Goal: Communication & Community: Answer question/provide support

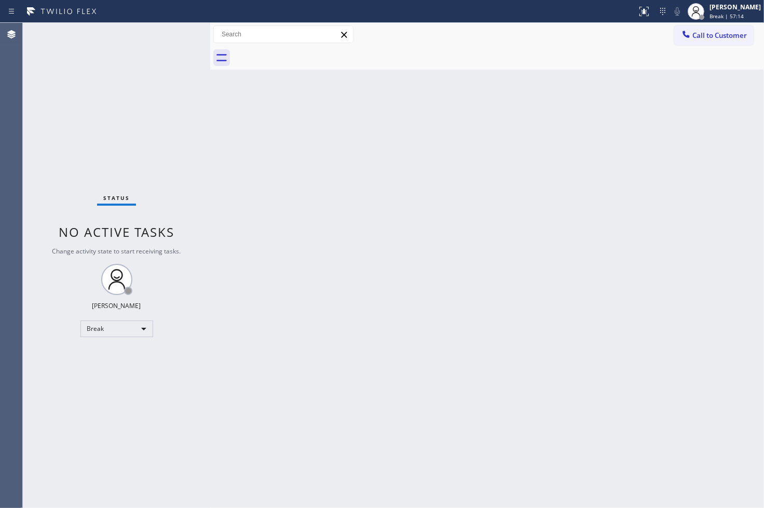
click at [714, 251] on div "Back to Dashboard Change Sender ID Customers Technicians Select a contact Outbo…" at bounding box center [487, 265] width 554 height 485
click at [717, 344] on div "Back to Dashboard Change Sender ID Customers Technicians Select a contact Outbo…" at bounding box center [487, 265] width 554 height 485
click at [141, 330] on div "Break" at bounding box center [116, 328] width 73 height 17
click at [112, 358] on li "Available" at bounding box center [115, 355] width 71 height 12
drag, startPoint x: 380, startPoint y: 339, endPoint x: 398, endPoint y: 405, distance: 67.7
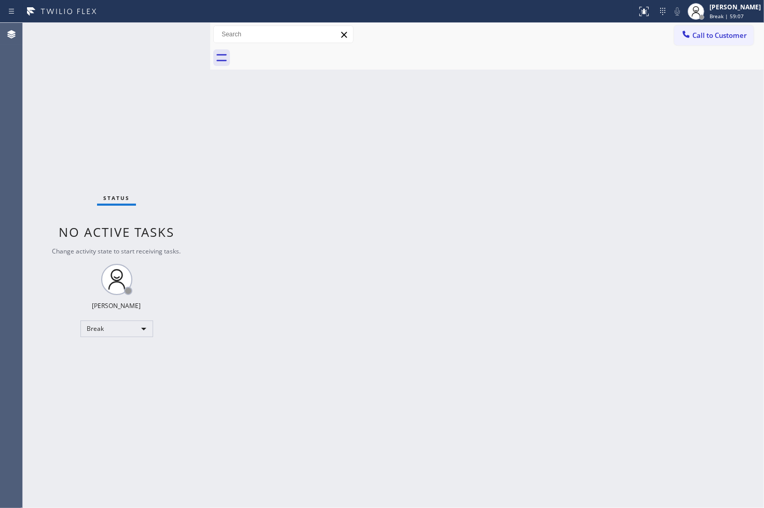
click at [390, 346] on div "Back to Dashboard Change Sender ID Customers Technicians Select a contact Outbo…" at bounding box center [487, 265] width 554 height 485
click at [64, 168] on div "Status No active tasks You are ready to start receiving tasks. [PERSON_NAME]" at bounding box center [116, 265] width 187 height 485
click at [172, 34] on div "Status No active tasks You are ready to start receiving tasks. [PERSON_NAME]" at bounding box center [116, 265] width 187 height 485
click at [413, 416] on div "Back to Dashboard Change Sender ID Customers Technicians Select a contact Outbo…" at bounding box center [487, 265] width 554 height 485
click at [52, 182] on div "Status No active tasks You are ready to start receiving tasks. [PERSON_NAME]" at bounding box center [116, 265] width 187 height 485
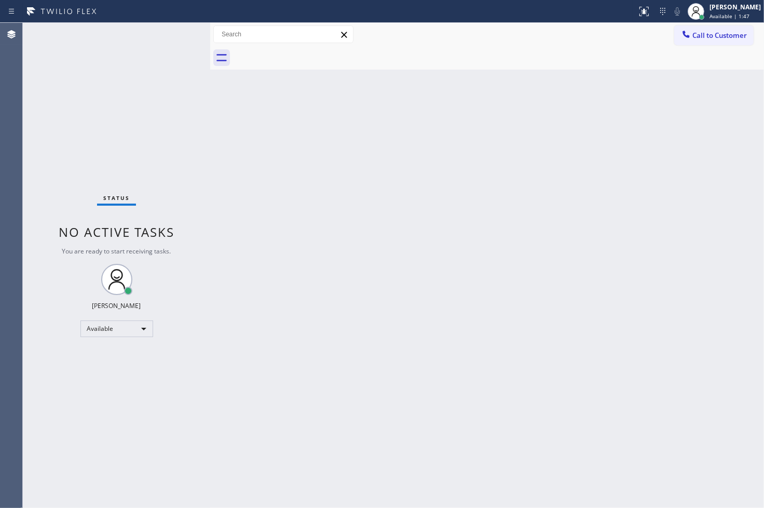
click at [169, 37] on div "Status No active tasks You are ready to start receiving tasks. [PERSON_NAME]" at bounding box center [116, 265] width 187 height 485
click at [173, 38] on div "Status No active tasks You are ready to start receiving tasks. [PERSON_NAME]" at bounding box center [116, 265] width 187 height 485
click at [37, 146] on div "Status No active tasks You are ready to start receiving tasks. [PERSON_NAME]" at bounding box center [116, 265] width 187 height 485
click at [167, 34] on div "Status No active tasks You are ready to start receiving tasks. [PERSON_NAME]" at bounding box center [116, 265] width 187 height 485
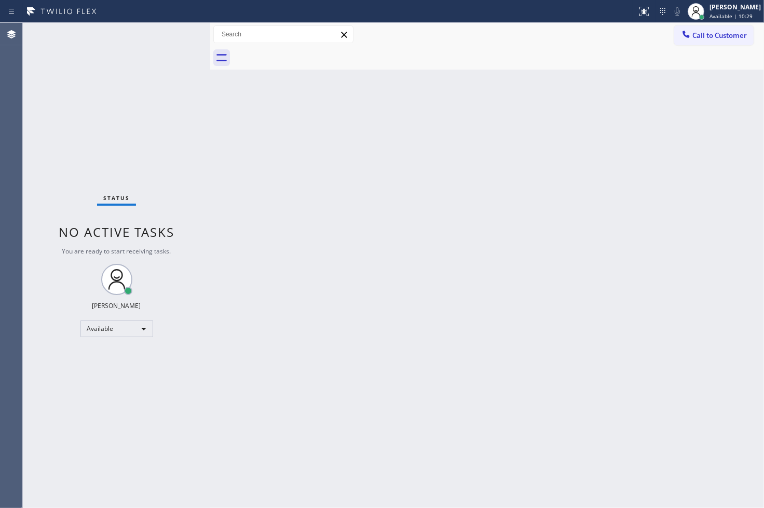
click at [210, 237] on div at bounding box center [210, 265] width 0 height 485
click at [174, 85] on div "Status No active tasks You are ready to start receiving tasks. [PERSON_NAME]" at bounding box center [116, 265] width 187 height 485
click at [167, 35] on div "Status No active tasks You are ready to start receiving tasks. [PERSON_NAME]" at bounding box center [116, 265] width 187 height 485
click at [68, 185] on div "Status No active tasks You are ready to start receiving tasks. [PERSON_NAME]" at bounding box center [116, 265] width 187 height 485
click at [77, 164] on div "Status No active tasks You are ready to start receiving tasks. [PERSON_NAME]" at bounding box center [116, 265] width 187 height 485
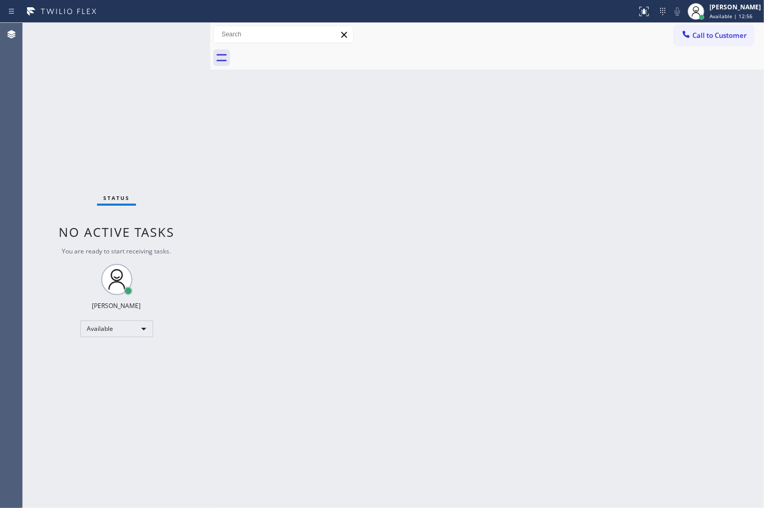
click at [58, 206] on div "Status No active tasks You are ready to start receiving tasks. [PERSON_NAME]" at bounding box center [116, 265] width 187 height 485
click at [53, 100] on div "Status No active tasks You are ready to start receiving tasks. [PERSON_NAME]" at bounding box center [116, 265] width 187 height 485
click at [219, 155] on div "Back to Dashboard Change Sender ID Customers Technicians Select a contact Outbo…" at bounding box center [487, 265] width 554 height 485
drag, startPoint x: 210, startPoint y: 142, endPoint x: 229, endPoint y: 144, distance: 19.3
click at [229, 144] on div at bounding box center [229, 265] width 0 height 485
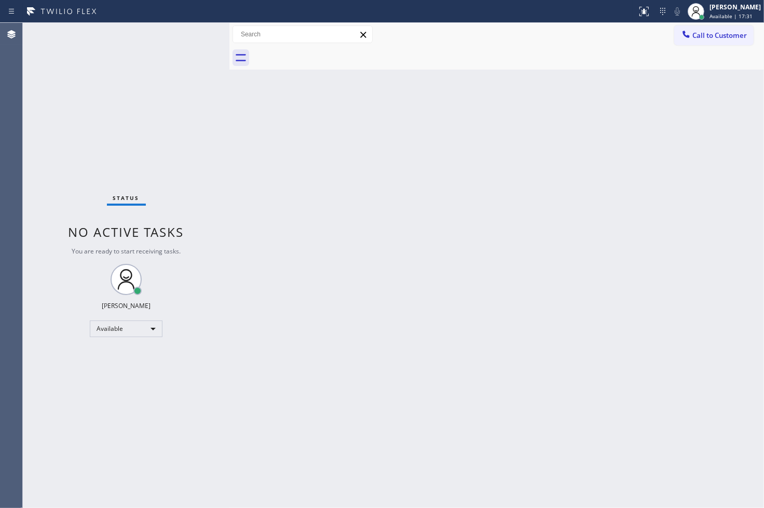
click at [191, 59] on div "Status No active tasks You are ready to start receiving tasks. [PERSON_NAME]" at bounding box center [126, 265] width 207 height 485
click at [187, 34] on div "Status No active tasks You are ready to start receiving tasks. [PERSON_NAME]" at bounding box center [126, 265] width 207 height 485
click at [174, 98] on div "Status No active tasks You are ready to start receiving tasks. [PERSON_NAME]" at bounding box center [126, 265] width 207 height 485
click at [190, 37] on div "Status No active tasks You are ready to start receiving tasks. [PERSON_NAME]" at bounding box center [126, 265] width 207 height 485
click at [715, 387] on div "Back to Dashboard Change Sender ID Customers Technicians Select a contact Outbo…" at bounding box center [496, 265] width 535 height 485
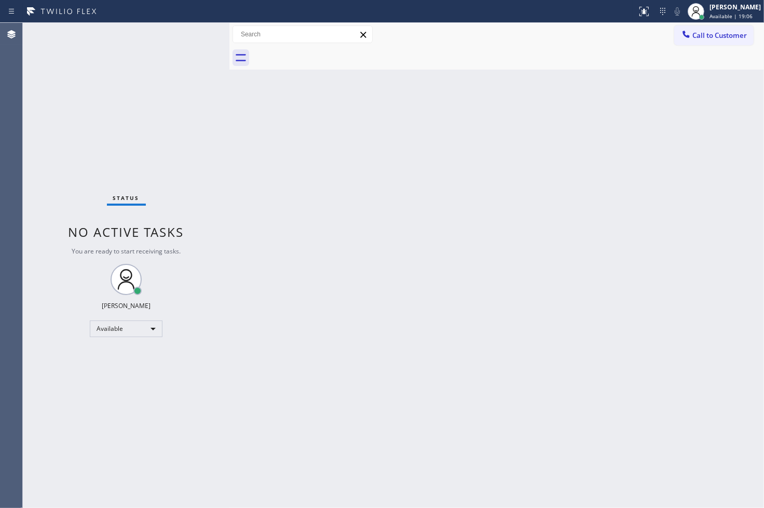
click at [50, 126] on div "Status No active tasks You are ready to start receiving tasks. [PERSON_NAME]" at bounding box center [126, 265] width 207 height 485
click at [185, 33] on div "Status No active tasks You are ready to start receiving tasks. [PERSON_NAME]" at bounding box center [126, 265] width 207 height 485
click at [260, 397] on div "Back to Dashboard Change Sender ID Customers Technicians Select a contact Outbo…" at bounding box center [496, 265] width 535 height 485
click at [71, 278] on div "Status No active tasks You are ready to start receiving tasks. [PERSON_NAME]" at bounding box center [126, 265] width 207 height 485
click at [65, 185] on div "Status No active tasks You are ready to start receiving tasks. [PERSON_NAME]" at bounding box center [126, 265] width 207 height 485
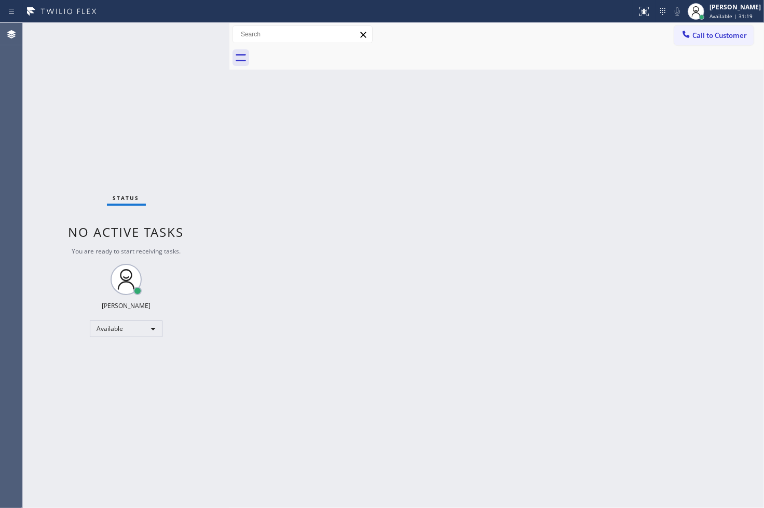
click at [186, 38] on div "Status No active tasks You are ready to start receiving tasks. [PERSON_NAME]" at bounding box center [126, 265] width 207 height 485
click at [564, 131] on div "Back to Dashboard Change Sender ID Customers Technicians Select a contact Outbo…" at bounding box center [496, 265] width 535 height 485
click at [733, 250] on div "Back to Dashboard Change Sender ID Customers Technicians Select a contact Outbo…" at bounding box center [496, 265] width 535 height 485
click at [524, 371] on div "Back to Dashboard Change Sender ID Customers Technicians Select a contact Outbo…" at bounding box center [496, 265] width 535 height 485
click at [66, 196] on div "Status No active tasks You are ready to start receiving tasks. [PERSON_NAME]" at bounding box center [126, 265] width 207 height 485
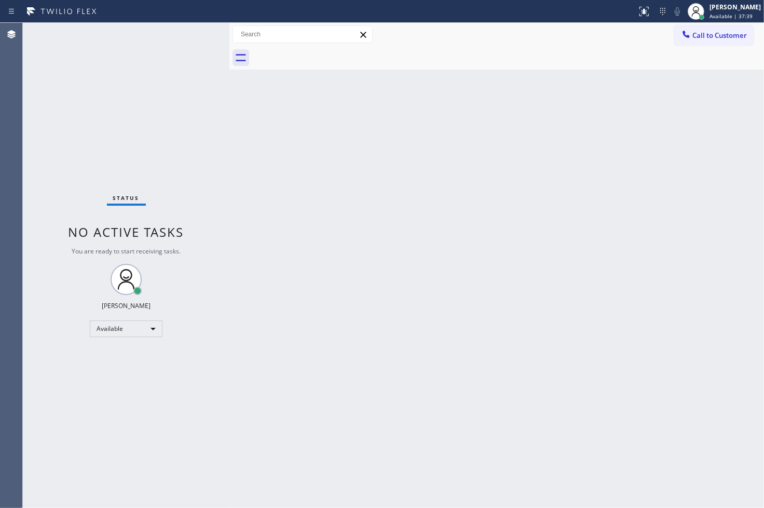
click at [64, 200] on div "Status No active tasks You are ready to start receiving tasks. [PERSON_NAME]" at bounding box center [126, 265] width 207 height 485
click at [200, 38] on div "Status No active tasks You are ready to start receiving tasks. [PERSON_NAME]" at bounding box center [126, 265] width 207 height 485
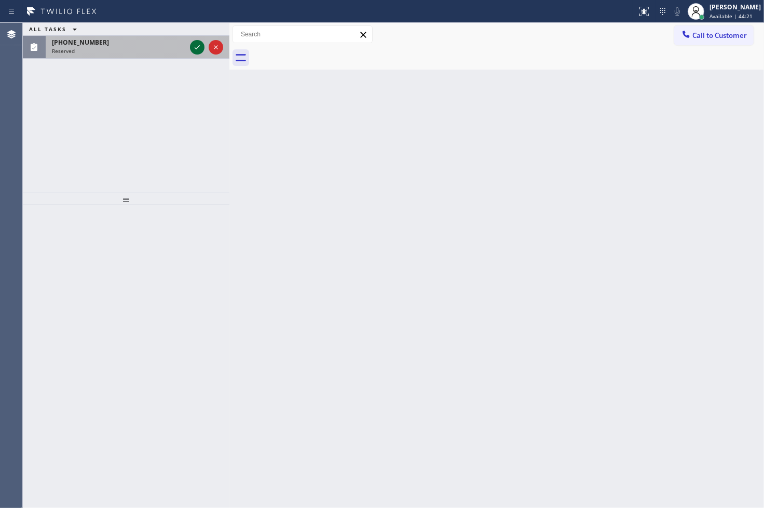
click at [200, 50] on icon at bounding box center [197, 47] width 12 height 12
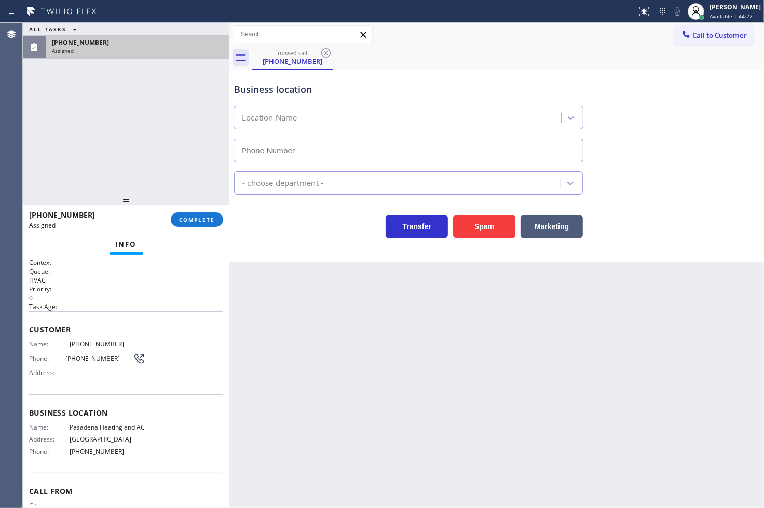
type input "[PHONE_NUMBER]"
click at [30, 345] on span "Name:" at bounding box center [49, 344] width 40 height 8
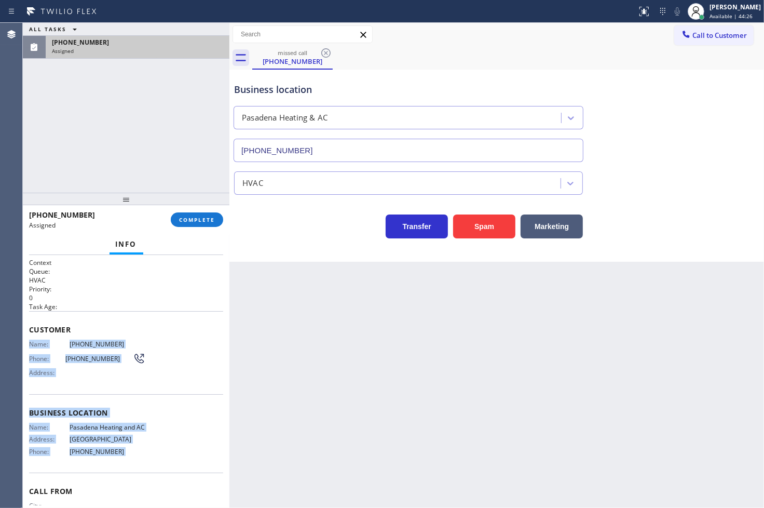
drag, startPoint x: 30, startPoint y: 345, endPoint x: 119, endPoint y: 464, distance: 148.9
click at [119, 464] on div "Context Queue: HVAC Priority: 0 Task Age: Customer Name: [PHONE_NUMBER] Phone: …" at bounding box center [126, 404] width 194 height 293
copy div "Name: [PHONE_NUMBER] Phone: [PHONE_NUMBER] Address: Business location Name: Pas…"
click at [190, 223] on span "COMPLETE" at bounding box center [197, 219] width 36 height 7
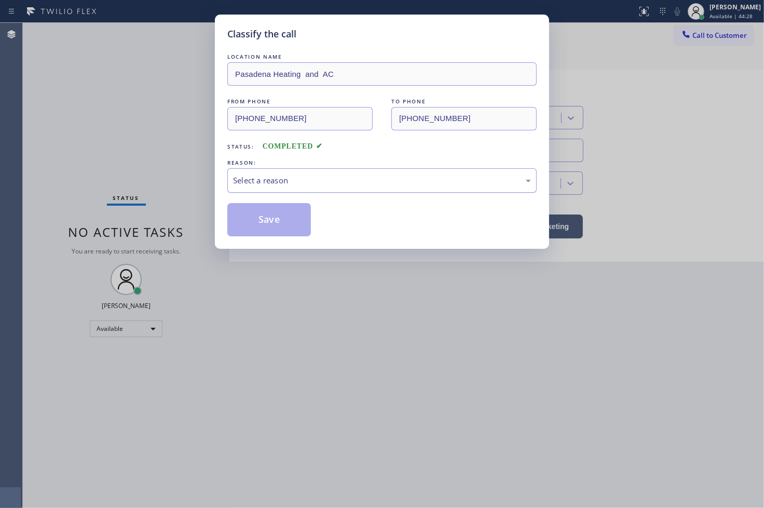
click at [258, 178] on div "Select a reason" at bounding box center [382, 180] width 298 height 12
click at [255, 235] on button "Save" at bounding box center [269, 219] width 84 height 33
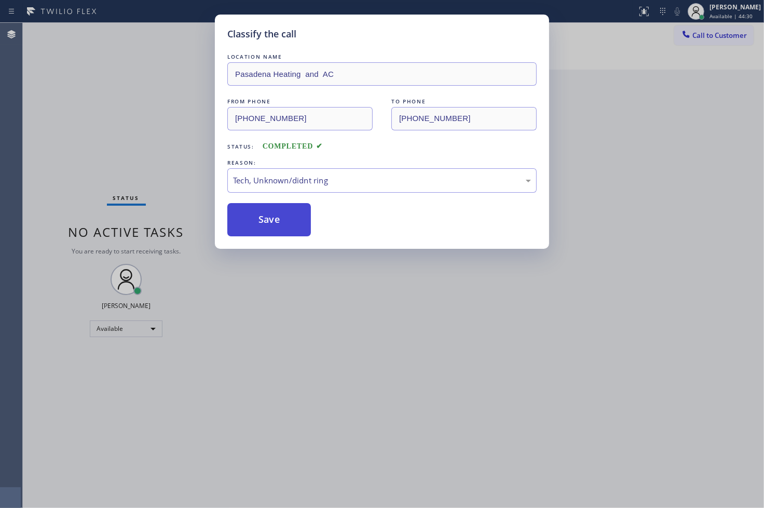
click at [255, 235] on button "Save" at bounding box center [269, 219] width 84 height 33
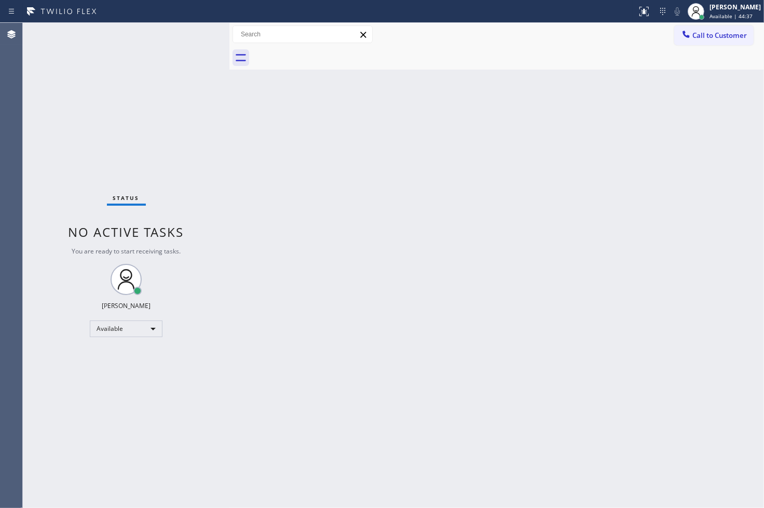
click at [687, 129] on div "Back to Dashboard Change Sender ID Customers Technicians Select a contact Outbo…" at bounding box center [496, 265] width 535 height 485
click at [35, 127] on div "Status No active tasks You are ready to start receiving tasks. [PERSON_NAME]" at bounding box center [126, 265] width 207 height 485
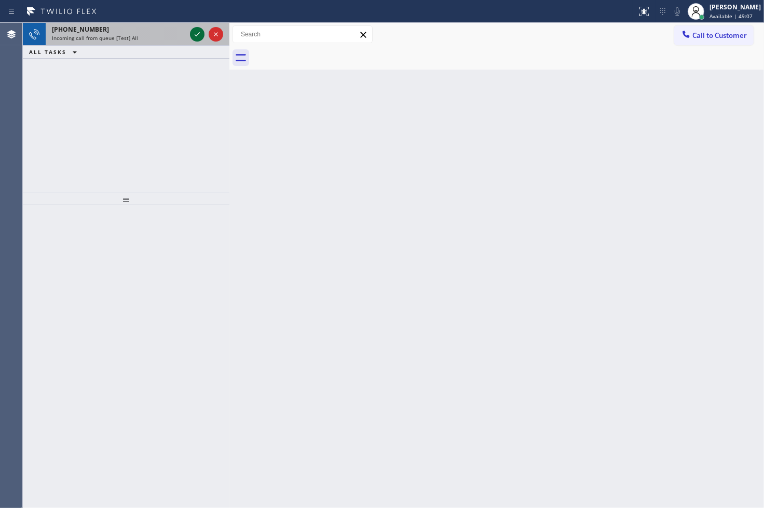
click at [196, 34] on icon at bounding box center [197, 34] width 12 height 12
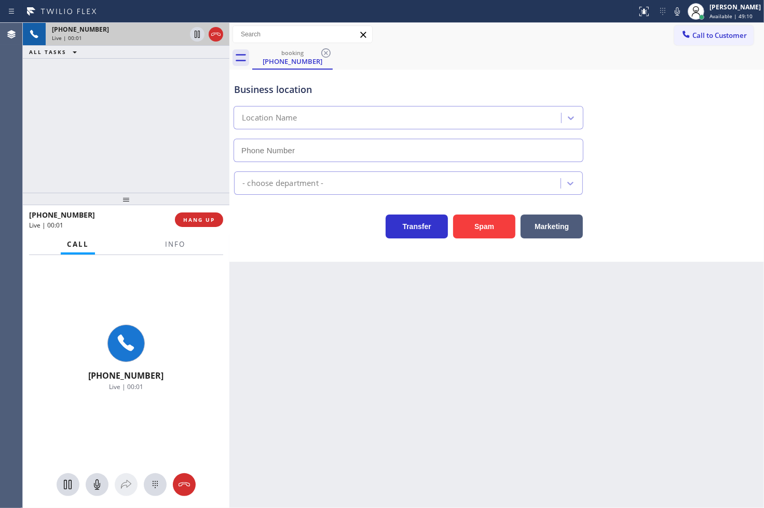
type input "[PHONE_NUMBER]"
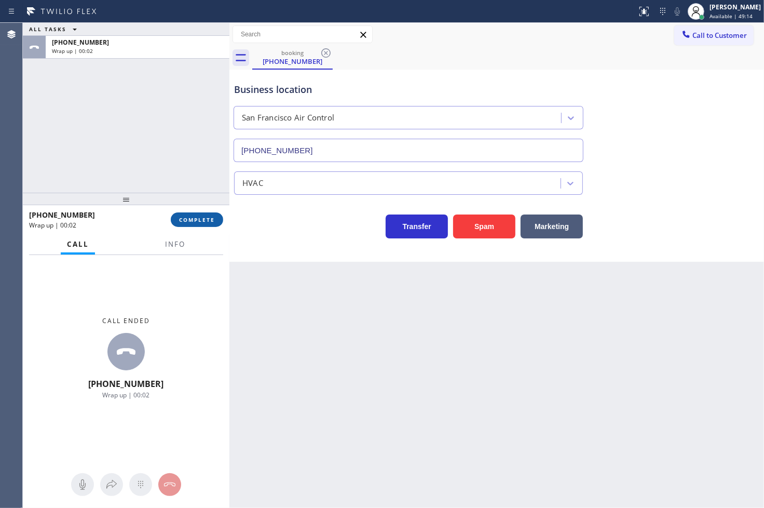
click at [195, 217] on span "COMPLETE" at bounding box center [197, 219] width 36 height 7
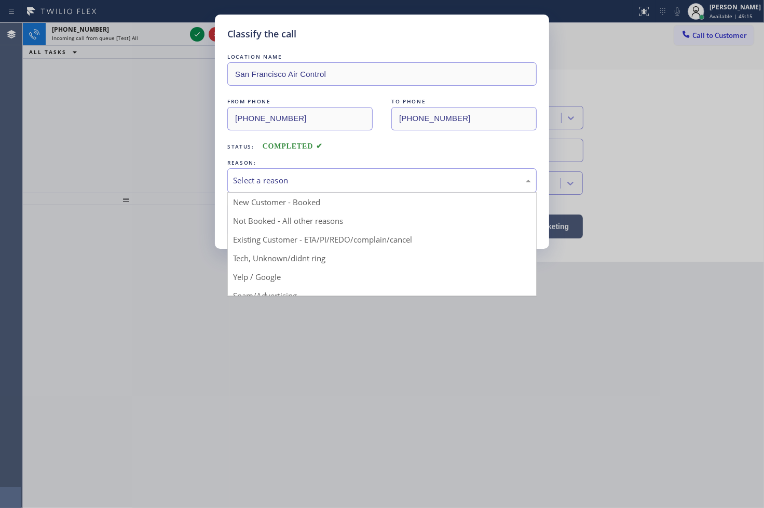
click at [262, 176] on div "Select a reason" at bounding box center [382, 180] width 298 height 12
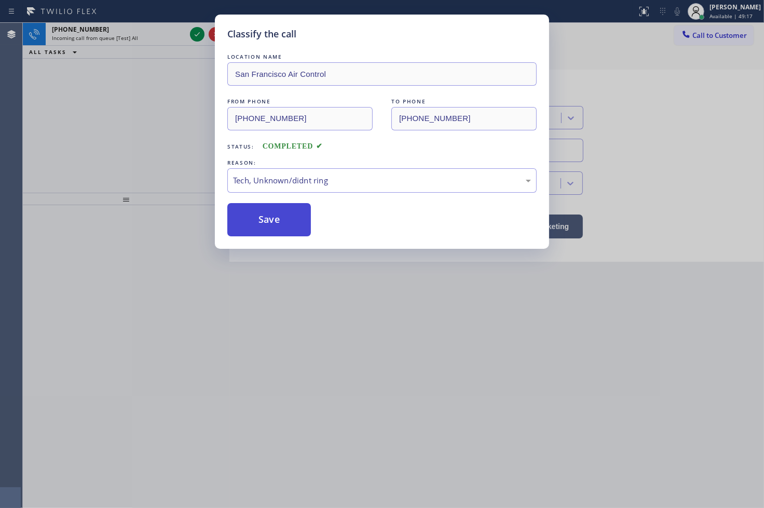
click at [257, 229] on button "Save" at bounding box center [269, 219] width 84 height 33
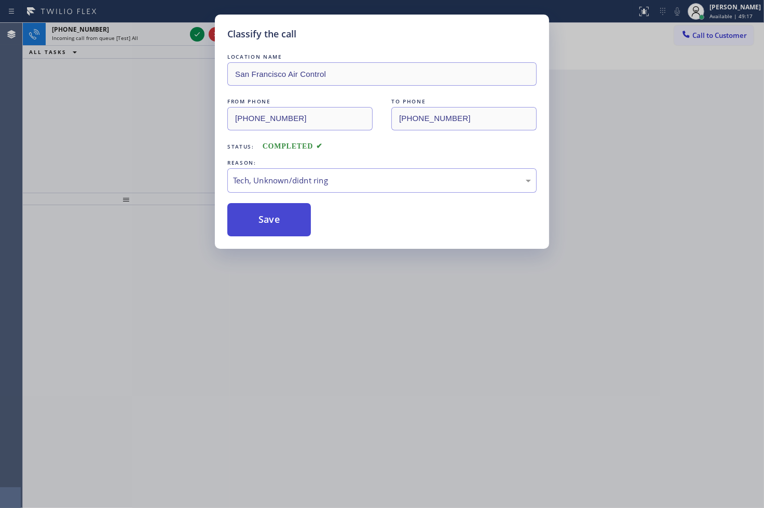
click at [257, 229] on button "Save" at bounding box center [269, 219] width 84 height 33
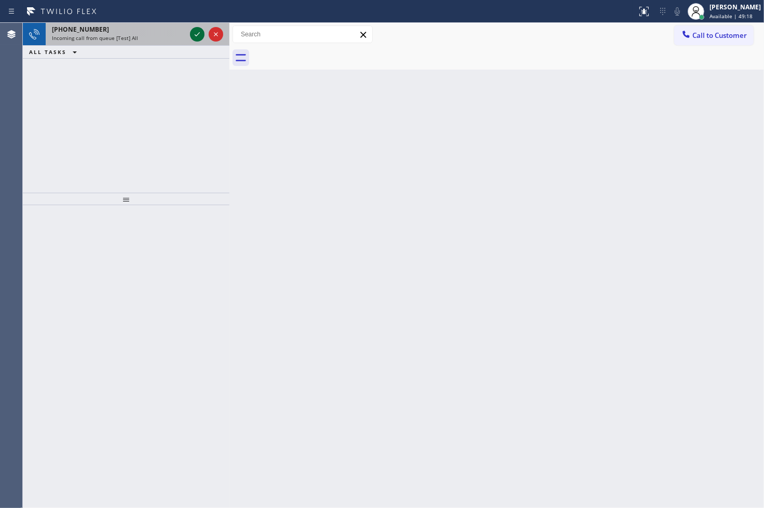
click at [196, 36] on icon at bounding box center [197, 34] width 12 height 12
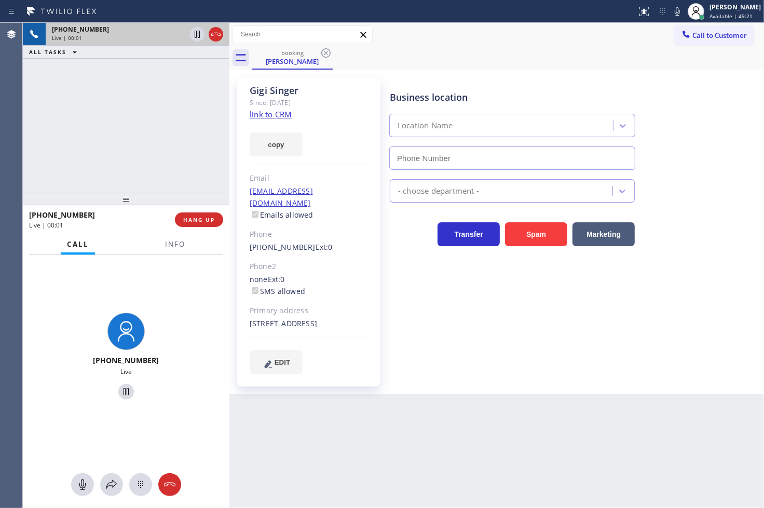
type input "[PHONE_NUMBER]"
click at [260, 113] on link "link to CRM" at bounding box center [271, 114] width 42 height 10
click at [111, 483] on icon at bounding box center [111, 484] width 12 height 12
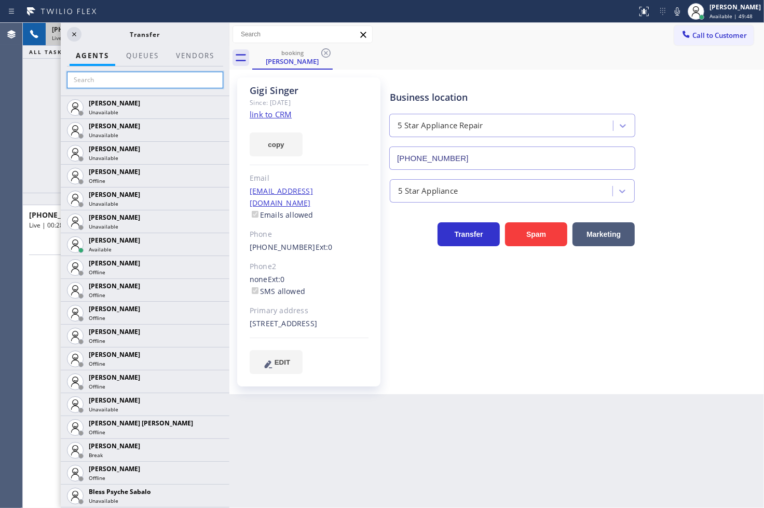
click at [93, 83] on input "text" at bounding box center [145, 80] width 156 height 17
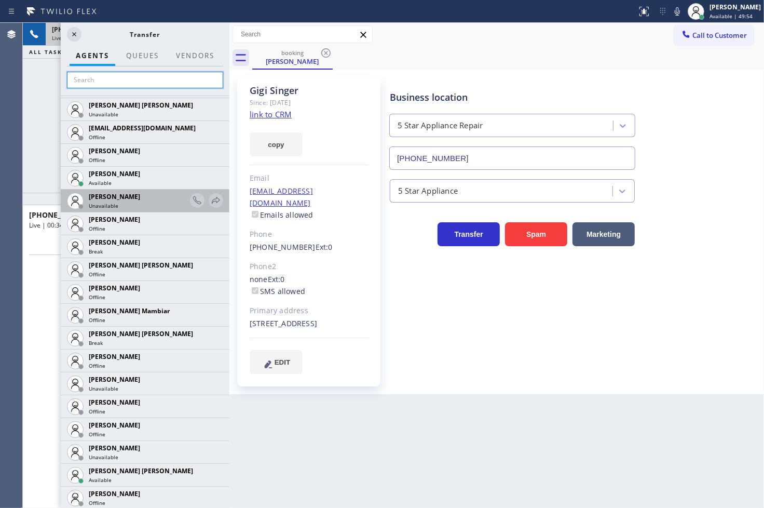
scroll to position [634, 0]
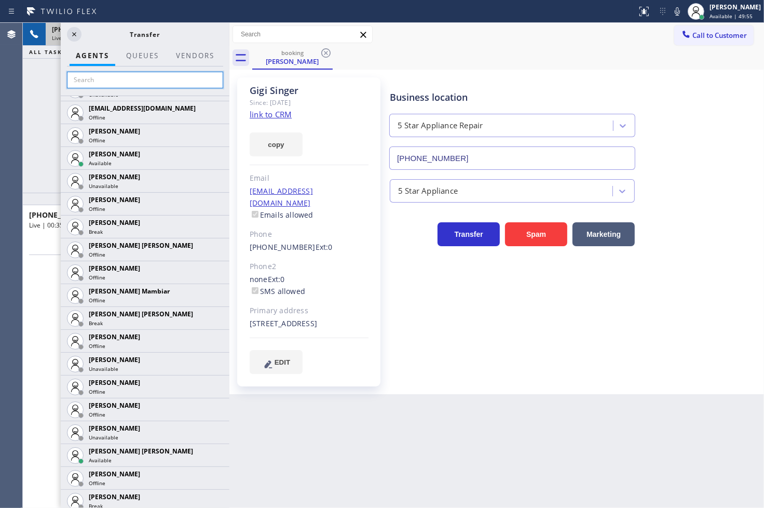
click at [130, 76] on input "text" at bounding box center [145, 80] width 156 height 17
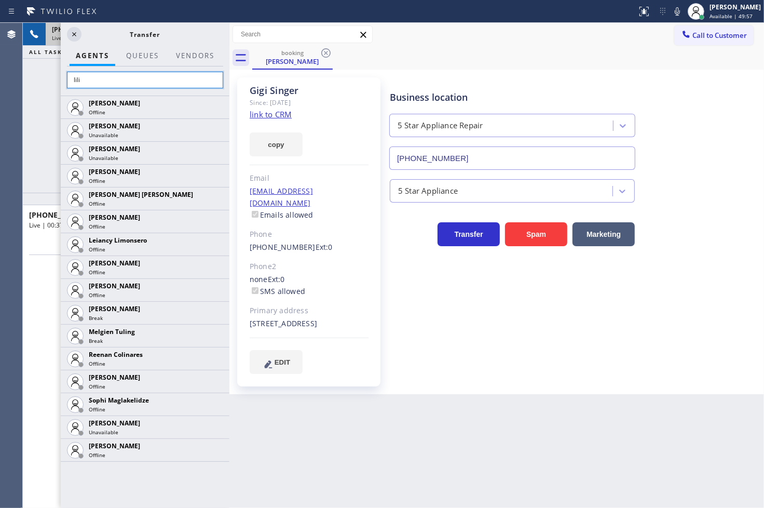
scroll to position [0, 0]
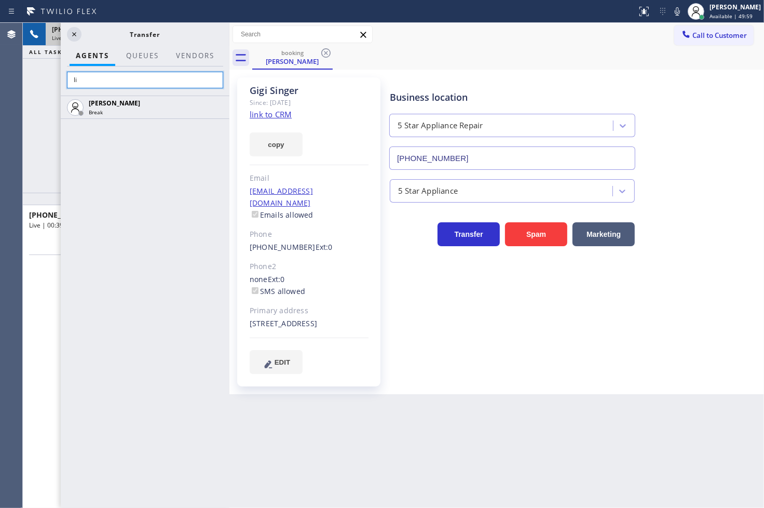
type input "l"
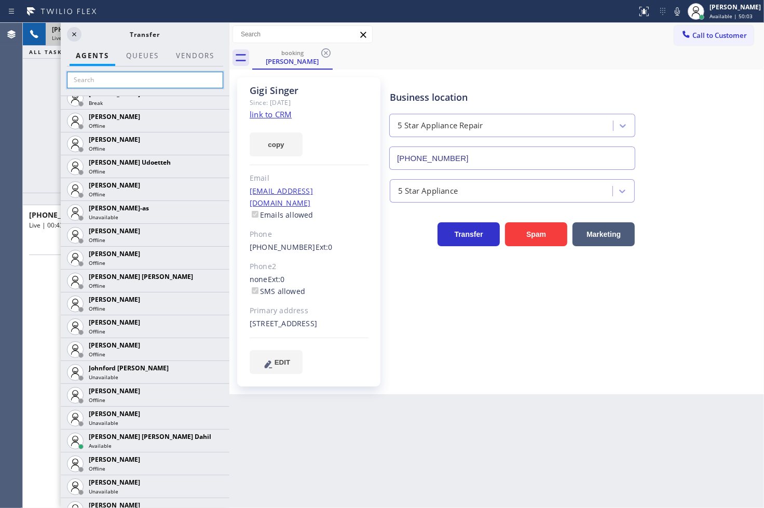
scroll to position [1038, 0]
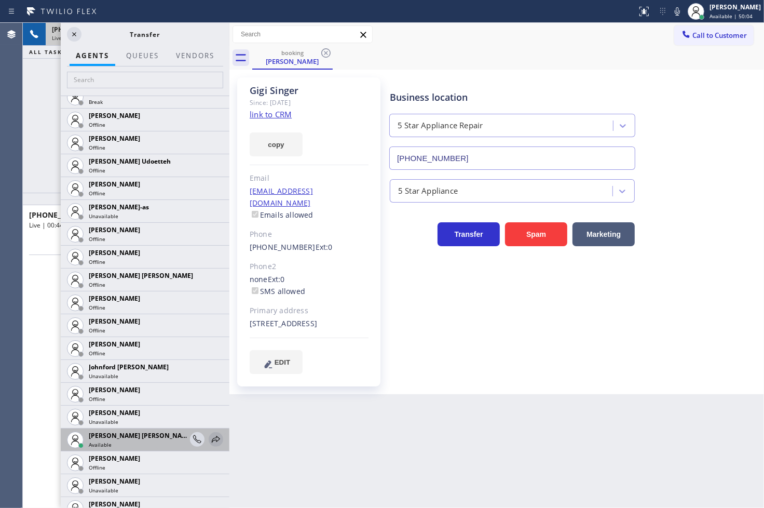
click at [212, 440] on icon at bounding box center [216, 438] width 8 height 7
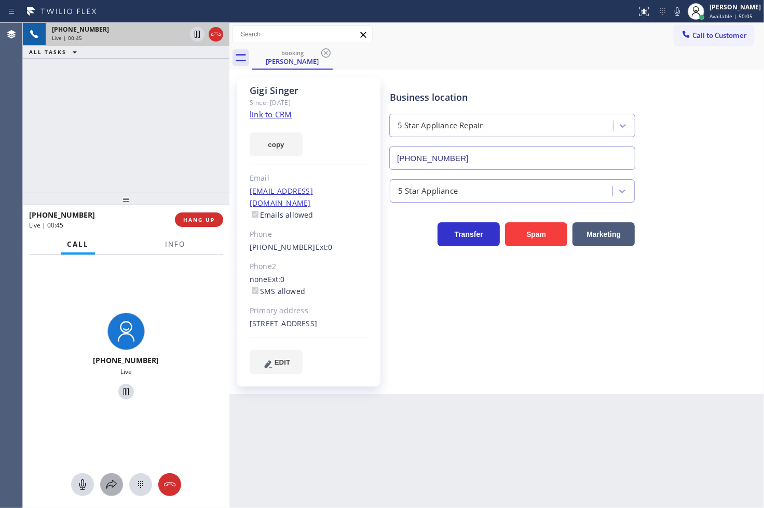
click at [112, 481] on icon at bounding box center [111, 484] width 12 height 12
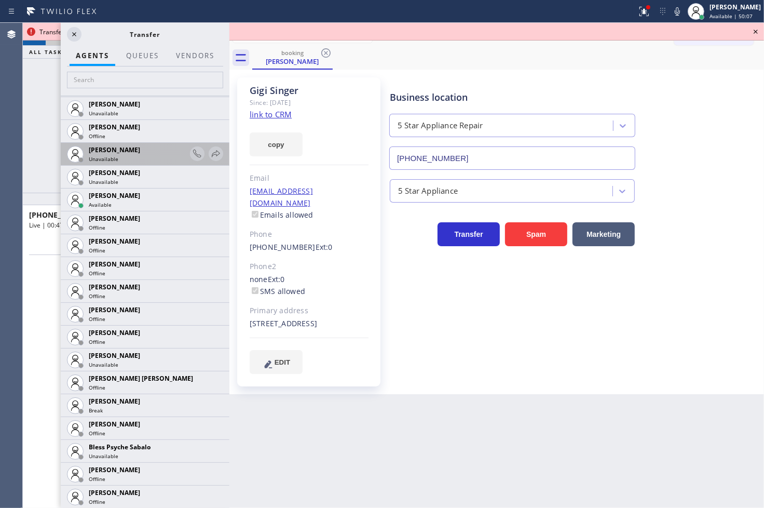
scroll to position [58, 0]
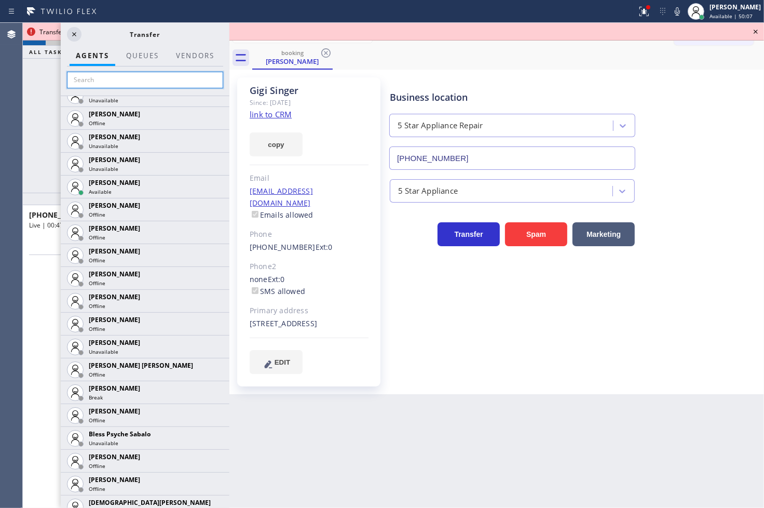
click at [94, 80] on input "text" at bounding box center [145, 80] width 156 height 17
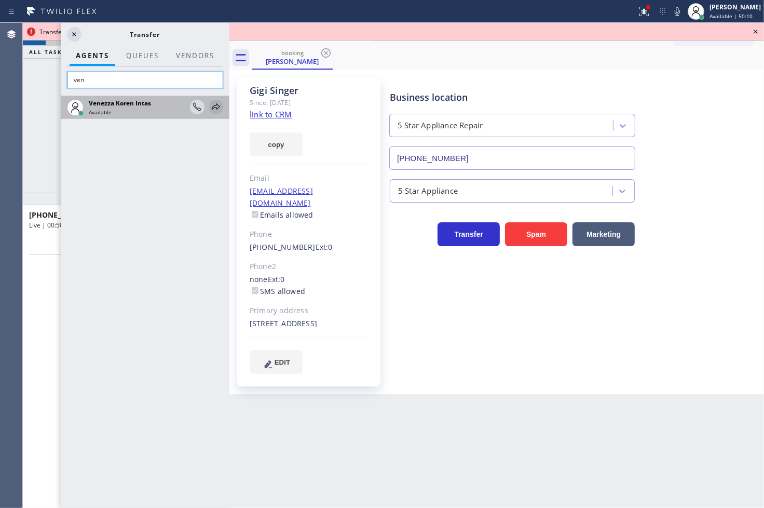
type input "ven"
click at [216, 110] on icon at bounding box center [216, 107] width 12 height 12
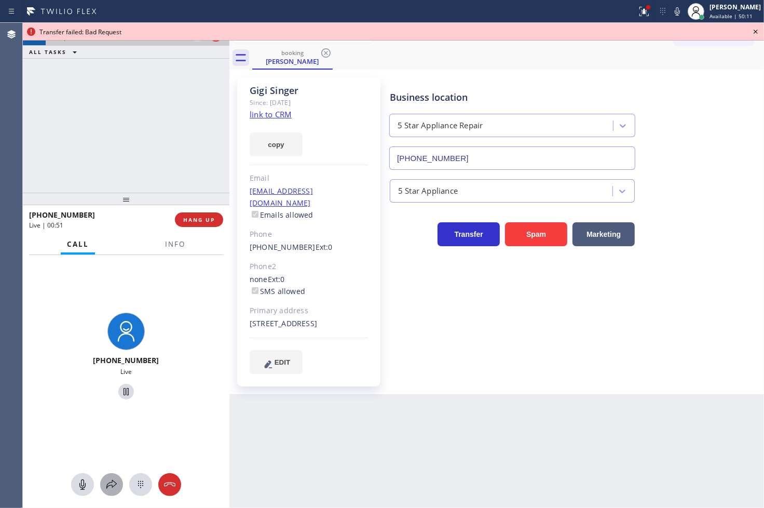
click at [116, 483] on icon at bounding box center [111, 484] width 12 height 12
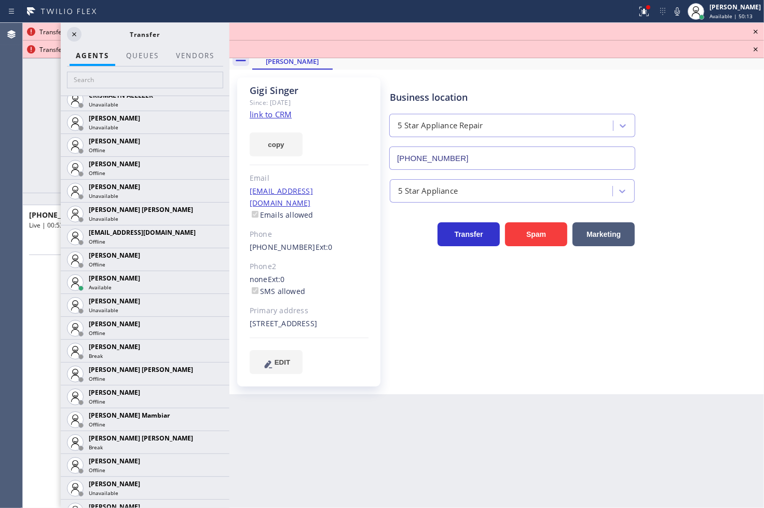
scroll to position [692, 0]
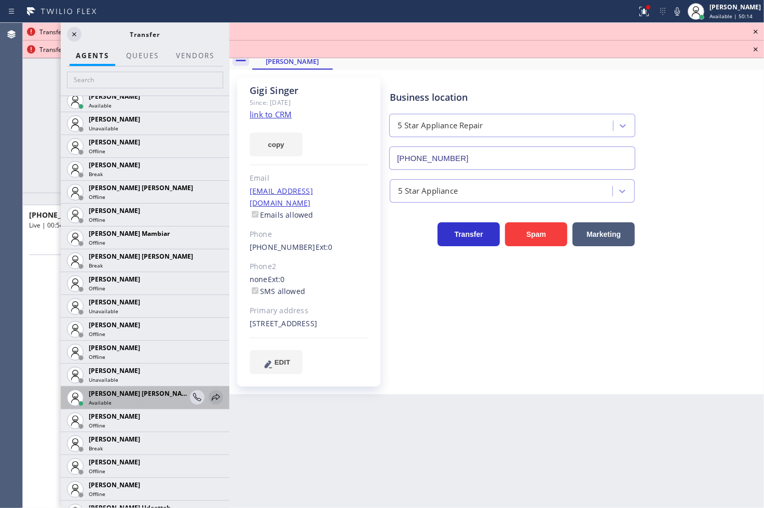
click at [210, 396] on icon at bounding box center [216, 397] width 12 height 12
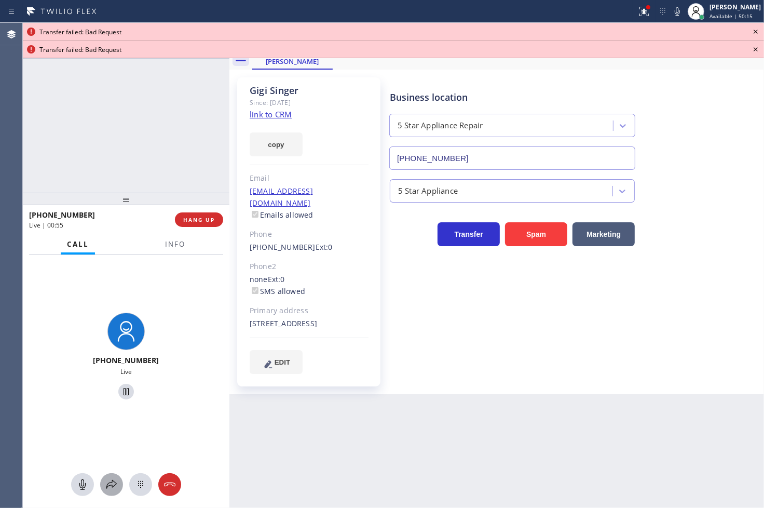
click at [107, 486] on icon at bounding box center [111, 484] width 10 height 9
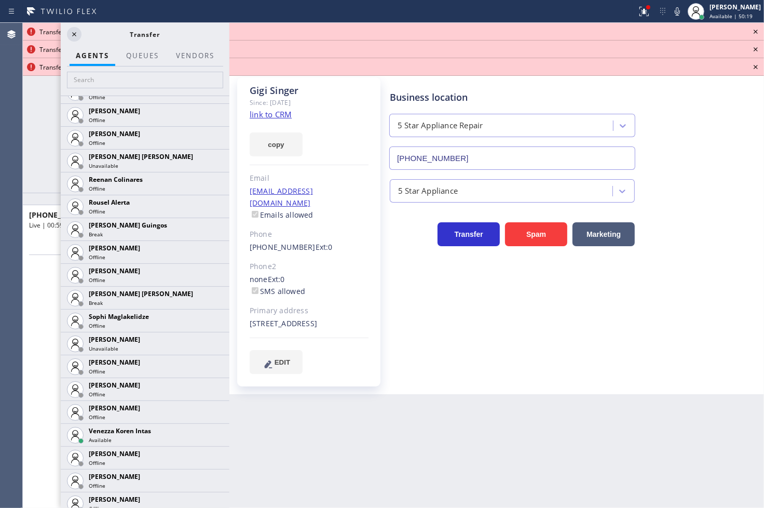
scroll to position [2167, 0]
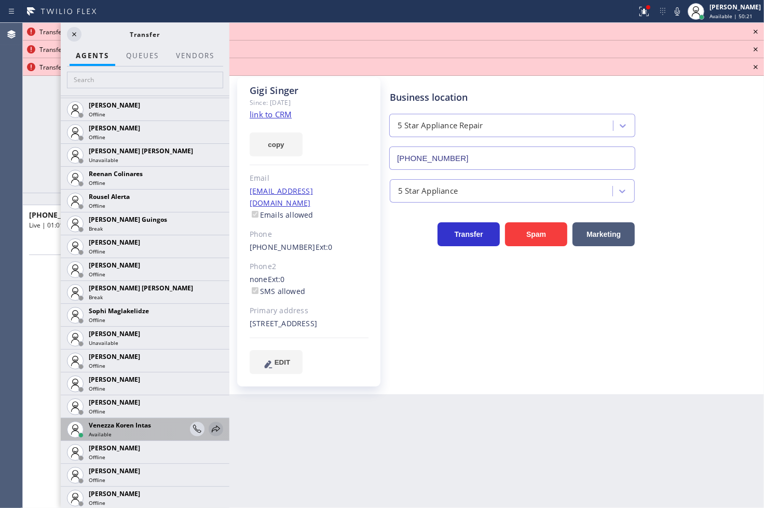
click at [212, 429] on icon at bounding box center [216, 428] width 8 height 7
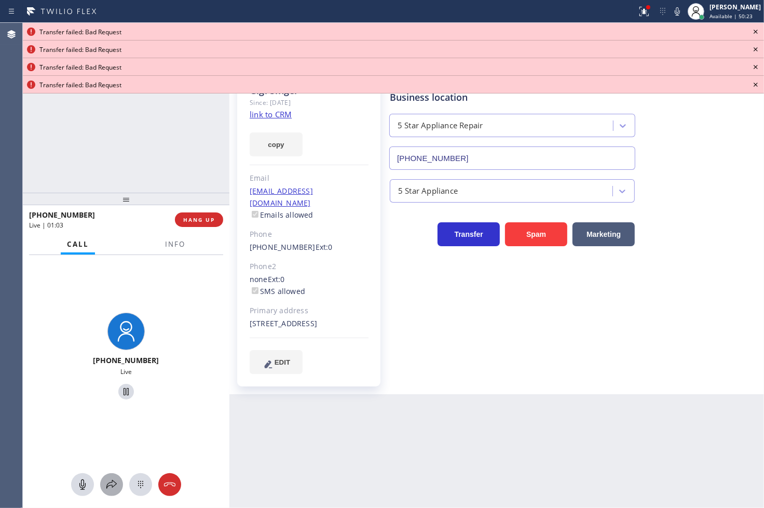
click at [115, 489] on icon at bounding box center [111, 484] width 12 height 12
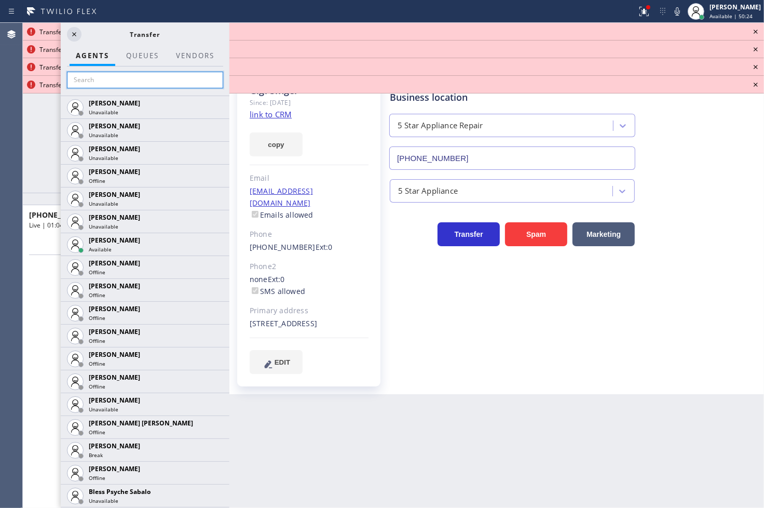
click at [120, 83] on input "text" at bounding box center [145, 80] width 156 height 17
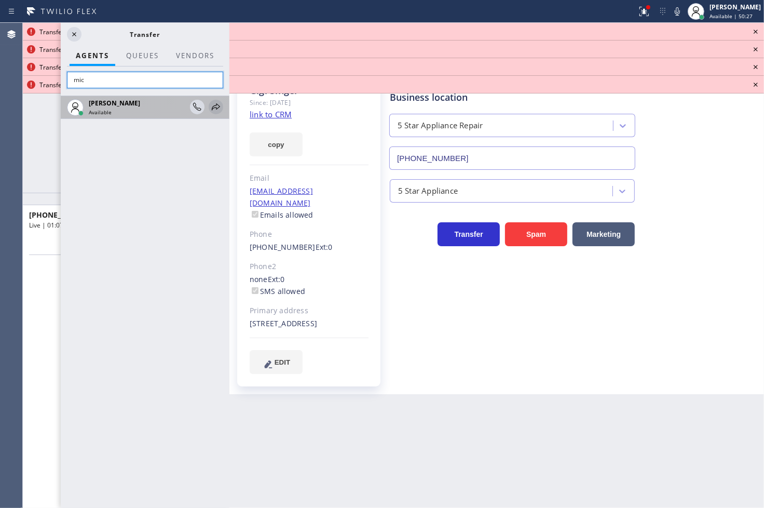
type input "mic"
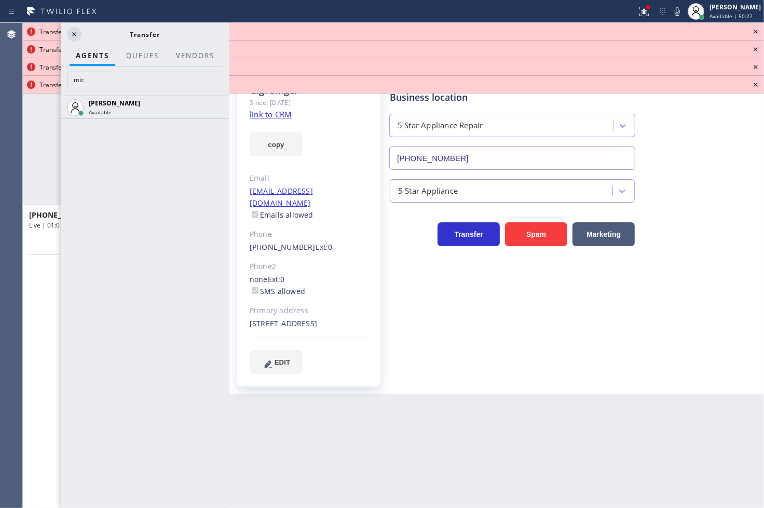
click at [0, 0] on icon at bounding box center [0, 0] width 0 height 0
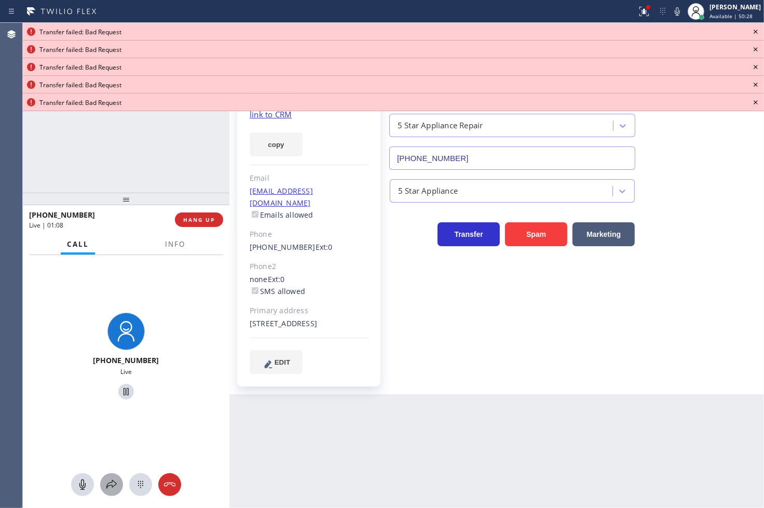
click at [111, 483] on icon at bounding box center [111, 484] width 12 height 12
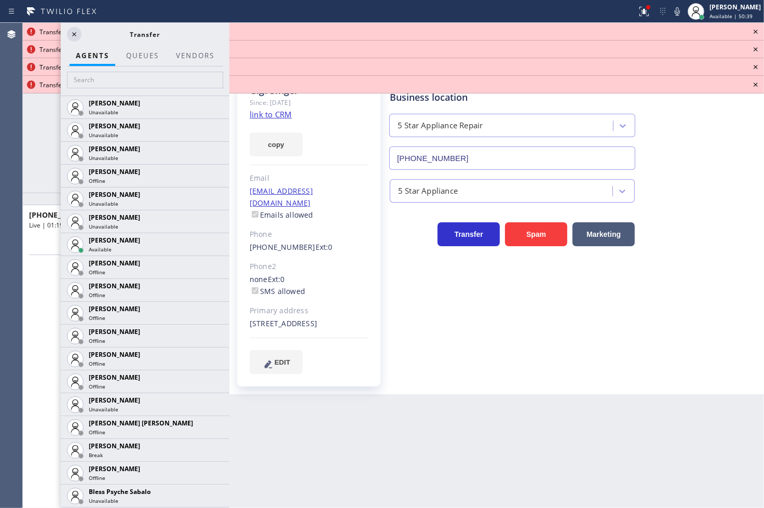
click at [49, 333] on div "[PHONE_NUMBER] Live" at bounding box center [126, 357] width 198 height 90
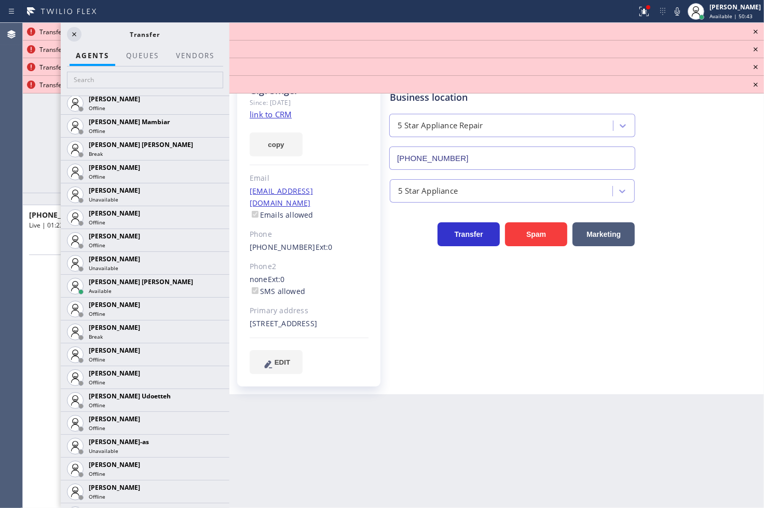
scroll to position [807, 0]
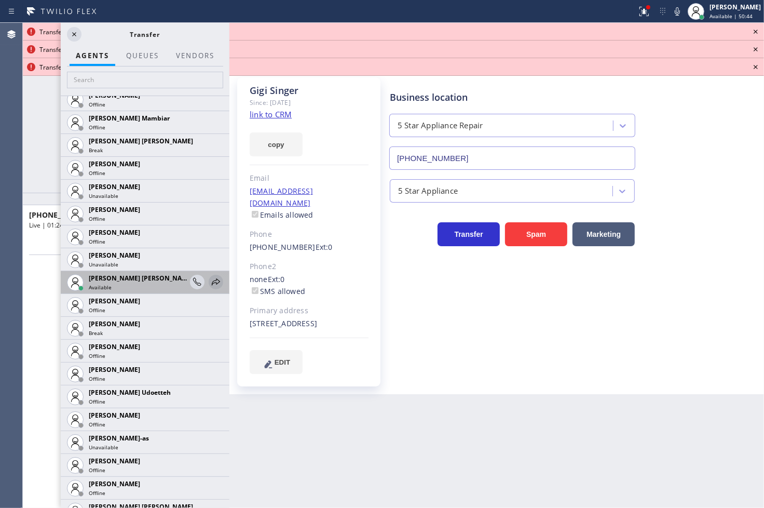
click at [210, 279] on icon at bounding box center [216, 282] width 12 height 12
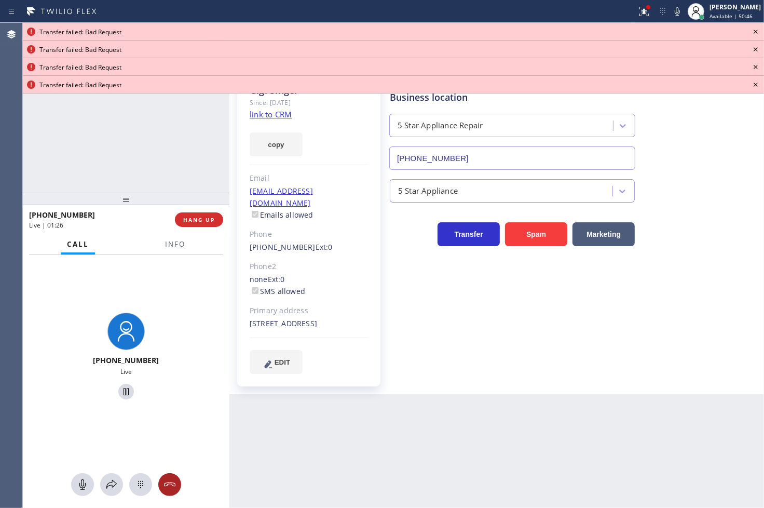
click at [174, 483] on icon at bounding box center [169, 484] width 11 height 4
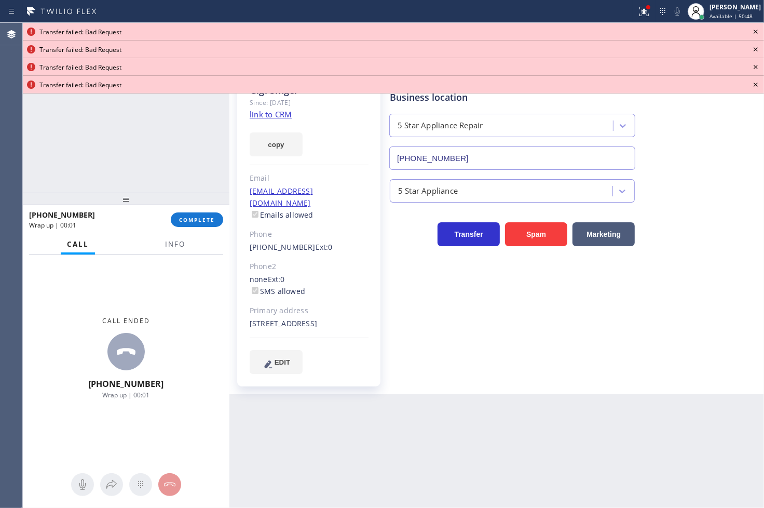
click at [755, 29] on icon at bounding box center [755, 31] width 12 height 12
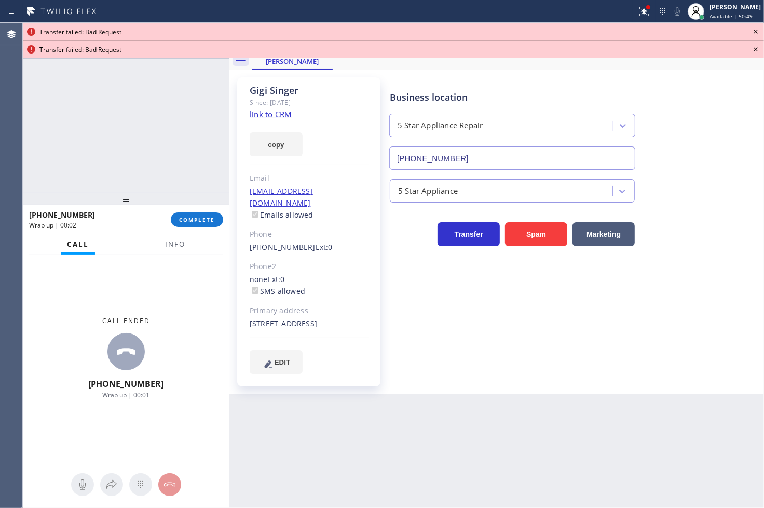
click at [755, 29] on icon at bounding box center [755, 31] width 12 height 12
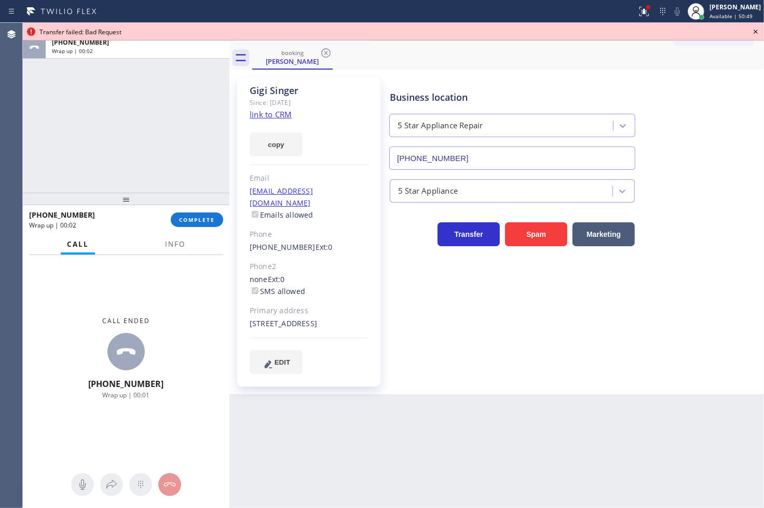
click at [755, 29] on icon at bounding box center [755, 31] width 12 height 12
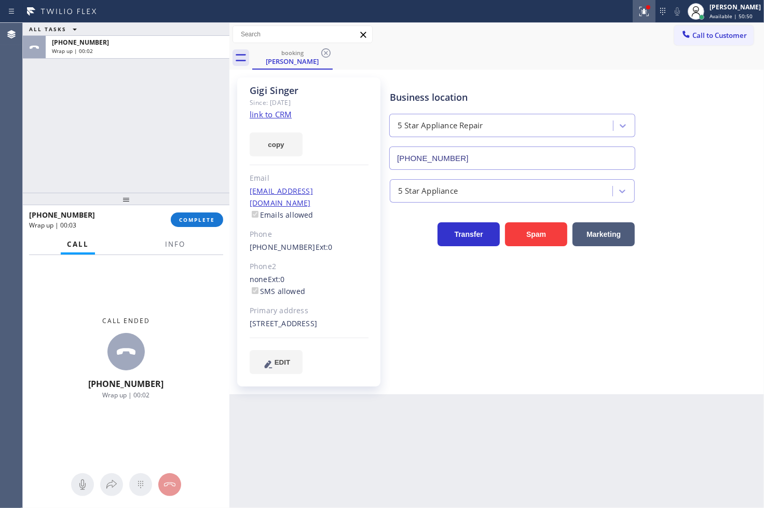
click at [638, 6] on icon at bounding box center [644, 11] width 12 height 12
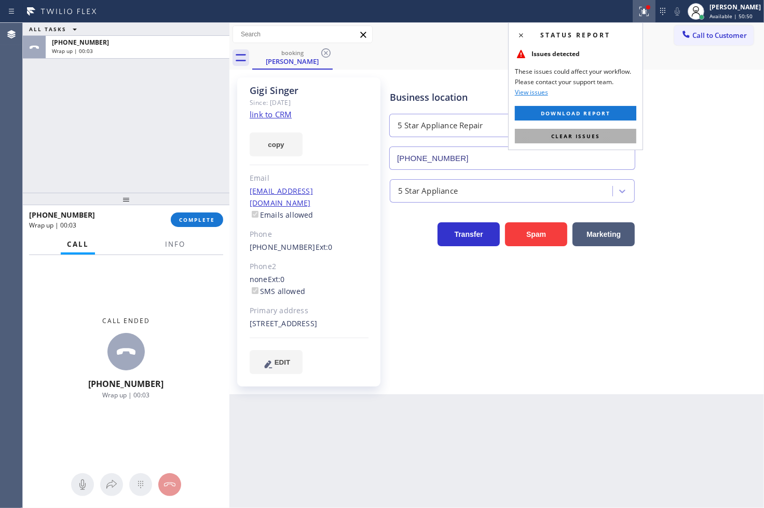
click at [593, 131] on button "Clear issues" at bounding box center [575, 136] width 121 height 15
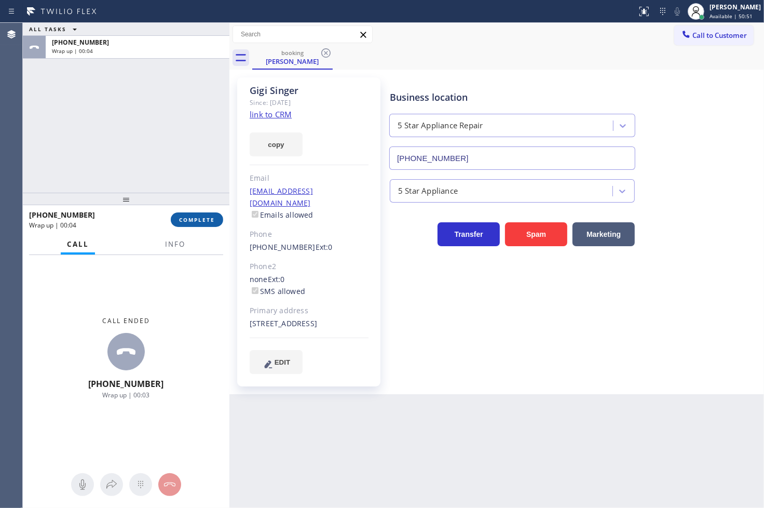
click at [202, 216] on span "COMPLETE" at bounding box center [197, 219] width 36 height 7
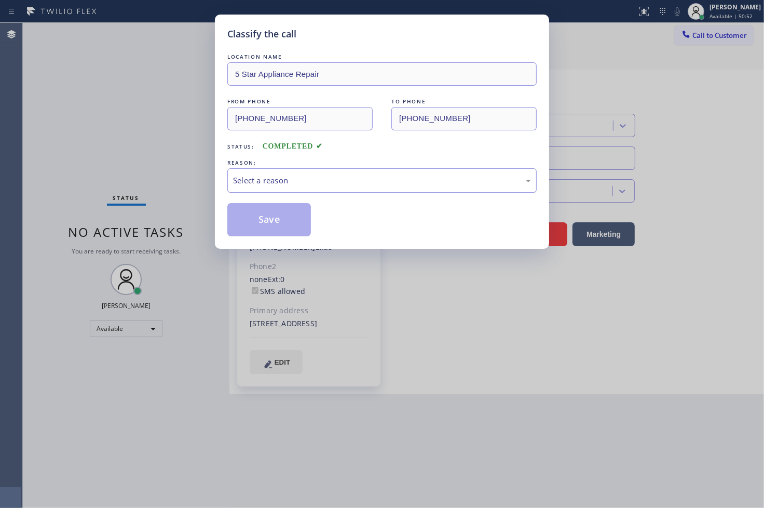
click at [252, 177] on div "Select a reason" at bounding box center [382, 180] width 298 height 12
click at [273, 214] on button "Save" at bounding box center [269, 219] width 84 height 33
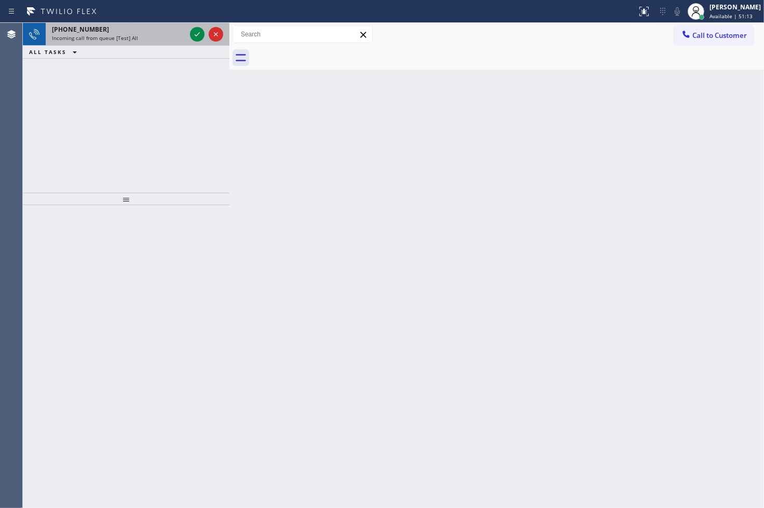
click at [133, 34] on span "Incoming call from queue [Test] All" at bounding box center [95, 37] width 86 height 7
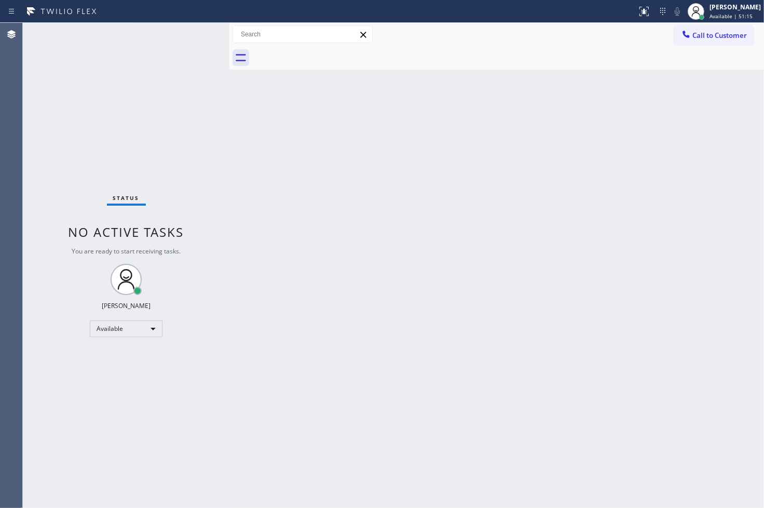
click at [183, 248] on div "Status No active tasks You are ready to start receiving tasks. [PERSON_NAME]" at bounding box center [126, 265] width 207 height 485
drag, startPoint x: 180, startPoint y: 76, endPoint x: 196, endPoint y: 54, distance: 27.1
click at [181, 75] on div "Status No active tasks You are ready to start receiving tasks. [PERSON_NAME]" at bounding box center [126, 265] width 207 height 485
click at [196, 43] on div "Status No active tasks You are ready to start receiving tasks. [PERSON_NAME]" at bounding box center [126, 265] width 207 height 485
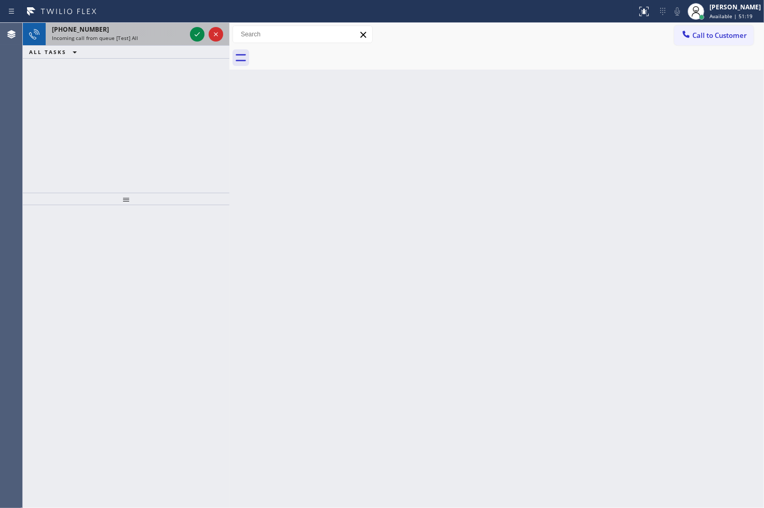
click at [144, 40] on div "Incoming call from queue [Test] All" at bounding box center [119, 37] width 134 height 7
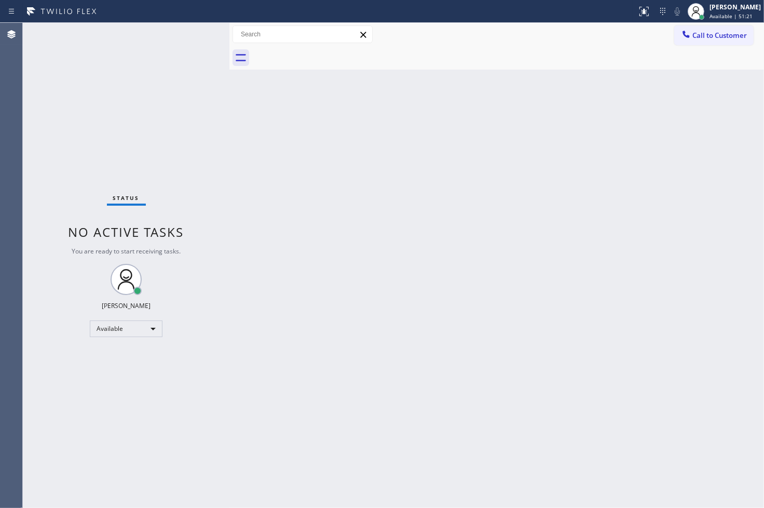
click at [189, 39] on div "Status No active tasks You are ready to start receiving tasks. [PERSON_NAME]" at bounding box center [126, 265] width 207 height 485
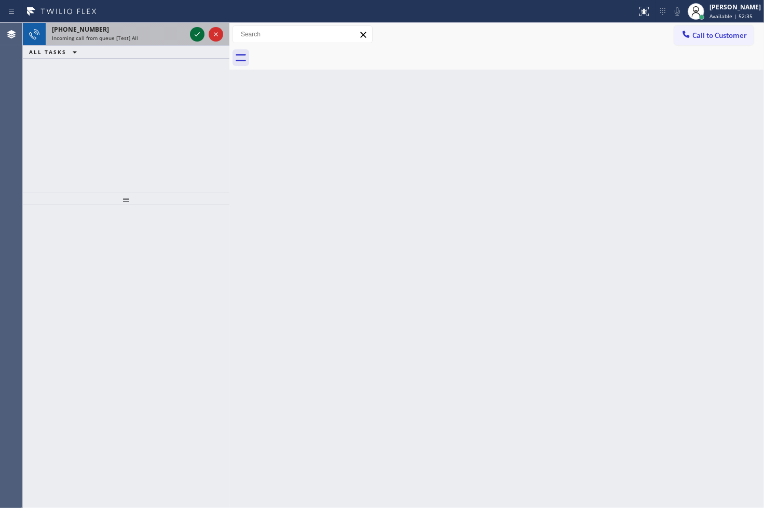
click at [194, 32] on icon at bounding box center [197, 34] width 12 height 12
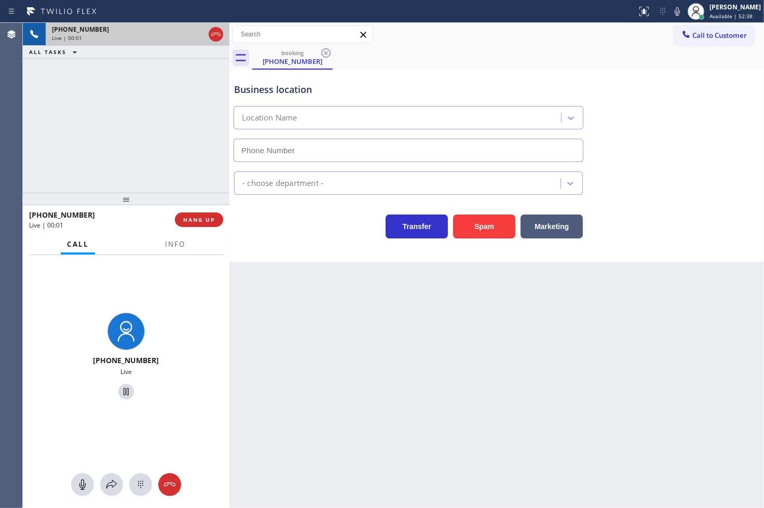
type input "[PHONE_NUMBER]"
click at [360, 349] on div "Back to Dashboard Change Sender ID Customers Technicians Select a contact Outbo…" at bounding box center [496, 265] width 535 height 485
click at [52, 125] on div "[PHONE_NUMBER] Live | 00:09 ALL TASKS ALL TASKS ACTIVE TASKS TASKS IN WRAP UP" at bounding box center [126, 108] width 207 height 170
click at [283, 312] on div "Back to Dashboard Change Sender ID Customers Technicians Select a contact Outbo…" at bounding box center [496, 265] width 535 height 485
click at [173, 241] on span "Info" at bounding box center [175, 243] width 20 height 9
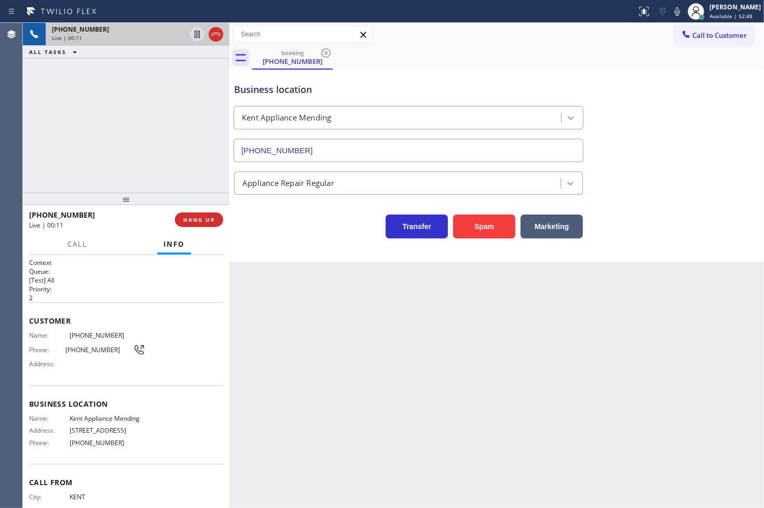
click at [294, 235] on div "Transfer Spam Marketing" at bounding box center [408, 223] width 353 height 29
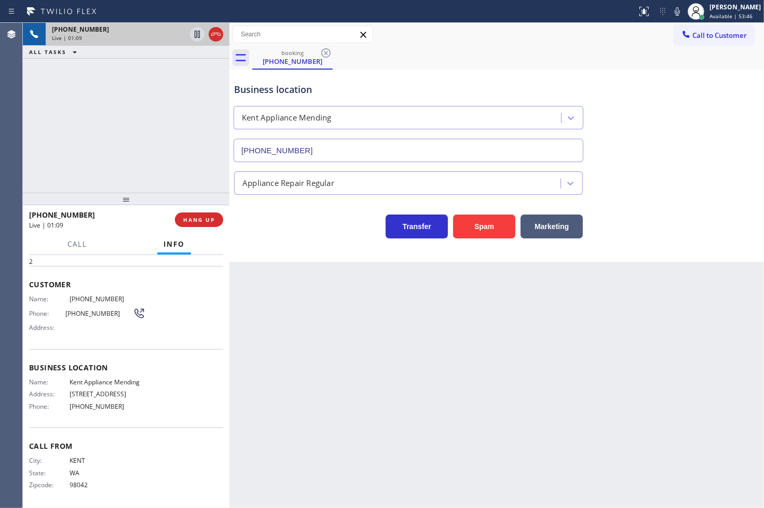
click at [335, 331] on div "Back to Dashboard Change Sender ID Customers Technicians Select a contact Outbo…" at bounding box center [496, 265] width 535 height 485
click at [74, 172] on div "[PHONE_NUMBER] Live | 01:14 ALL TASKS ALL TASKS ACTIVE TASKS TASKS IN WRAP UP" at bounding box center [126, 108] width 207 height 170
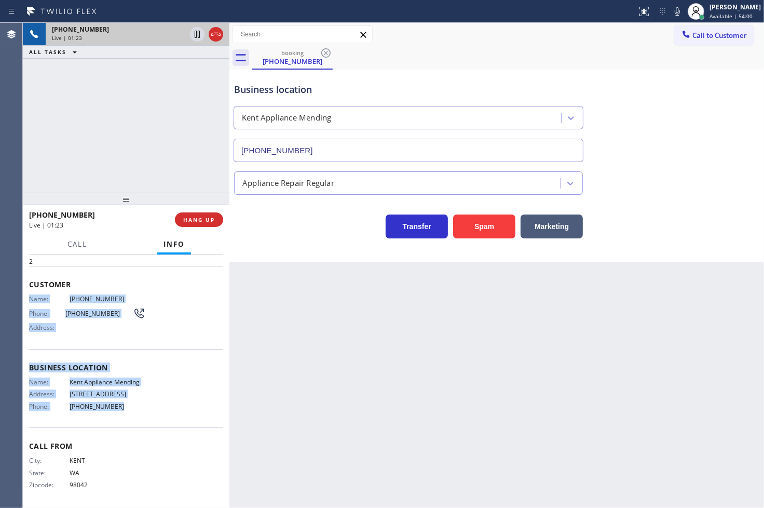
drag, startPoint x: 27, startPoint y: 302, endPoint x: 139, endPoint y: 413, distance: 157.8
click at [139, 413] on div "Context Queue: [Test] All Priority: 2 Customer Name: [PHONE_NUMBER] Phone: [PHO…" at bounding box center [126, 381] width 207 height 253
copy div "Name: [PHONE_NUMBER] Phone: [PHONE_NUMBER] Address: Business location Name: Ken…"
click at [195, 36] on icon at bounding box center [197, 34] width 5 height 7
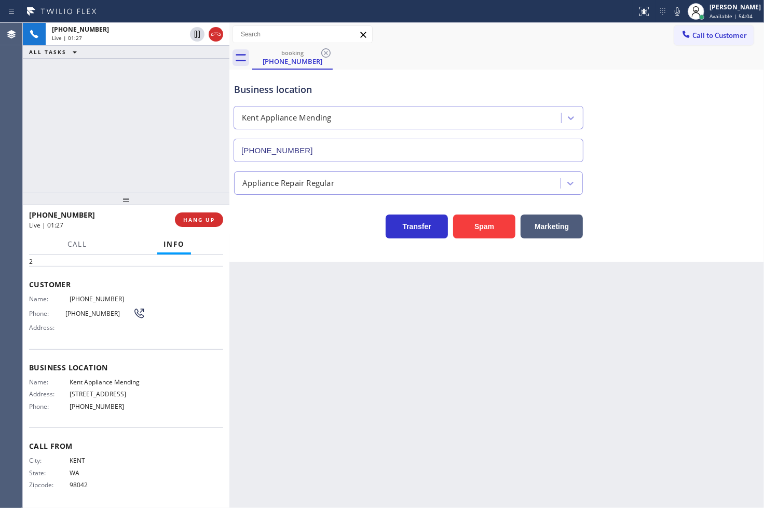
click at [86, 252] on div at bounding box center [77, 253] width 32 height 2
click at [70, 239] on span "Call" at bounding box center [77, 243] width 20 height 9
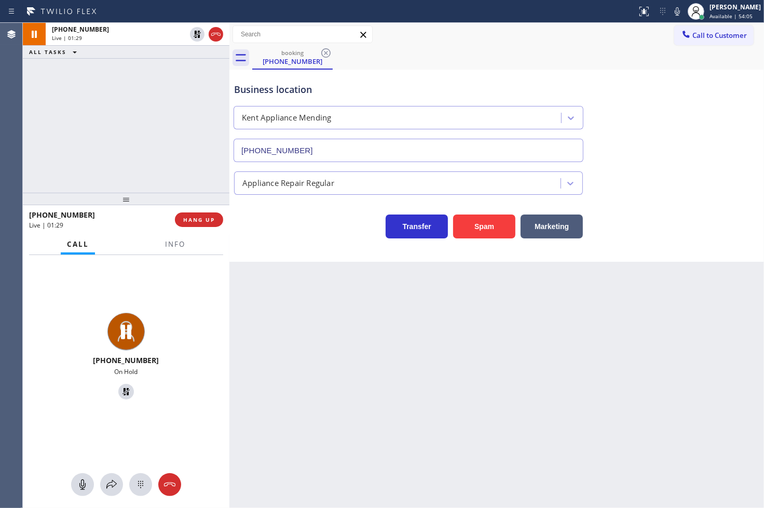
click at [125, 489] on div at bounding box center [126, 484] width 207 height 23
click at [116, 484] on icon at bounding box center [111, 484] width 12 height 12
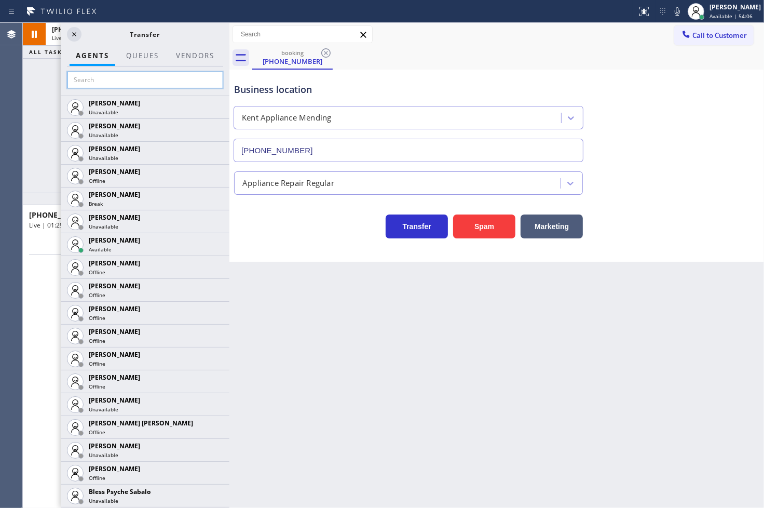
click at [131, 77] on input "text" at bounding box center [145, 80] width 156 height 17
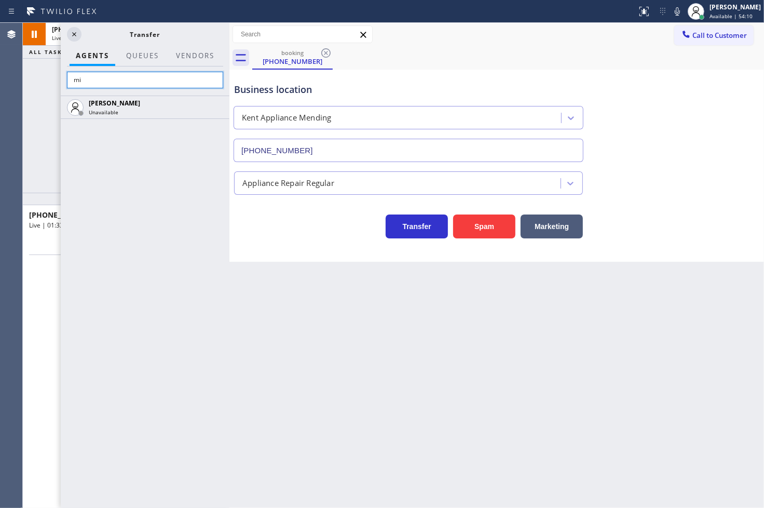
type input "m"
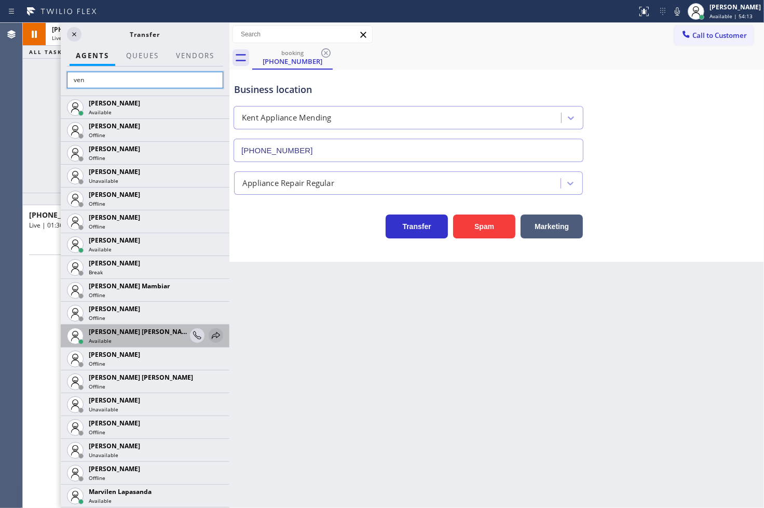
type input "ven"
click at [212, 336] on icon at bounding box center [216, 335] width 8 height 7
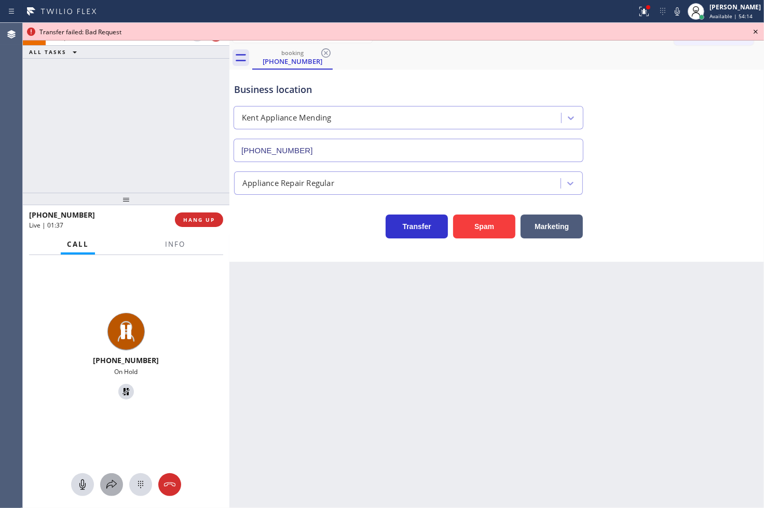
click at [103, 478] on div at bounding box center [111, 484] width 23 height 12
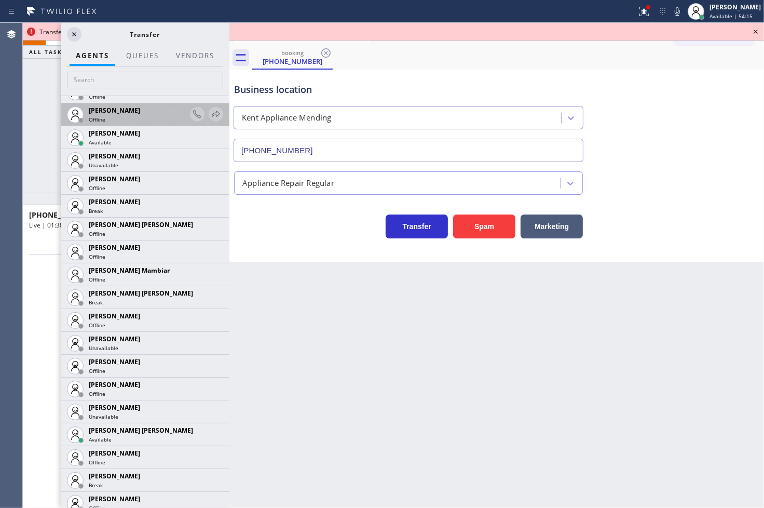
scroll to position [692, 0]
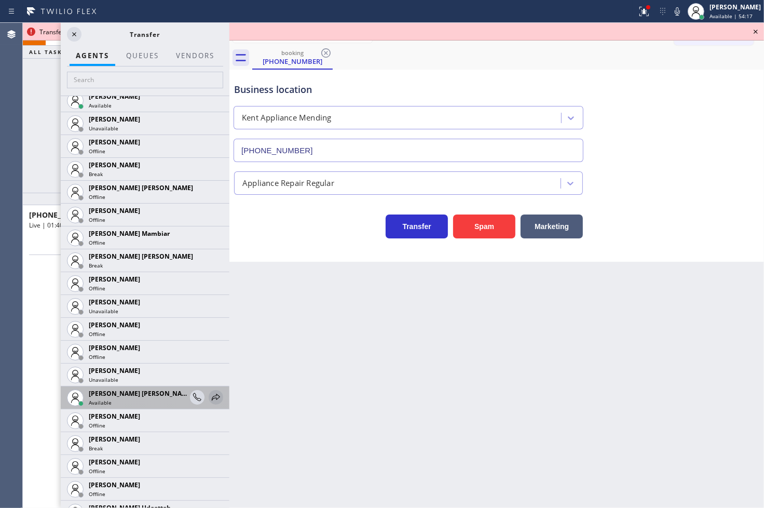
click at [210, 396] on icon at bounding box center [216, 397] width 12 height 12
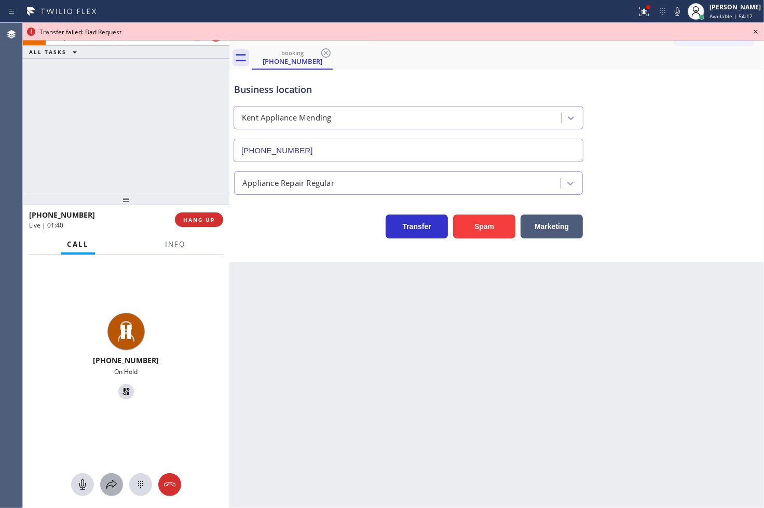
click at [112, 479] on icon at bounding box center [111, 484] width 12 height 12
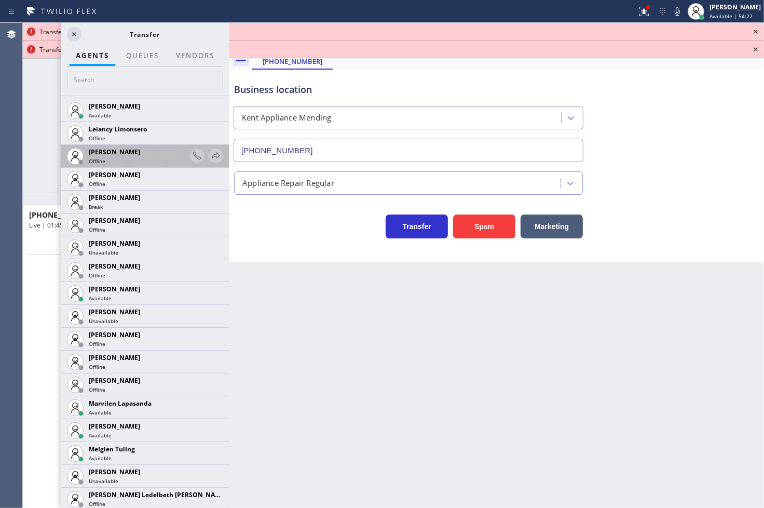
scroll to position [1614, 0]
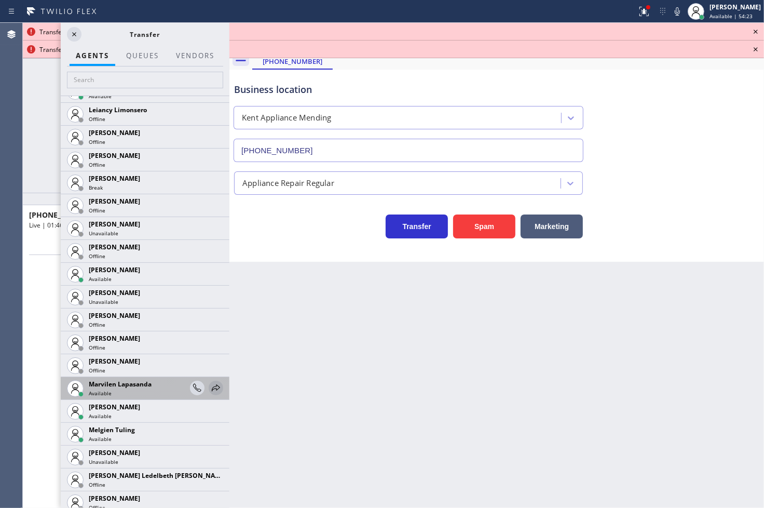
click at [210, 388] on icon at bounding box center [216, 387] width 12 height 12
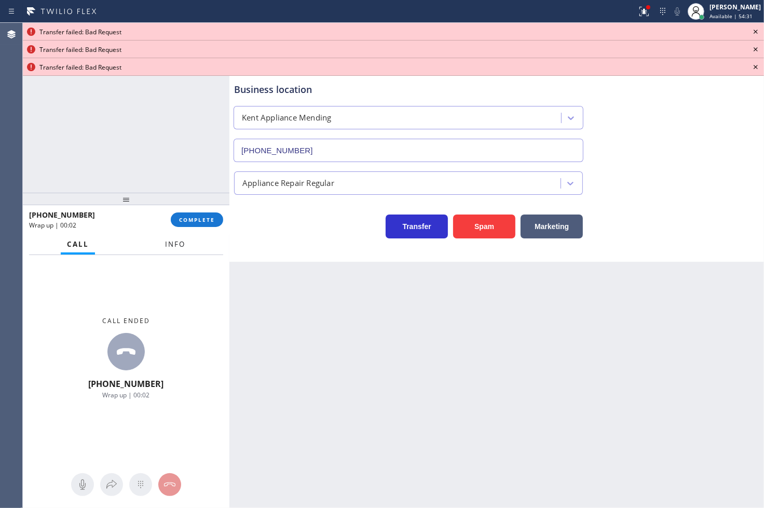
click at [168, 241] on span "Info" at bounding box center [175, 243] width 20 height 9
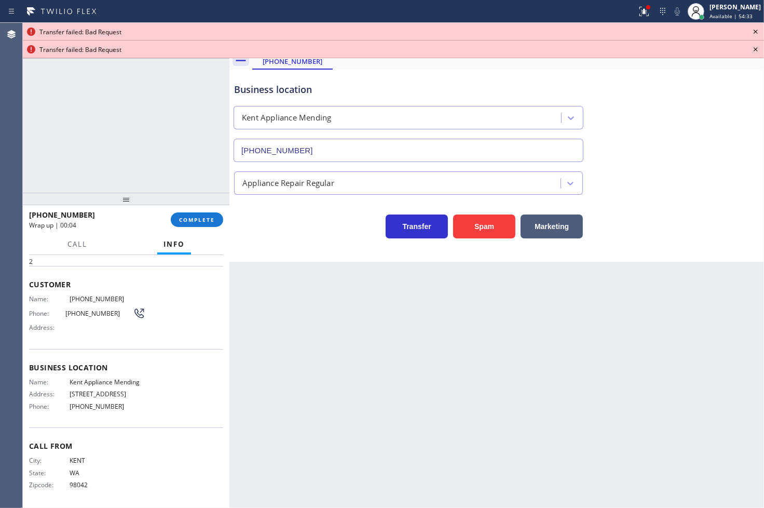
click at [751, 30] on icon at bounding box center [755, 31] width 12 height 12
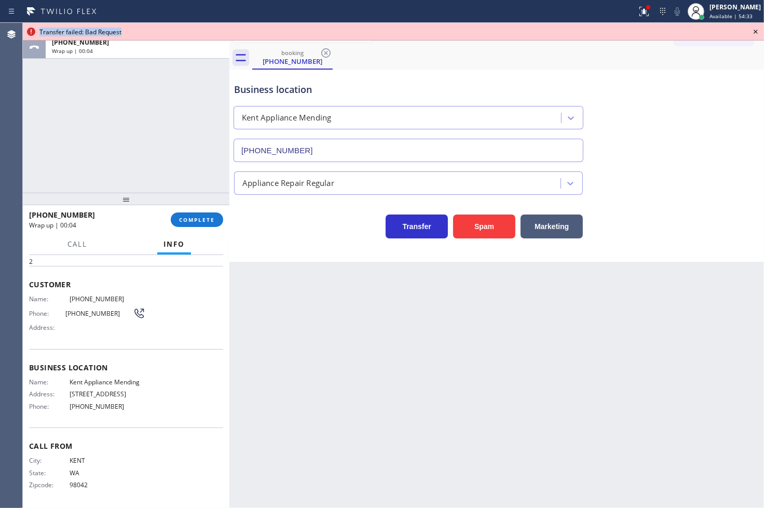
click at [751, 30] on icon at bounding box center [755, 31] width 12 height 12
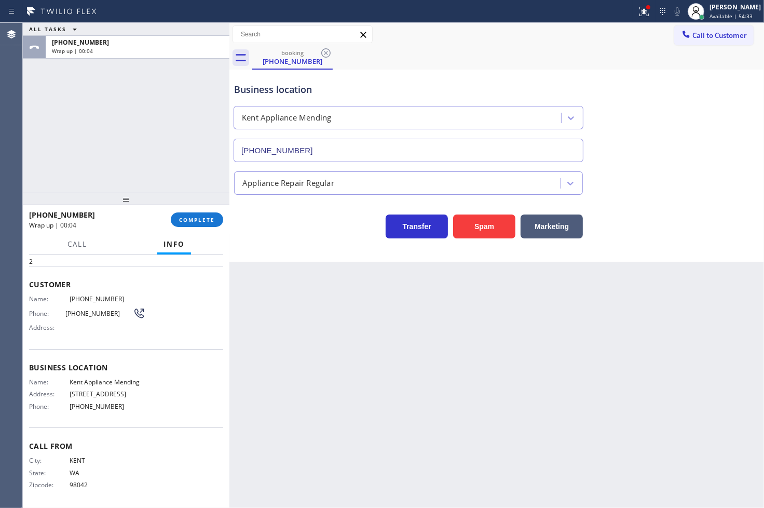
click at [751, 30] on button "Call to Customer" at bounding box center [713, 35] width 79 height 20
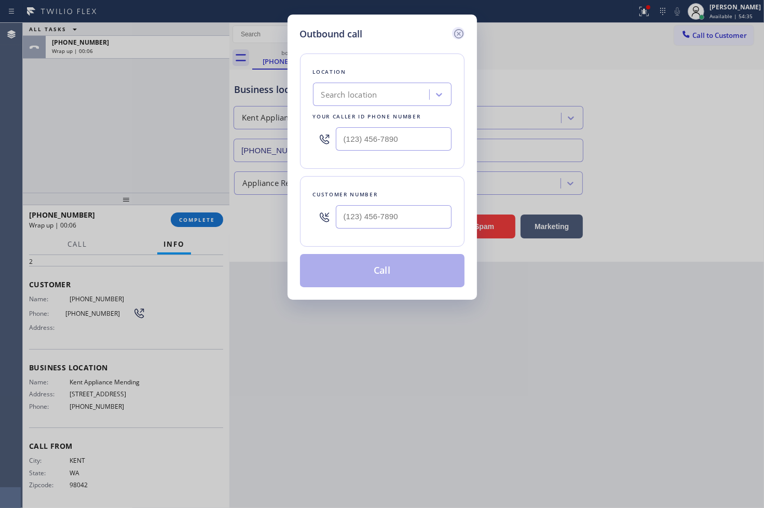
click at [455, 32] on icon at bounding box center [459, 34] width 12 height 12
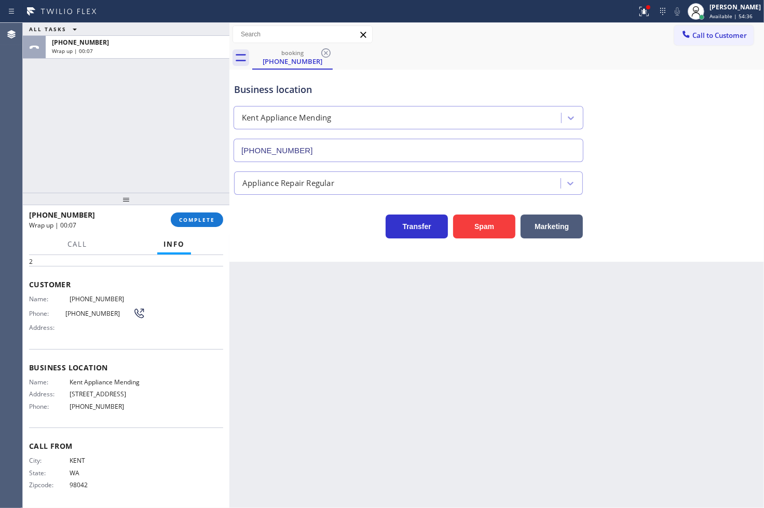
click at [24, 296] on div "Context Queue: [Test] All Priority: 2 Customer Name: [PHONE_NUMBER] Phone: [PHO…" at bounding box center [126, 381] width 207 height 253
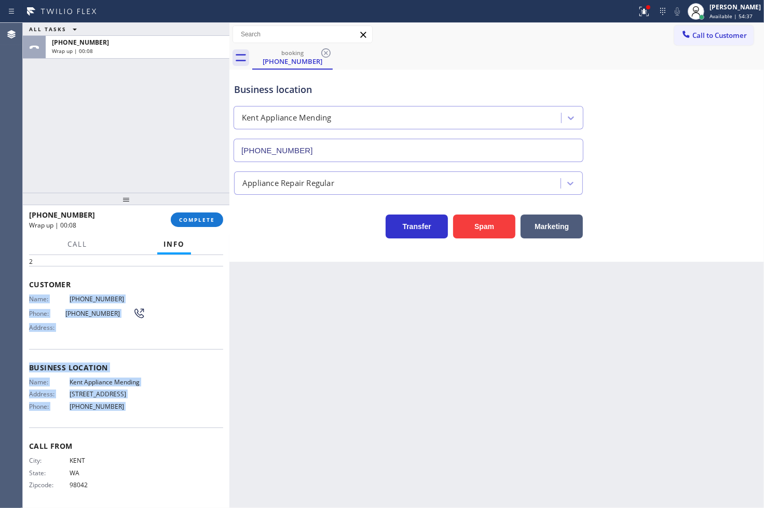
drag, startPoint x: 24, startPoint y: 296, endPoint x: 129, endPoint y: 414, distance: 157.7
click at [129, 414] on div "Context Queue: [Test] All Priority: 2 Customer Name: [PHONE_NUMBER] Phone: [PHO…" at bounding box center [126, 381] width 207 height 253
copy div "Name: [PHONE_NUMBER] Phone: [PHONE_NUMBER] Address: Business location Name: Ken…"
click at [188, 218] on span "COMPLETE" at bounding box center [197, 219] width 36 height 7
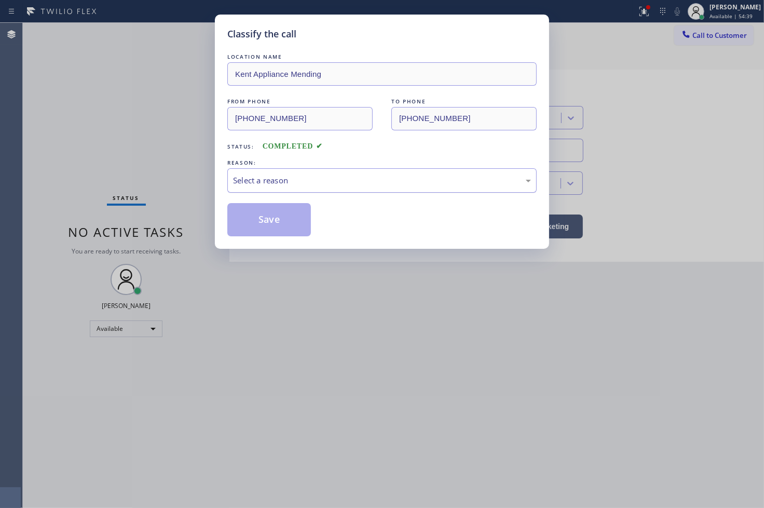
click at [298, 183] on div "Select a reason" at bounding box center [382, 180] width 298 height 12
click at [266, 224] on button "Save" at bounding box center [269, 219] width 84 height 33
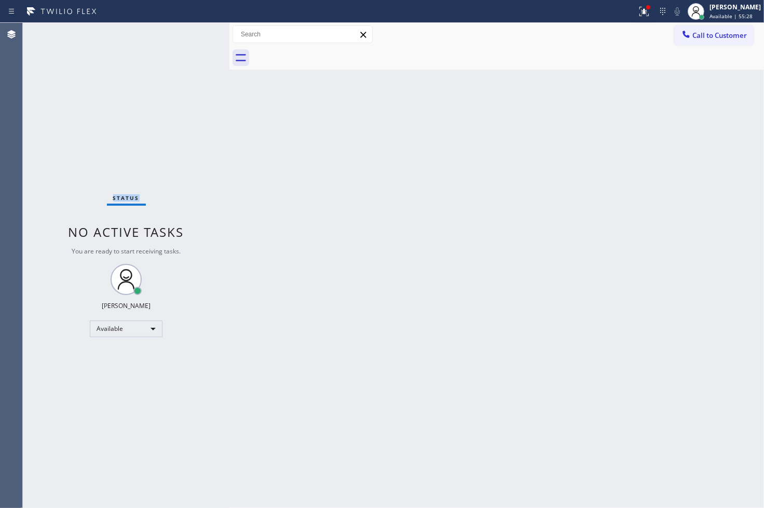
click at [63, 149] on div "Status No active tasks You are ready to start receiving tasks. [PERSON_NAME]" at bounding box center [126, 265] width 207 height 485
click at [158, 38] on div "Status No active tasks You are ready to start receiving tasks. [PERSON_NAME]" at bounding box center [126, 265] width 207 height 485
click at [189, 37] on div "Status No active tasks You are ready to start receiving tasks. [PERSON_NAME]" at bounding box center [126, 265] width 207 height 485
click at [641, 11] on icon at bounding box center [644, 10] width 6 height 4
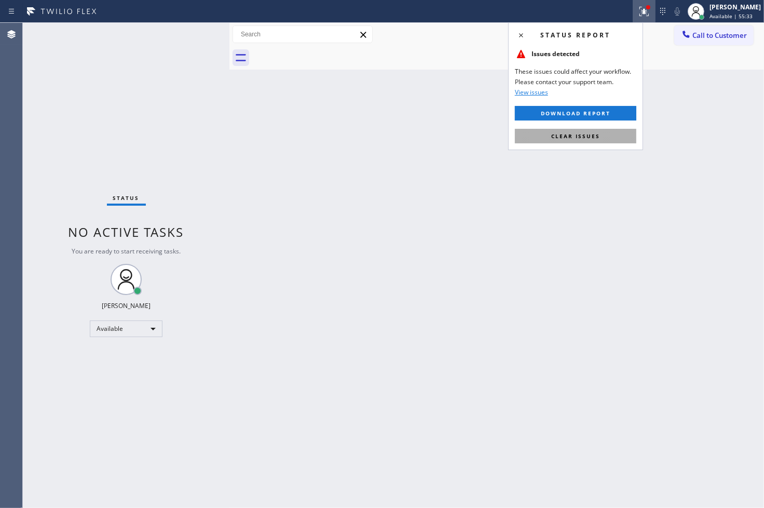
click at [610, 142] on button "Clear issues" at bounding box center [575, 136] width 121 height 15
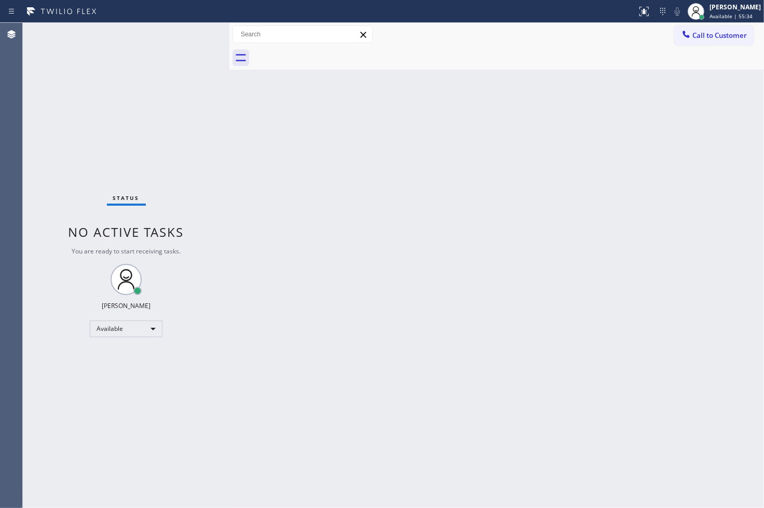
click at [130, 70] on div "Status No active tasks You are ready to start receiving tasks. [PERSON_NAME]" at bounding box center [126, 265] width 207 height 485
click at [190, 32] on div "Status No active tasks You are ready to start receiving tasks. [PERSON_NAME]" at bounding box center [126, 265] width 207 height 485
click at [77, 195] on div "Status No active tasks You are ready to start receiving tasks. [PERSON_NAME]" at bounding box center [126, 265] width 207 height 485
click at [184, 47] on div "Status No active tasks You are ready to start receiving tasks. [PERSON_NAME]" at bounding box center [126, 265] width 207 height 485
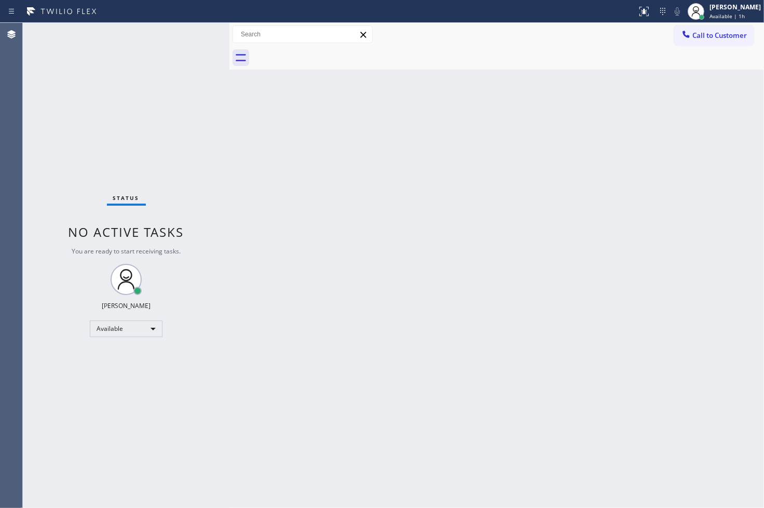
click at [195, 29] on div "Status No active tasks You are ready to start receiving tasks. [PERSON_NAME]" at bounding box center [126, 265] width 207 height 485
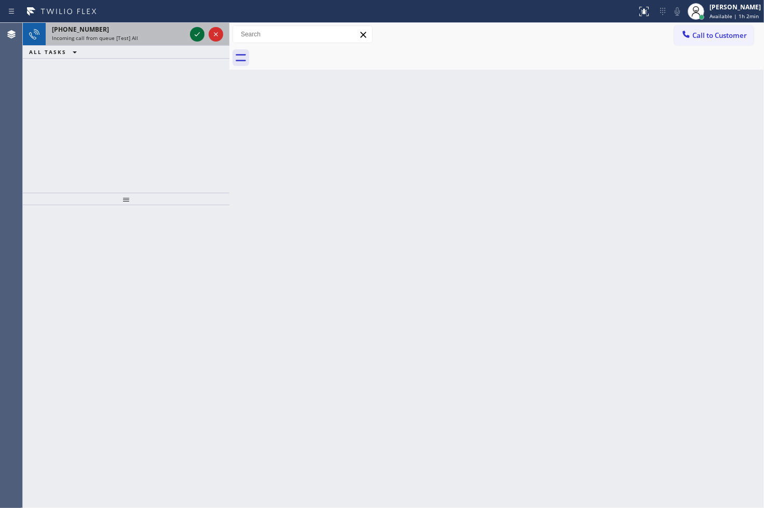
click at [199, 34] on icon at bounding box center [197, 34] width 12 height 12
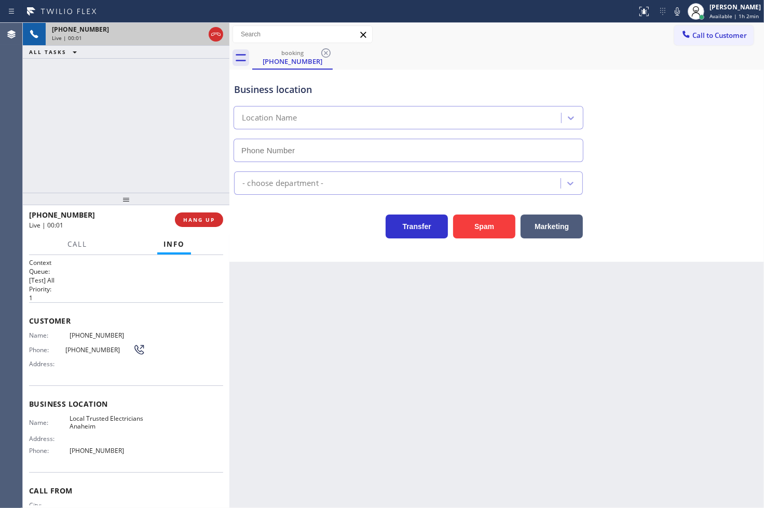
type input "[PHONE_NUMBER]"
click at [271, 225] on div "Transfer Spam Marketing" at bounding box center [408, 223] width 353 height 29
click at [190, 216] on span "HANG UP" at bounding box center [199, 219] width 32 height 7
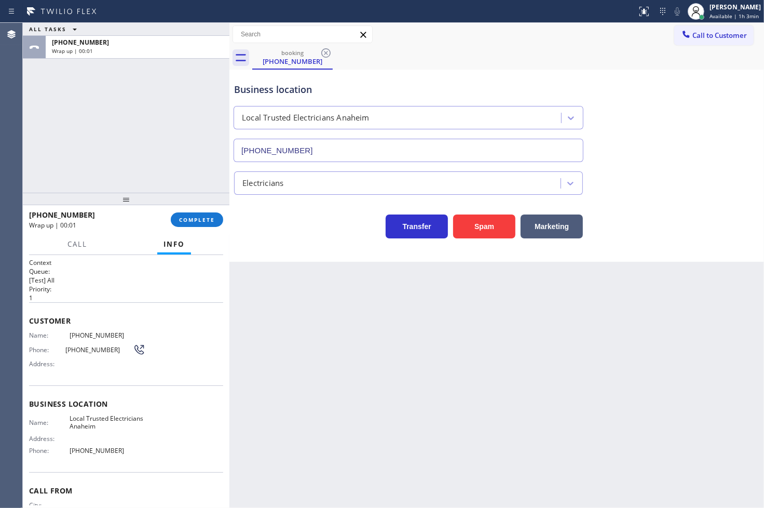
click at [206, 211] on div "[PHONE_NUMBER] Wrap up | 00:01 COMPLETE" at bounding box center [126, 219] width 194 height 27
click at [206, 218] on span "COMPLETE" at bounding box center [197, 219] width 36 height 7
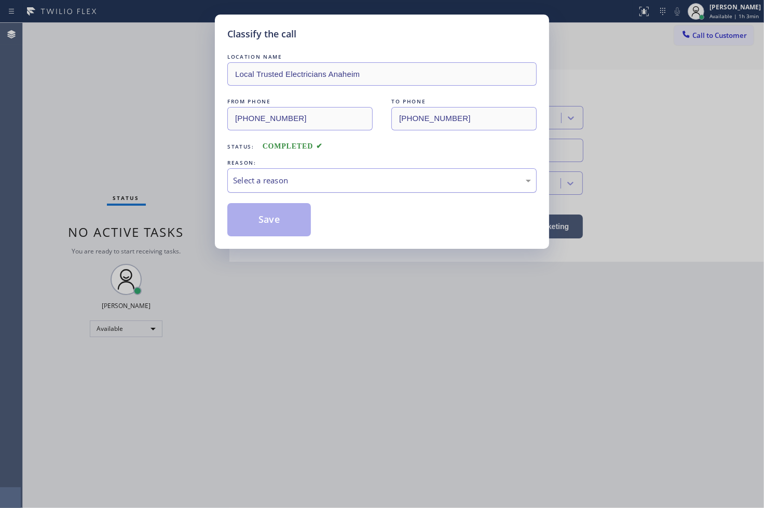
click at [301, 180] on div "Select a reason" at bounding box center [382, 180] width 298 height 12
click at [282, 224] on button "Save" at bounding box center [269, 219] width 84 height 33
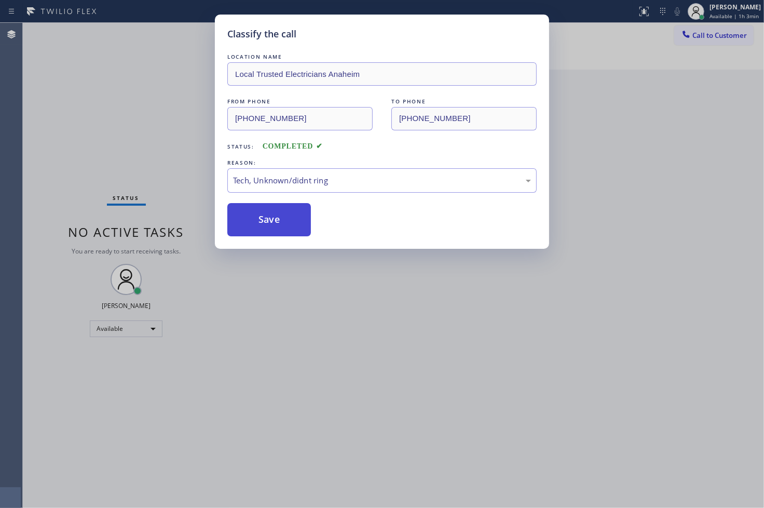
click at [282, 224] on button "Save" at bounding box center [269, 219] width 84 height 33
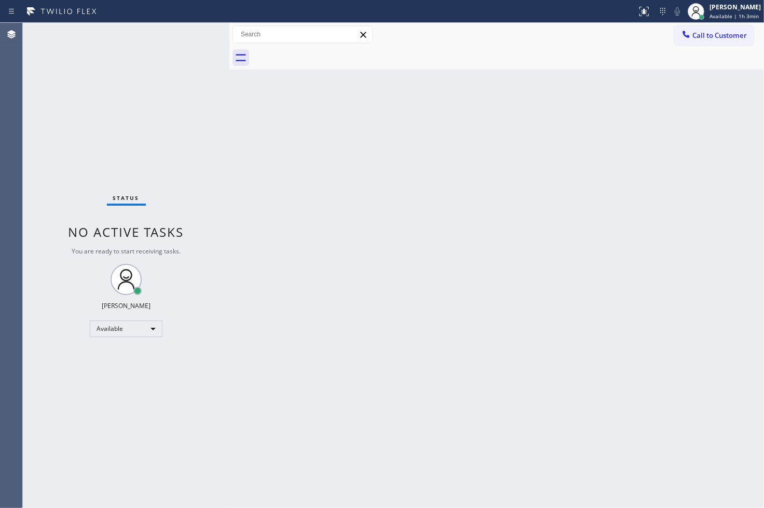
click at [194, 30] on div "Status No active tasks You are ready to start receiving tasks. [PERSON_NAME]" at bounding box center [126, 265] width 207 height 485
click at [616, 312] on div "Back to Dashboard Change Sender ID Customers Technicians Select a contact Outbo…" at bounding box center [496, 265] width 535 height 485
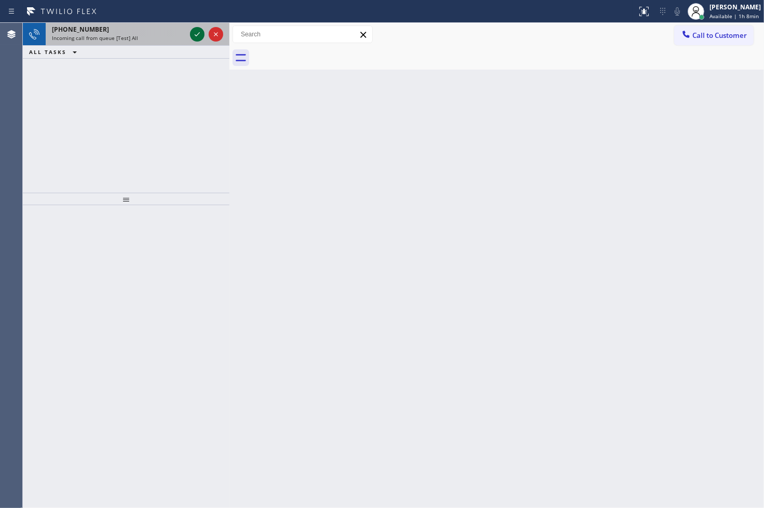
click at [199, 34] on icon at bounding box center [197, 34] width 12 height 12
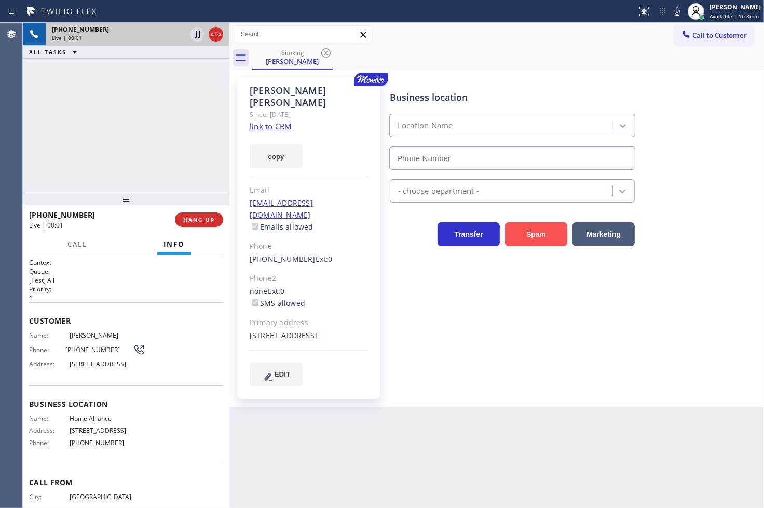
type input "[PHONE_NUMBER]"
click at [76, 156] on div "[PHONE_NUMBER] Live | 00:13 ALL TASKS ALL TASKS ACTIVE TASKS TASKS IN WRAP UP" at bounding box center [126, 108] width 207 height 170
drag, startPoint x: 282, startPoint y: 148, endPoint x: 293, endPoint y: 148, distance: 11.4
click at [282, 148] on button "copy" at bounding box center [276, 156] width 53 height 24
click at [323, 449] on div "Back to Dashboard Change Sender ID Customers Technicians Select a contact Outbo…" at bounding box center [496, 265] width 535 height 485
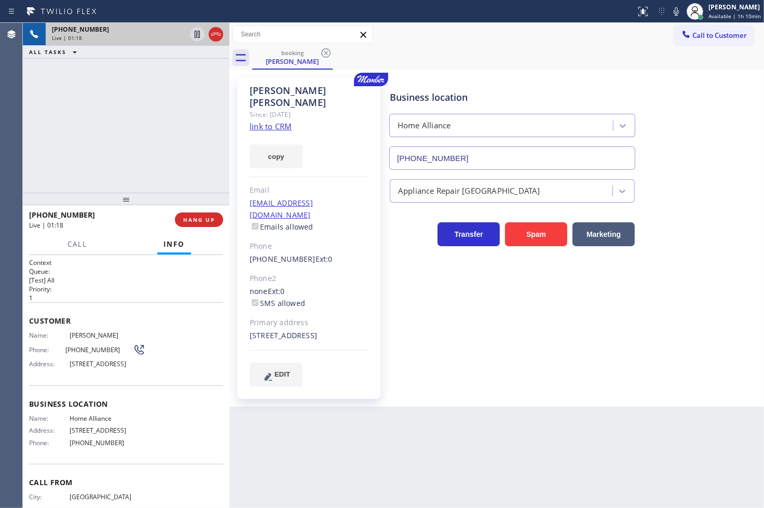
click at [163, 180] on div "[PHONE_NUMBER] Live | 01:18 ALL TASKS ALL TASKS ACTIVE TASKS TASKS IN WRAP UP" at bounding box center [126, 108] width 207 height 170
click at [422, 274] on div "Business location Home Alliance [PHONE_NUMBER] Appliance Repair High End Transf…" at bounding box center [575, 231] width 374 height 303
click at [405, 304] on div "Business location Home Alliance [PHONE_NUMBER] Appliance Repair High End Transf…" at bounding box center [575, 231] width 374 height 303
click at [75, 167] on div "[PHONE_NUMBER] Live | 01:43 ALL TASKS ALL TASKS ACTIVE TASKS TASKS IN WRAP UP" at bounding box center [126, 108] width 207 height 170
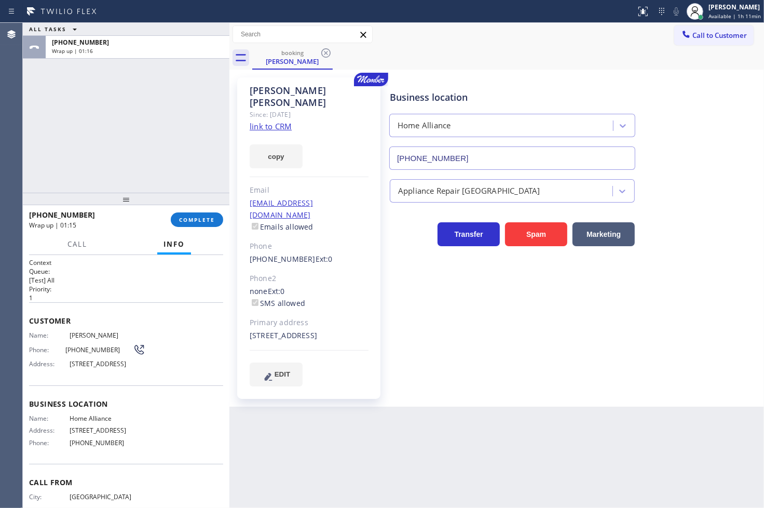
click at [63, 146] on div "ALL TASKS ALL TASKS ACTIVE TASKS TASKS IN WRAP UP [PHONE_NUMBER] Wrap up | 01:16" at bounding box center [126, 108] width 207 height 170
click at [201, 222] on span "COMPLETE" at bounding box center [197, 219] width 36 height 7
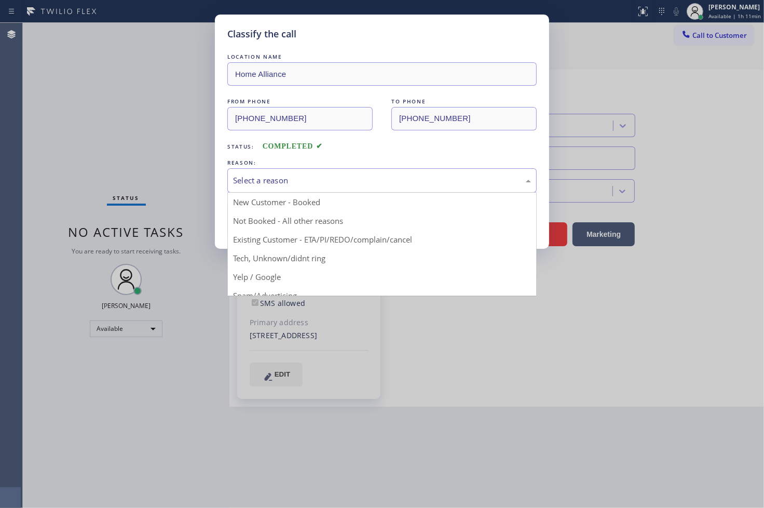
click at [270, 184] on div "Select a reason" at bounding box center [382, 180] width 298 height 12
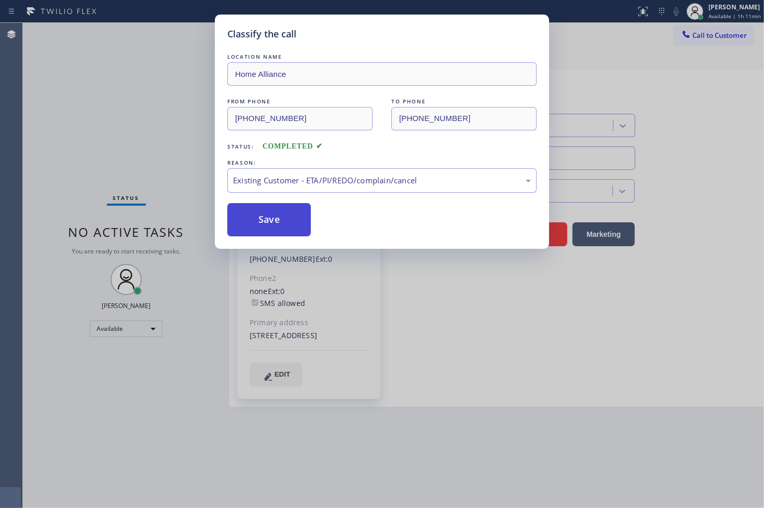
click at [279, 221] on button "Save" at bounding box center [269, 219] width 84 height 33
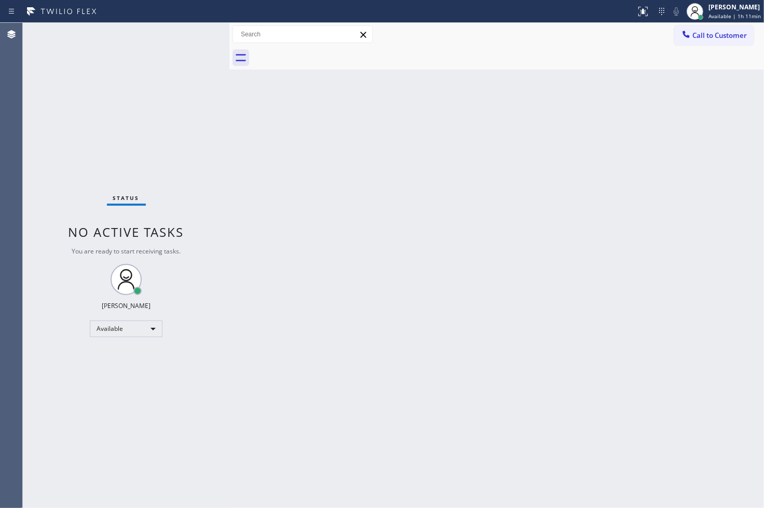
click at [386, 418] on div "Back to Dashboard Change Sender ID Customers Technicians Select a contact Outbo…" at bounding box center [496, 265] width 535 height 485
click at [60, 112] on div "Status No active tasks You are ready to start receiving tasks. [PERSON_NAME]" at bounding box center [126, 265] width 207 height 485
click at [205, 29] on div "Status No active tasks You are ready to start receiving tasks. [PERSON_NAME]" at bounding box center [126, 265] width 207 height 485
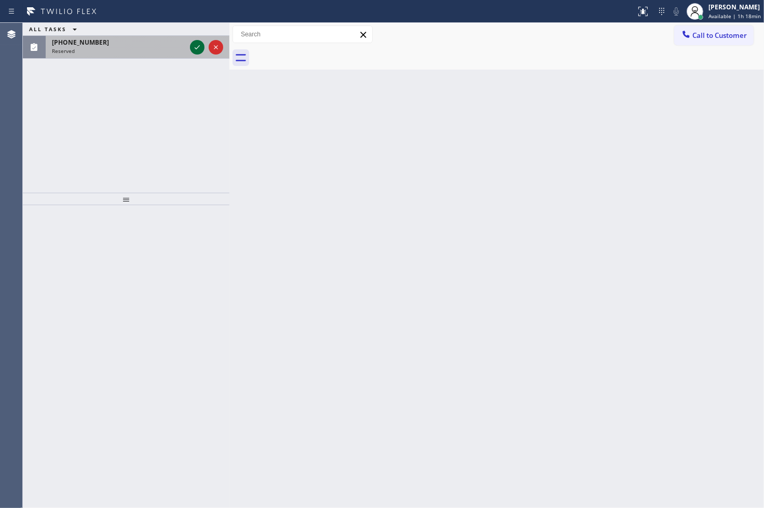
click at [195, 43] on icon at bounding box center [197, 47] width 12 height 12
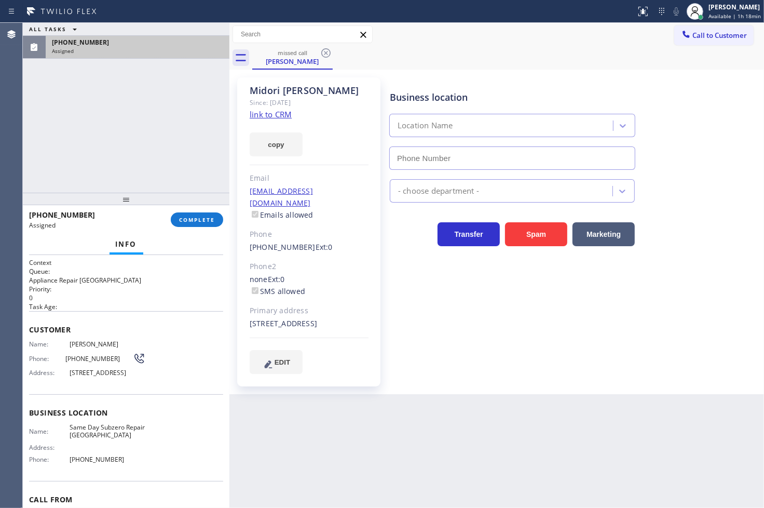
type input "[PHONE_NUMBER]"
click at [27, 344] on div "Context Queue: Appliance Repair High End Priority: 0 Task Age: Customer Name: […" at bounding box center [126, 381] width 207 height 253
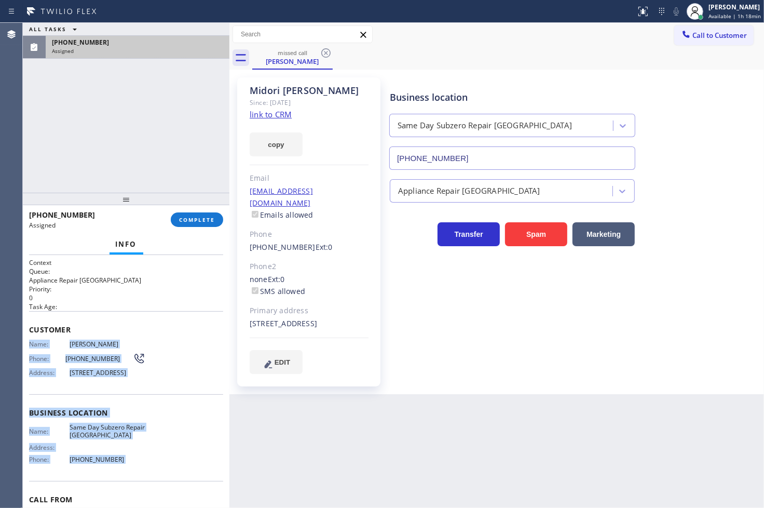
drag, startPoint x: 29, startPoint y: 344, endPoint x: 130, endPoint y: 471, distance: 163.2
click at [130, 471] on div "Context Queue: Appliance Repair High End Priority: 0 Task Age: Customer Name: […" at bounding box center [126, 381] width 207 height 253
copy div "Name: [PERSON_NAME] Phone: [PHONE_NUMBER] Address: [STREET_ADDRESS] Business lo…"
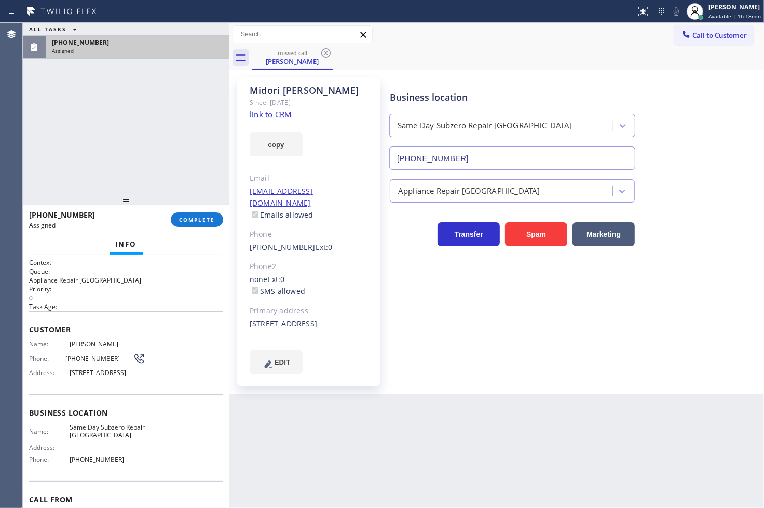
click at [203, 227] on div "[PHONE_NUMBER] Assigned COMPLETE" at bounding box center [126, 219] width 194 height 27
click at [204, 225] on button "COMPLETE" at bounding box center [197, 219] width 52 height 15
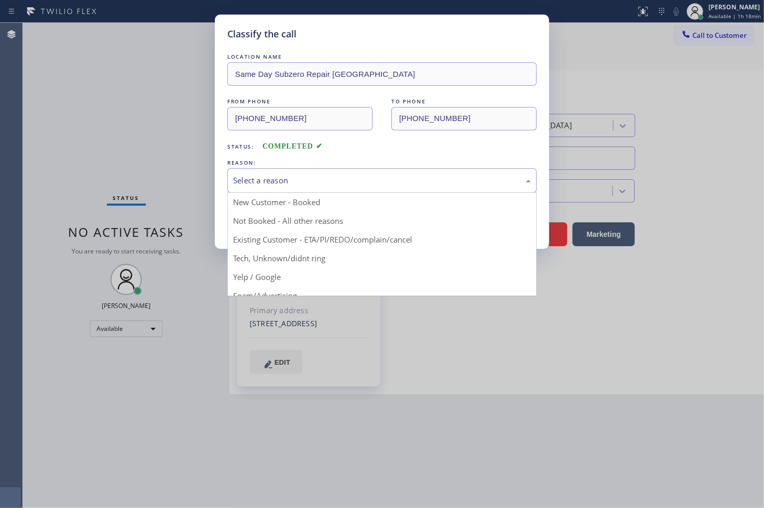
click at [277, 182] on div "Select a reason" at bounding box center [382, 180] width 298 height 12
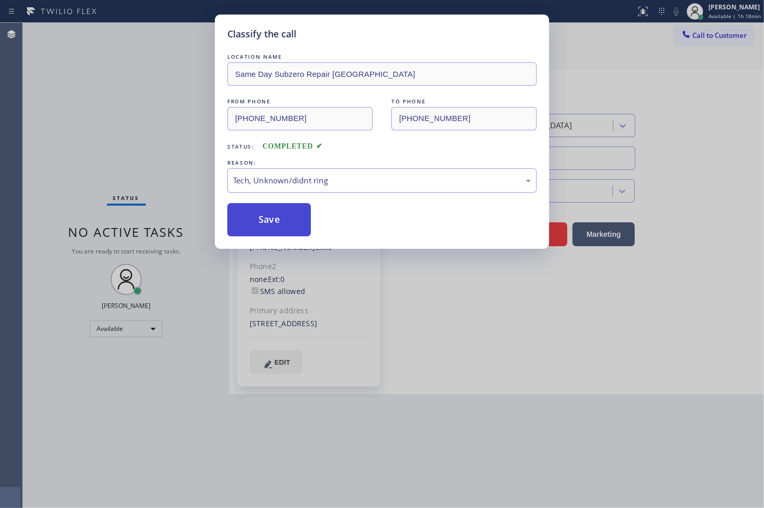
click at [265, 218] on button "Save" at bounding box center [269, 219] width 84 height 33
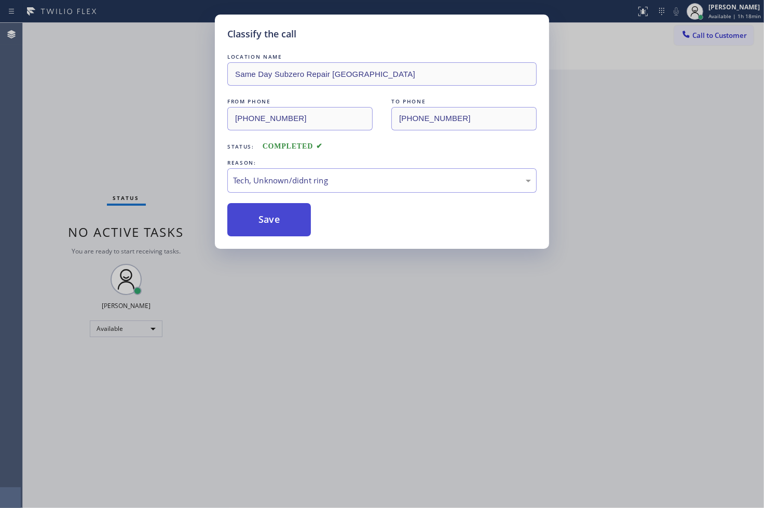
click at [265, 218] on button "Save" at bounding box center [269, 219] width 84 height 33
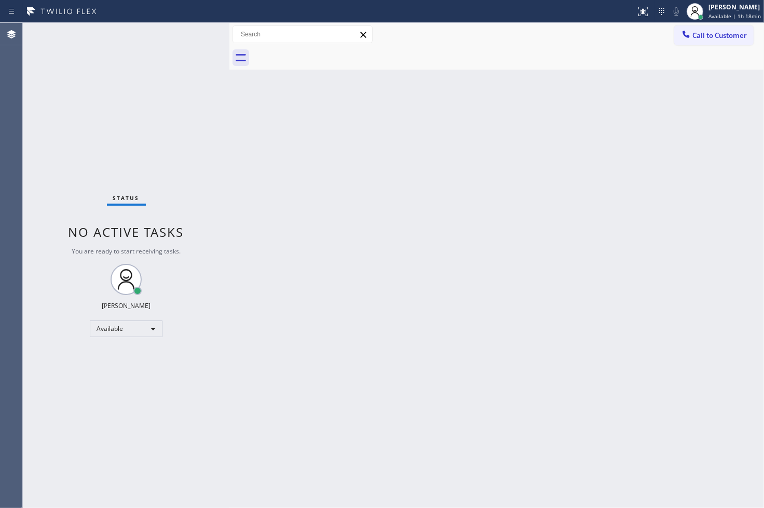
click at [70, 205] on div "Status No active tasks You are ready to start receiving tasks. [PERSON_NAME]" at bounding box center [126, 265] width 207 height 485
click at [193, 34] on div "Status No active tasks You are ready to start receiving tasks. [PERSON_NAME]" at bounding box center [126, 265] width 207 height 485
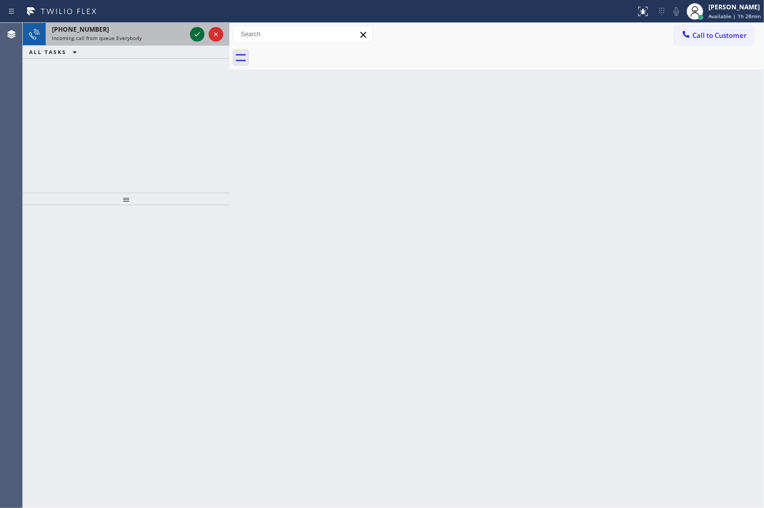
click at [193, 34] on icon at bounding box center [197, 34] width 12 height 12
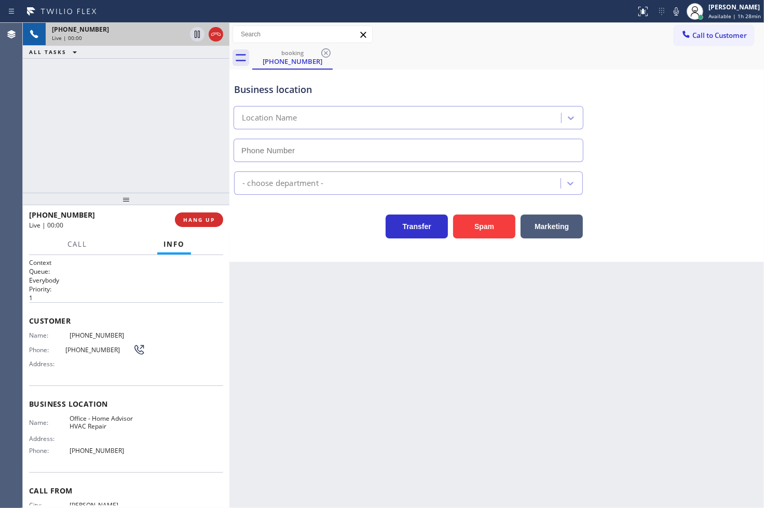
type input "[PHONE_NUMBER]"
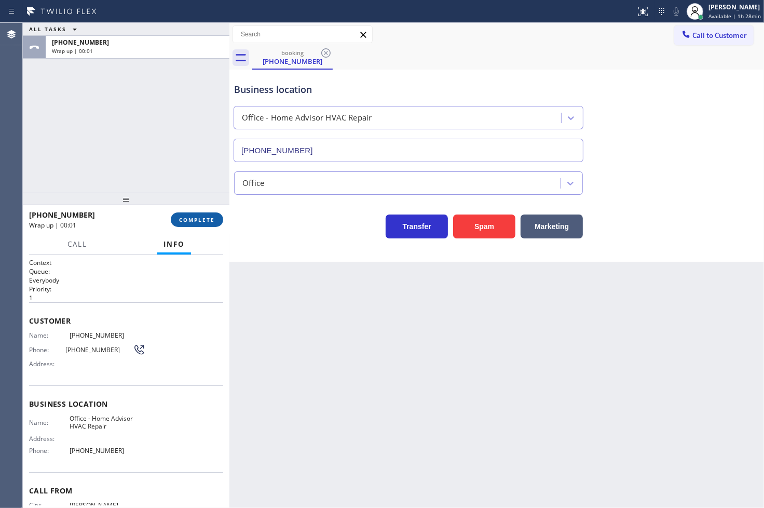
click at [204, 220] on span "COMPLETE" at bounding box center [197, 219] width 36 height 7
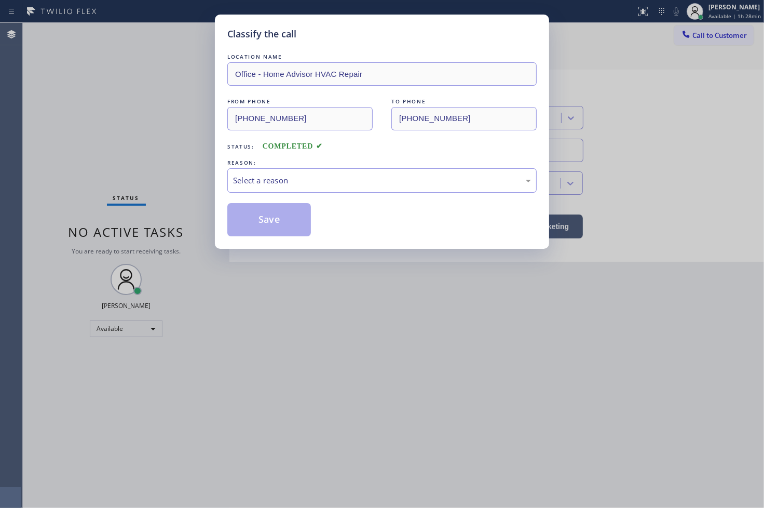
click at [302, 183] on div "Select a reason" at bounding box center [382, 180] width 298 height 12
click at [278, 232] on button "Save" at bounding box center [269, 219] width 84 height 33
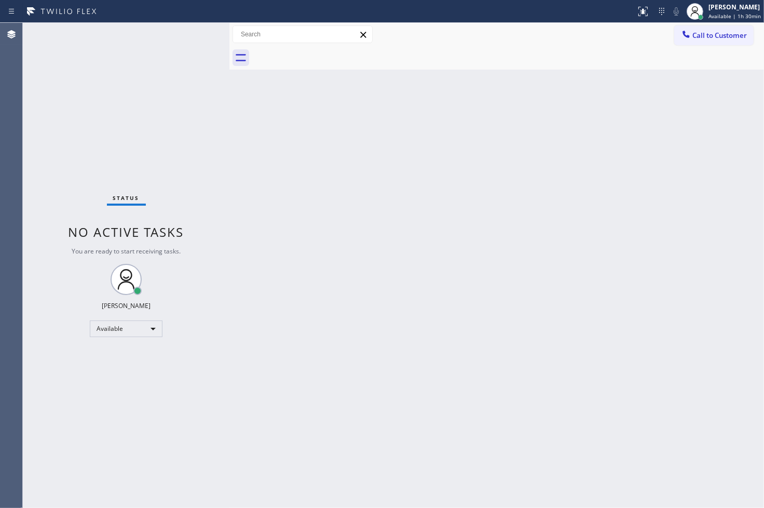
drag, startPoint x: 39, startPoint y: 334, endPoint x: 71, endPoint y: 320, distance: 35.1
click at [39, 334] on div "Status No active tasks You are ready to start receiving tasks. [PERSON_NAME]" at bounding box center [126, 265] width 207 height 485
click at [154, 325] on div "Available" at bounding box center [126, 328] width 73 height 17
click at [134, 381] on li "Break" at bounding box center [125, 381] width 71 height 12
click at [34, 276] on div "Status No active tasks Change activity state to start receiving tasks. [PERSON_…" at bounding box center [126, 265] width 207 height 485
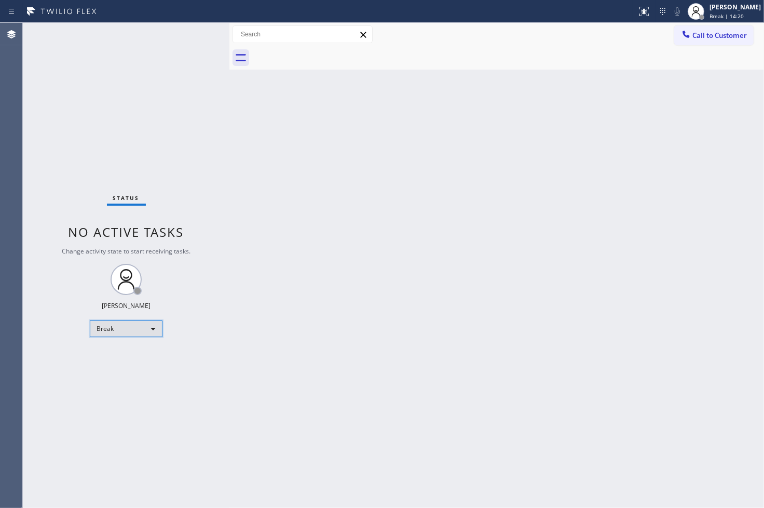
click at [147, 330] on div "Break" at bounding box center [126, 328] width 73 height 17
click at [122, 355] on li "Available" at bounding box center [125, 355] width 71 height 12
click at [196, 147] on div "Status No active tasks Change activity state to start receiving tasks. [PERSON_…" at bounding box center [126, 265] width 207 height 485
click at [181, 84] on div "Status No active tasks Change activity state to start receiving tasks. [PERSON_…" at bounding box center [126, 265] width 207 height 485
click at [204, 39] on div "Status No active tasks You are ready to start receiving tasks. [PERSON_NAME]" at bounding box center [126, 265] width 207 height 485
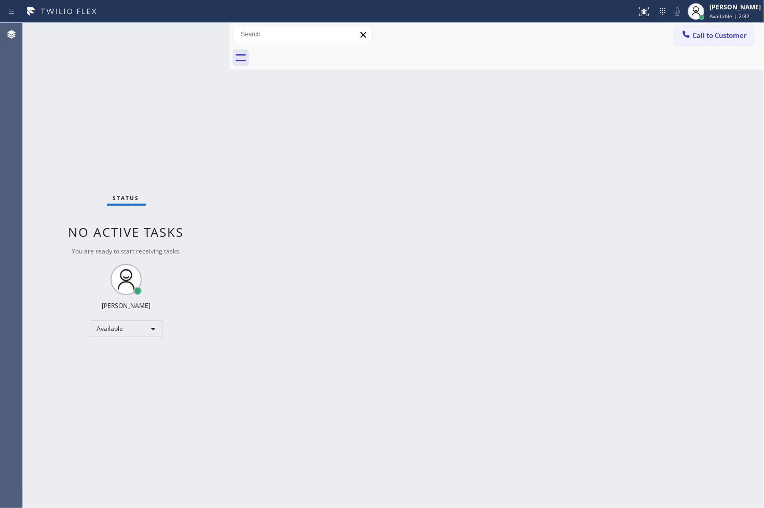
click at [195, 33] on div "Status No active tasks You are ready to start receiving tasks. [PERSON_NAME]" at bounding box center [126, 265] width 207 height 485
click at [70, 202] on div "Status No active tasks You are ready to start receiving tasks. [PERSON_NAME]" at bounding box center [126, 265] width 207 height 485
click at [441, 341] on div "Back to Dashboard Change Sender ID Customers Technicians Select a contact Outbo…" at bounding box center [496, 265] width 535 height 485
click at [177, 40] on div "Status No active tasks You are ready to start receiving tasks. [PERSON_NAME]" at bounding box center [126, 265] width 207 height 485
click at [182, 40] on div "Status No active tasks You are ready to start receiving tasks. [PERSON_NAME]" at bounding box center [126, 265] width 207 height 485
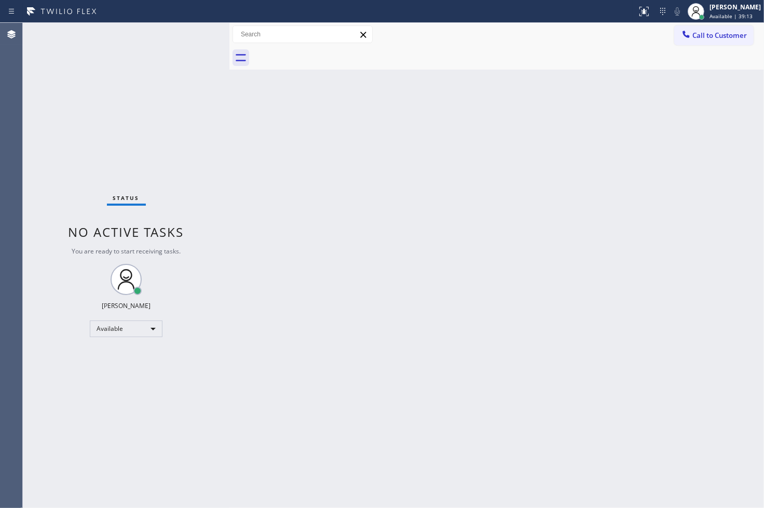
click at [194, 34] on div "Status No active tasks You are ready to start receiving tasks. [PERSON_NAME]" at bounding box center [126, 265] width 207 height 485
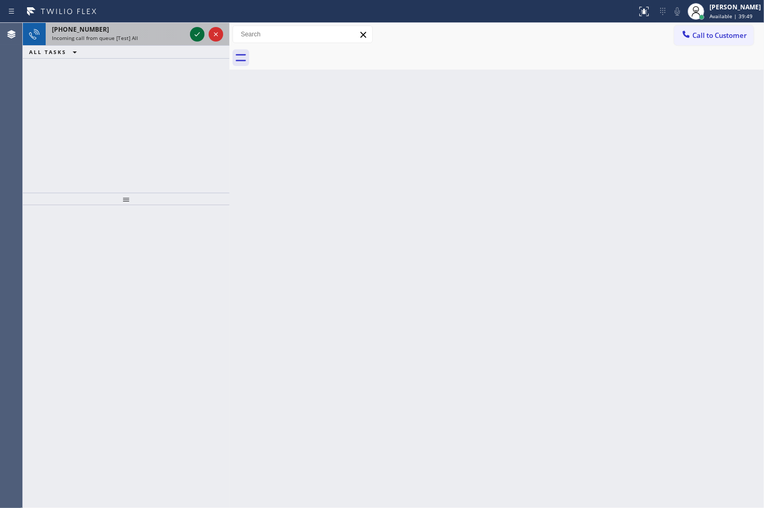
click at [194, 35] on icon at bounding box center [197, 34] width 12 height 12
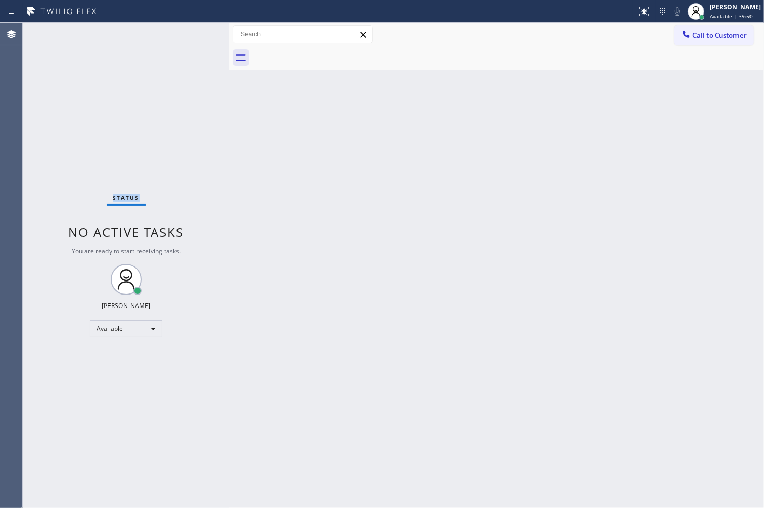
click at [194, 35] on div "Status No active tasks You are ready to start receiving tasks. [PERSON_NAME]" at bounding box center [126, 265] width 207 height 485
click at [638, 9] on icon at bounding box center [644, 11] width 12 height 12
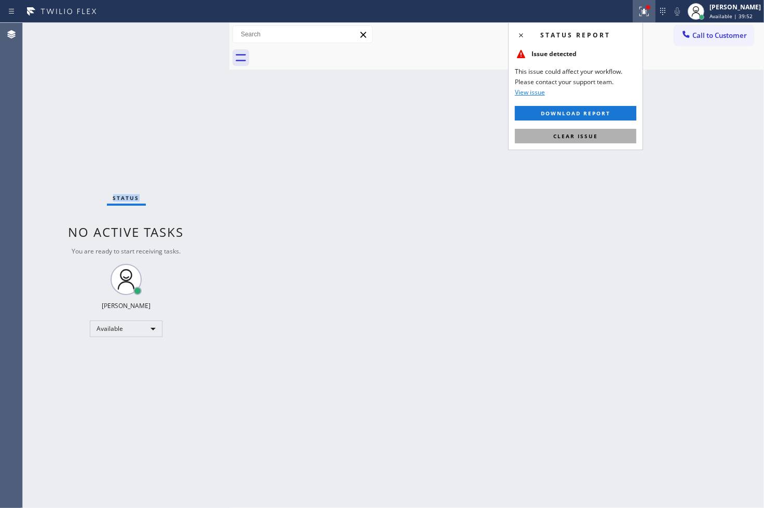
click at [611, 137] on button "Clear issue" at bounding box center [575, 136] width 121 height 15
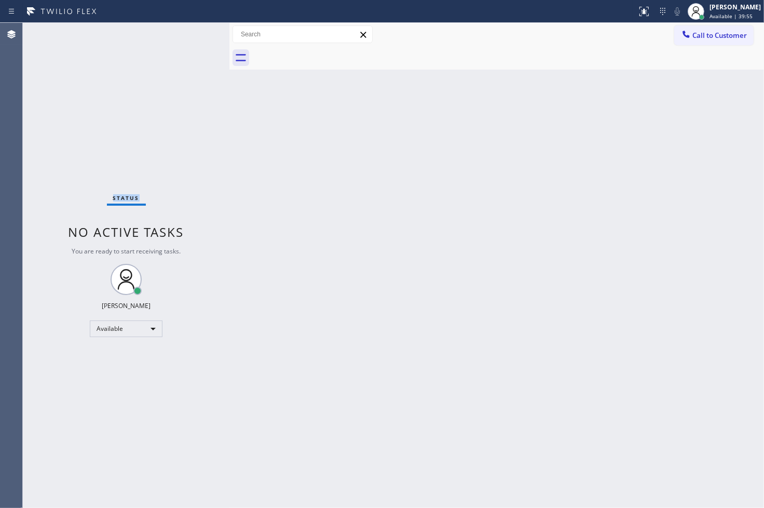
click at [91, 95] on div "Status No active tasks You are ready to start receiving tasks. [PERSON_NAME]" at bounding box center [126, 265] width 207 height 485
click at [184, 39] on div "Status No active tasks You are ready to start receiving tasks. [PERSON_NAME]" at bounding box center [126, 265] width 207 height 485
click at [187, 34] on div "Status No active tasks You are ready to start receiving tasks. [PERSON_NAME]" at bounding box center [126, 265] width 207 height 485
drag, startPoint x: 81, startPoint y: 157, endPoint x: 88, endPoint y: 150, distance: 9.9
click at [81, 157] on div "Status No active tasks You are ready to start receiving tasks. [PERSON_NAME]" at bounding box center [126, 265] width 207 height 485
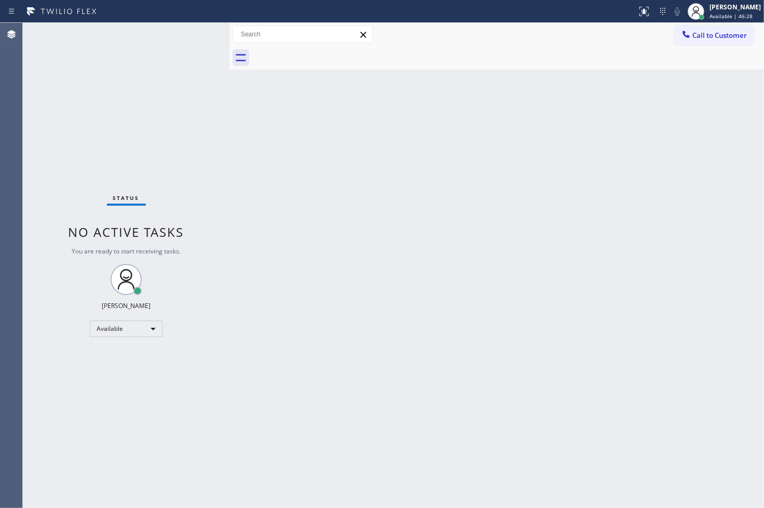
click at [45, 181] on div "Status No active tasks You are ready to start receiving tasks. [PERSON_NAME]" at bounding box center [126, 265] width 207 height 485
click at [190, 34] on div "Status No active tasks You are ready to start receiving tasks. [PERSON_NAME]" at bounding box center [126, 265] width 207 height 485
click at [78, 123] on div "Status No active tasks You are ready to start receiving tasks. [PERSON_NAME]" at bounding box center [126, 265] width 207 height 485
click at [188, 31] on div "Status No active tasks You are ready to start receiving tasks. [PERSON_NAME]" at bounding box center [126, 265] width 207 height 485
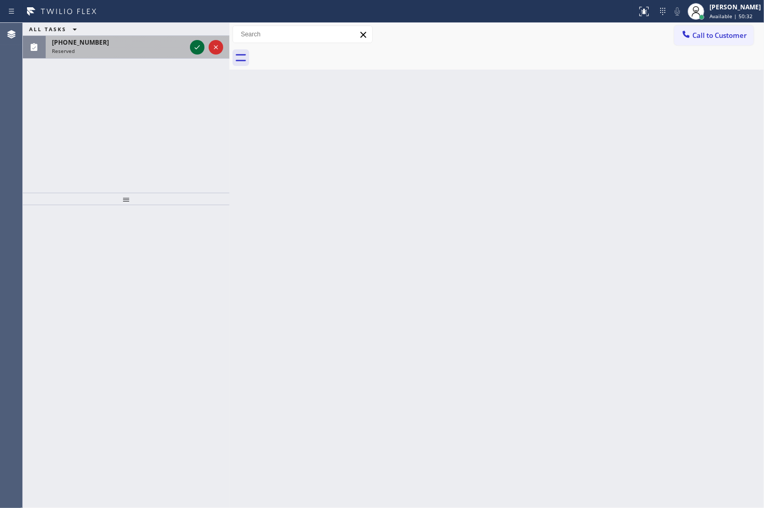
click at [196, 47] on icon at bounding box center [197, 47] width 12 height 12
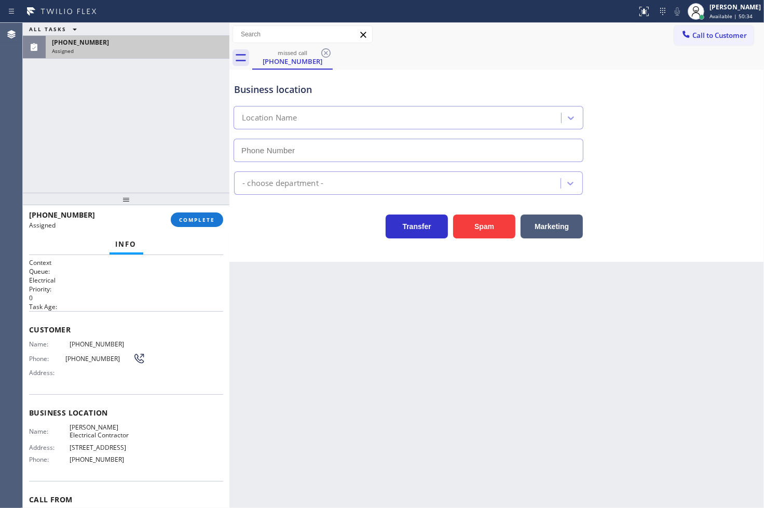
type input "[PHONE_NUMBER]"
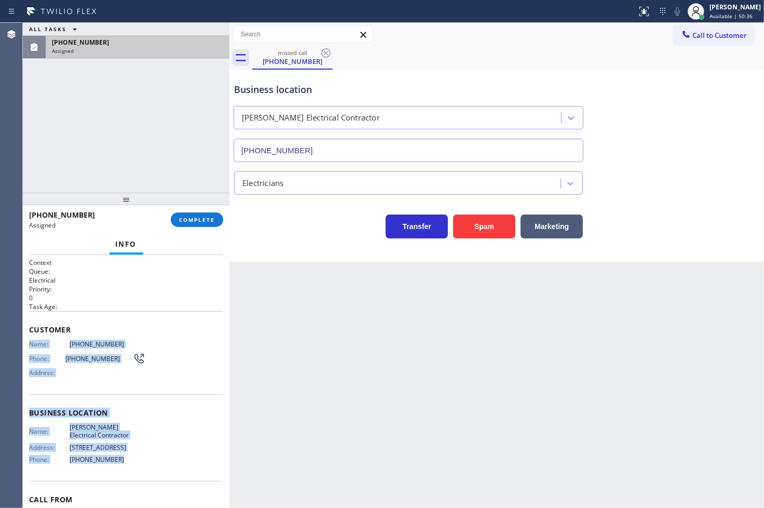
drag, startPoint x: 27, startPoint y: 341, endPoint x: 124, endPoint y: 468, distance: 159.2
click at [124, 468] on div "Context Queue: Electrical Priority: 0 Task Age: Customer Name: [PHONE_NUMBER] P…" at bounding box center [126, 381] width 207 height 253
copy div "Name: [PHONE_NUMBER] Phone: [PHONE_NUMBER] Address: Business location Name: [PE…"
click at [206, 217] on span "COMPLETE" at bounding box center [197, 219] width 36 height 7
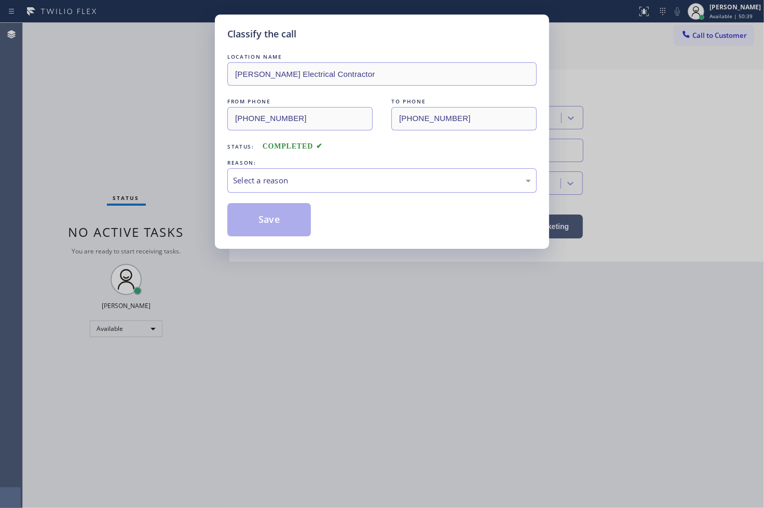
click at [302, 182] on div "Select a reason" at bounding box center [382, 180] width 298 height 12
click at [261, 214] on button "Save" at bounding box center [269, 219] width 84 height 33
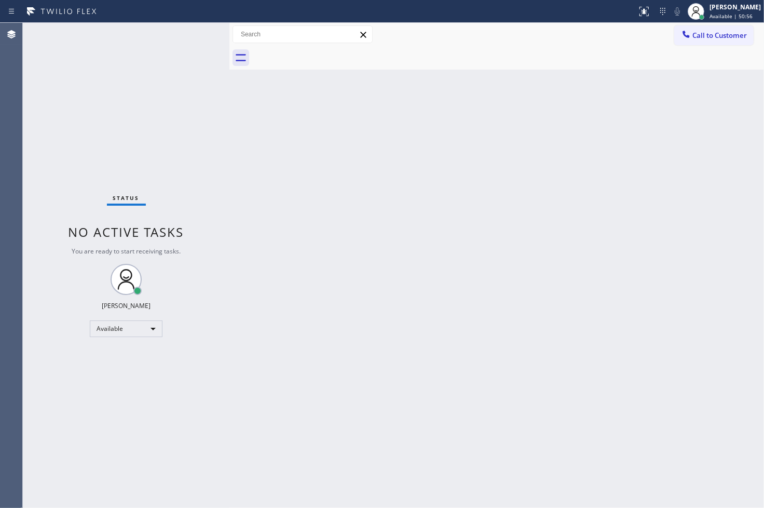
click at [29, 210] on div "Status No active tasks You are ready to start receiving tasks. [PERSON_NAME]" at bounding box center [126, 265] width 207 height 485
click at [180, 33] on div "Status No active tasks You are ready to start receiving tasks. [PERSON_NAME]" at bounding box center [126, 265] width 207 height 485
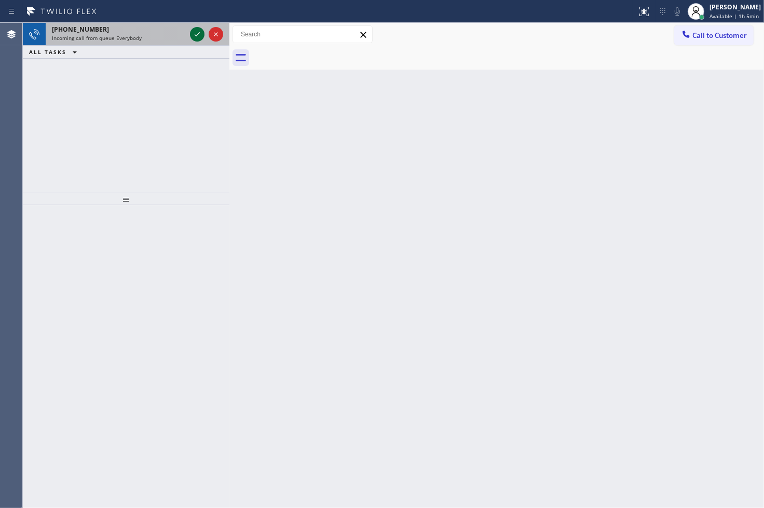
click at [195, 34] on icon at bounding box center [197, 34] width 12 height 12
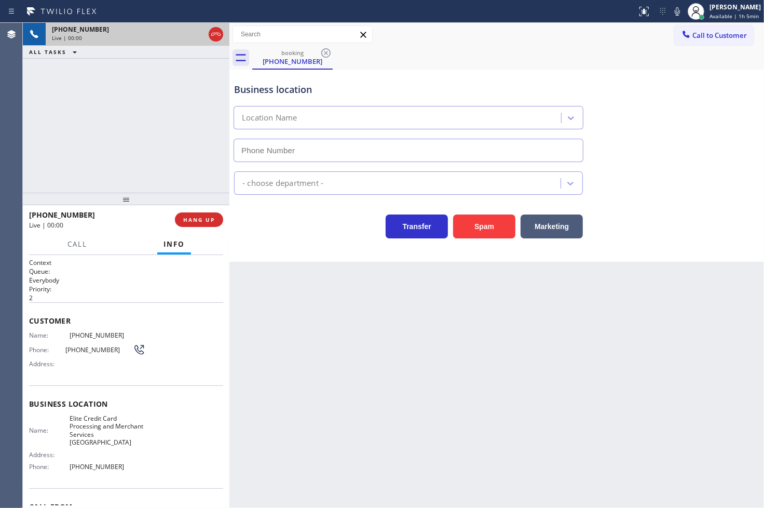
type input "[PHONE_NUMBER]"
click at [247, 230] on div "Transfer Spam Marketing" at bounding box center [408, 223] width 353 height 29
click at [263, 244] on div "Business location Elite Credit Card Processing & Merchant Services [GEOGRAPHIC_…" at bounding box center [496, 166] width 535 height 192
click at [198, 167] on div "[PHONE_NUMBER] Live | 00:15 ALL TASKS ALL TASKS ACTIVE TASKS TASKS IN WRAP UP" at bounding box center [126, 108] width 207 height 170
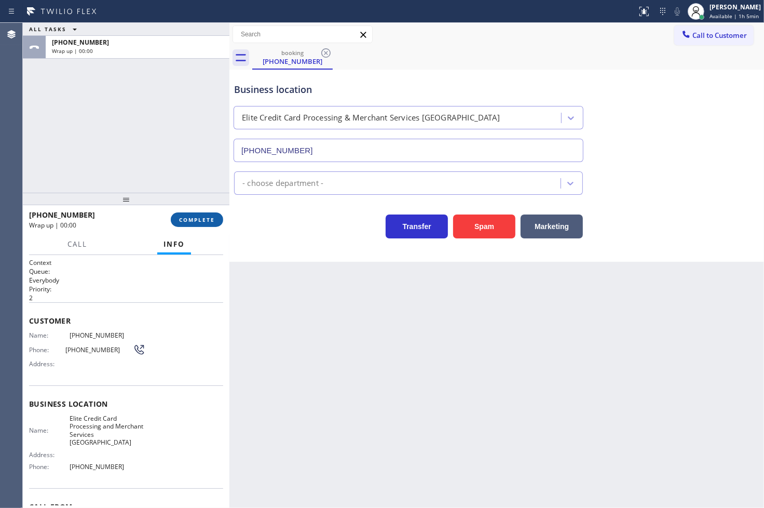
click at [203, 217] on span "COMPLETE" at bounding box center [197, 219] width 36 height 7
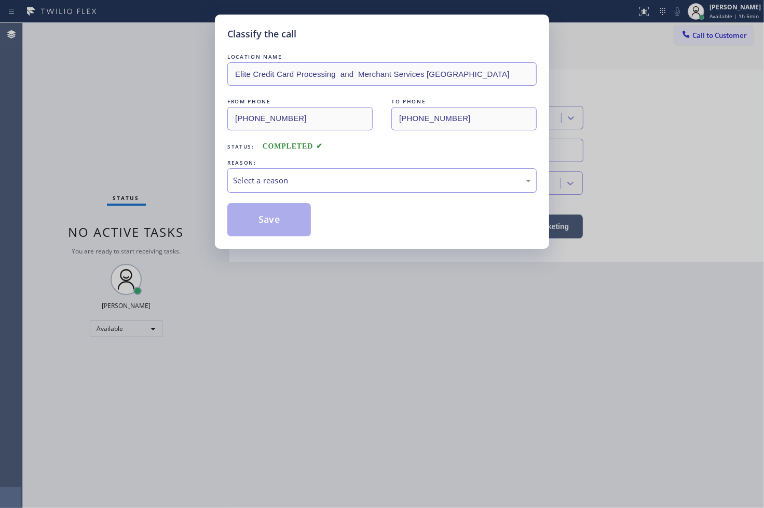
click at [286, 187] on div "Select a reason" at bounding box center [381, 180] width 309 height 24
click at [291, 234] on button "Save" at bounding box center [269, 219] width 84 height 33
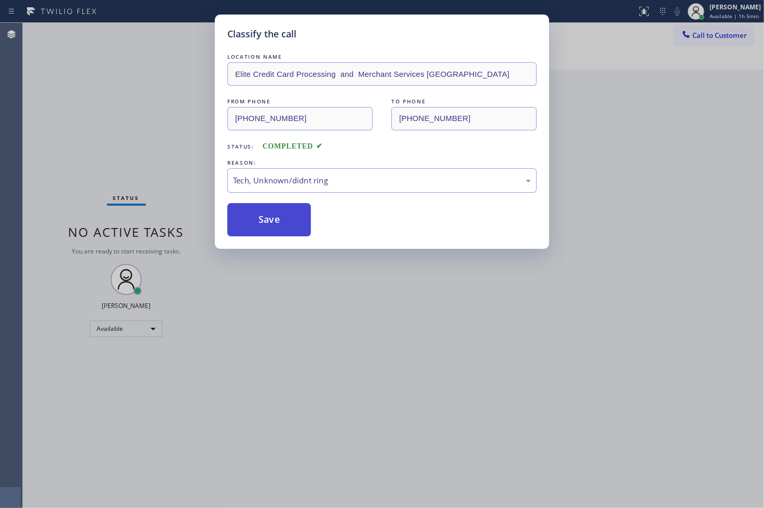
click at [291, 234] on button "Save" at bounding box center [269, 219] width 84 height 33
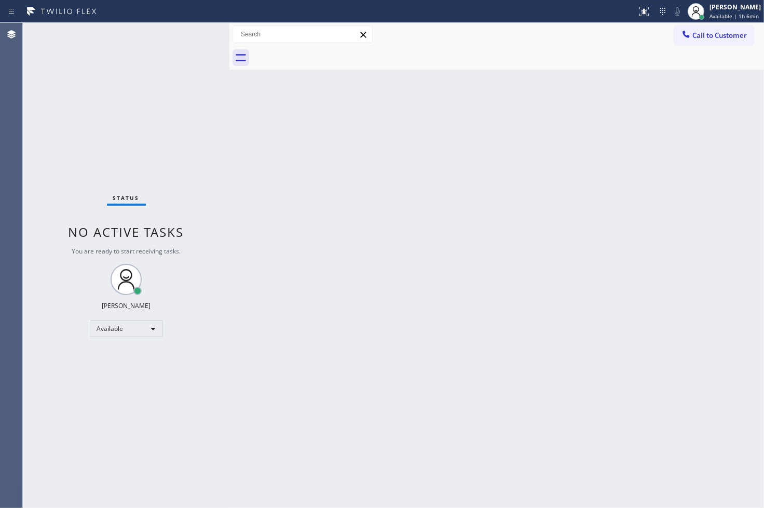
click at [546, 449] on div "Back to Dashboard Change Sender ID Customers Technicians Select a contact Outbo…" at bounding box center [496, 265] width 535 height 485
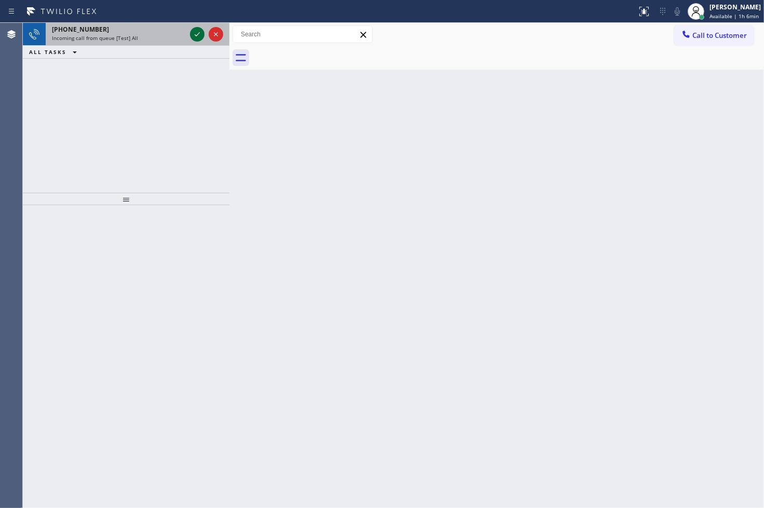
click at [201, 37] on icon at bounding box center [197, 34] width 12 height 12
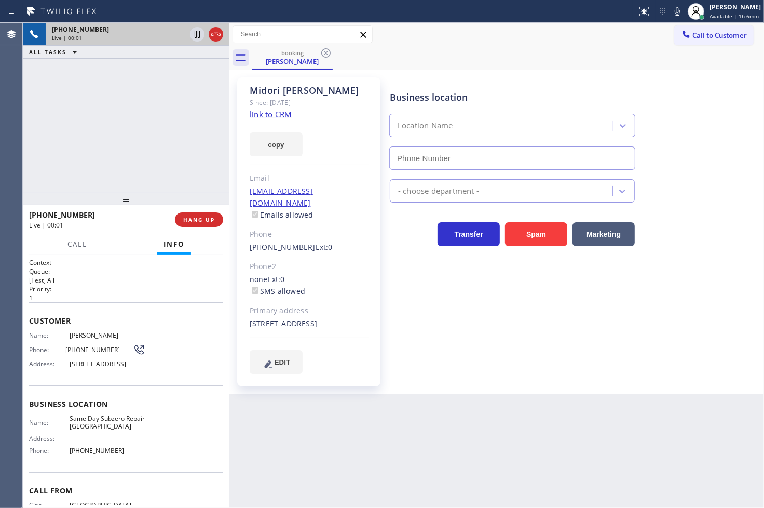
type input "[PHONE_NUMBER]"
click at [268, 113] on link "link to CRM" at bounding box center [271, 114] width 42 height 10
click at [69, 247] on span "Call" at bounding box center [77, 243] width 20 height 9
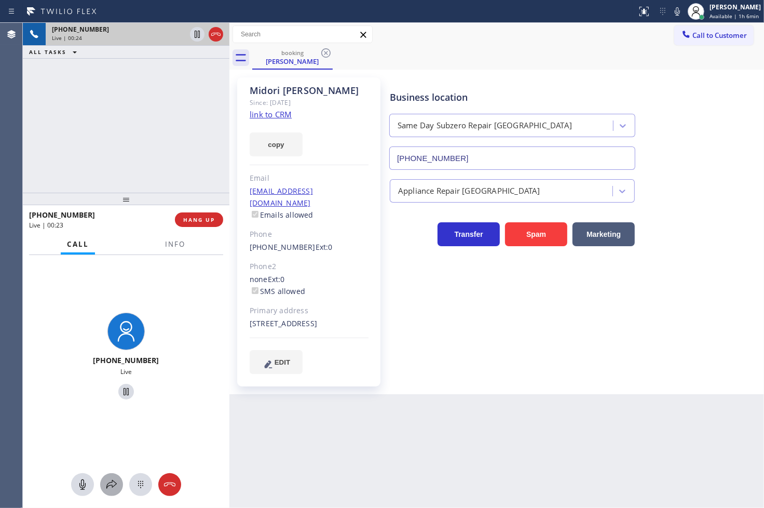
click at [110, 490] on button at bounding box center [111, 484] width 23 height 23
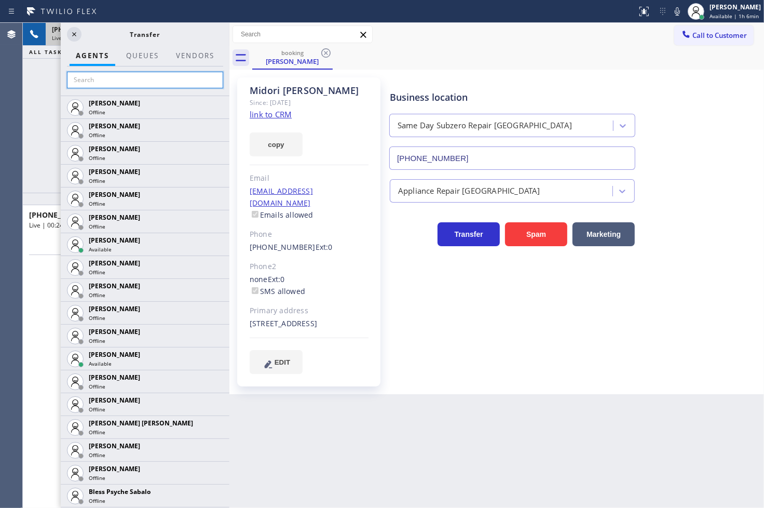
click at [106, 82] on input "text" at bounding box center [145, 80] width 156 height 17
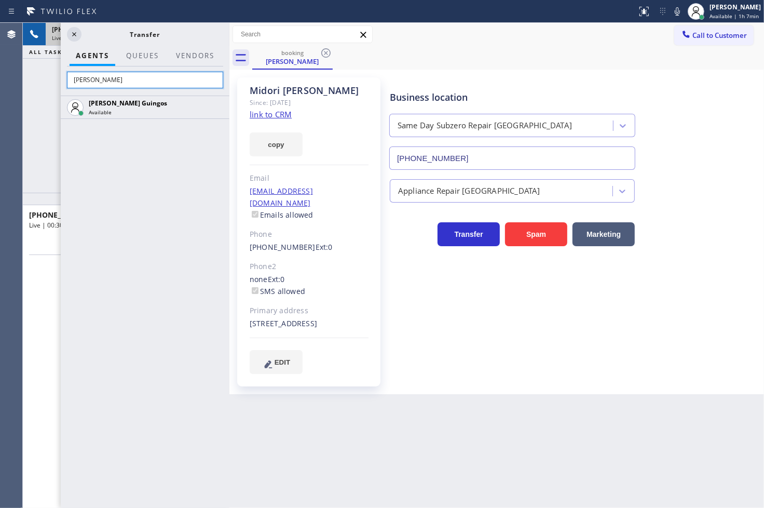
type input "[PERSON_NAME]"
click at [130, 191] on div "[PERSON_NAME] Guingos Available" at bounding box center [145, 301] width 169 height 412
click at [199, 187] on div "[PERSON_NAME] Guingos Available" at bounding box center [145, 301] width 169 height 412
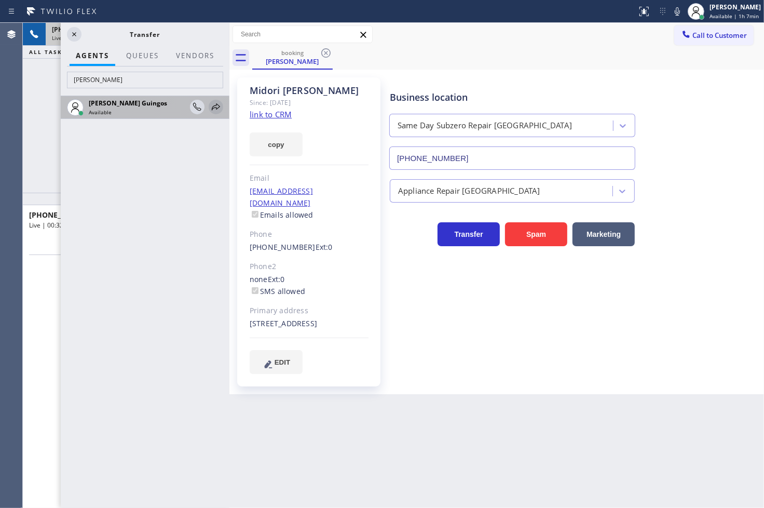
click at [215, 105] on icon at bounding box center [216, 107] width 12 height 12
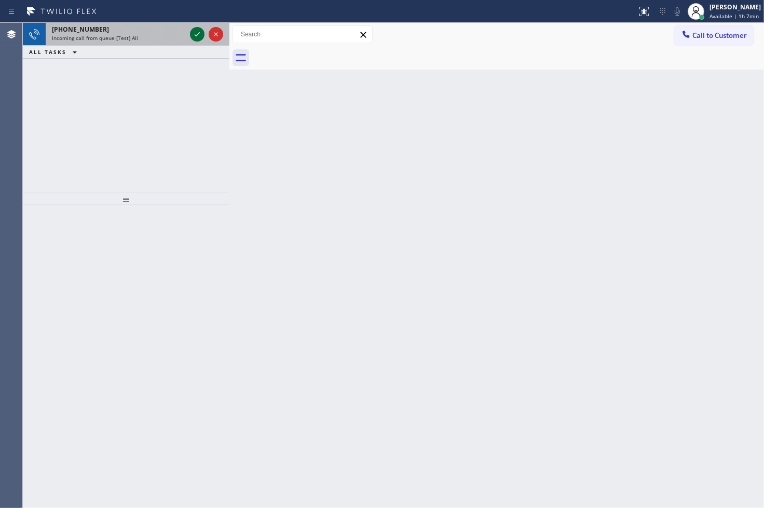
click at [194, 32] on icon at bounding box center [197, 34] width 12 height 12
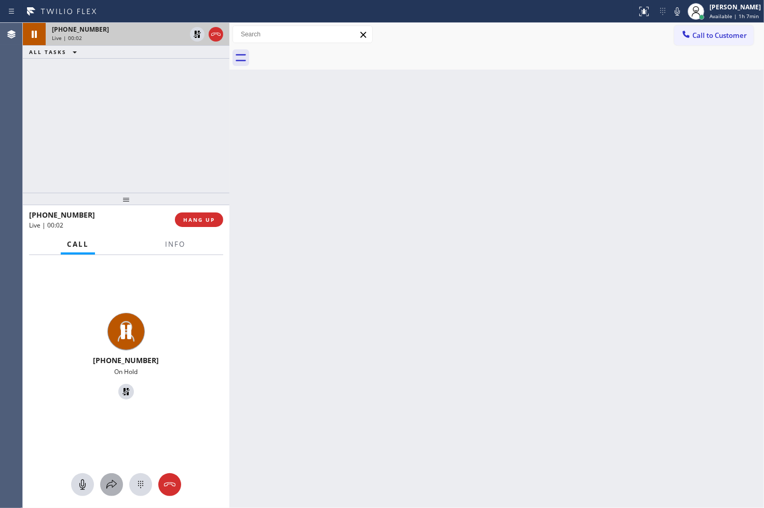
click at [113, 484] on icon at bounding box center [111, 484] width 12 height 12
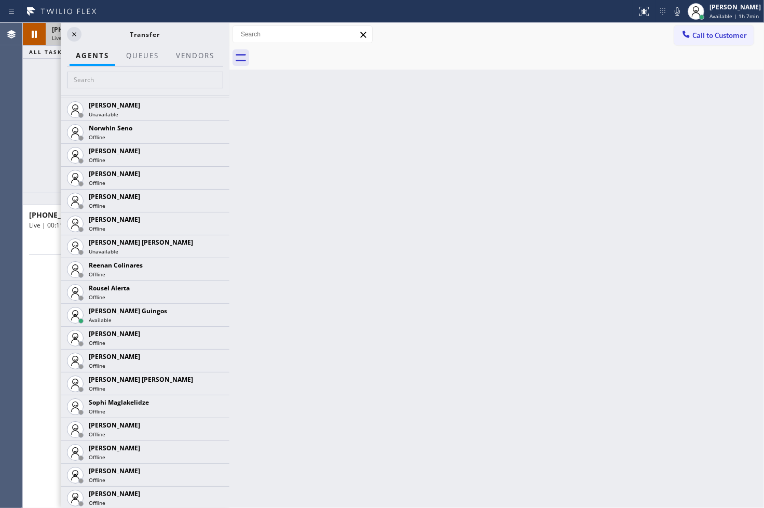
scroll to position [2167, 0]
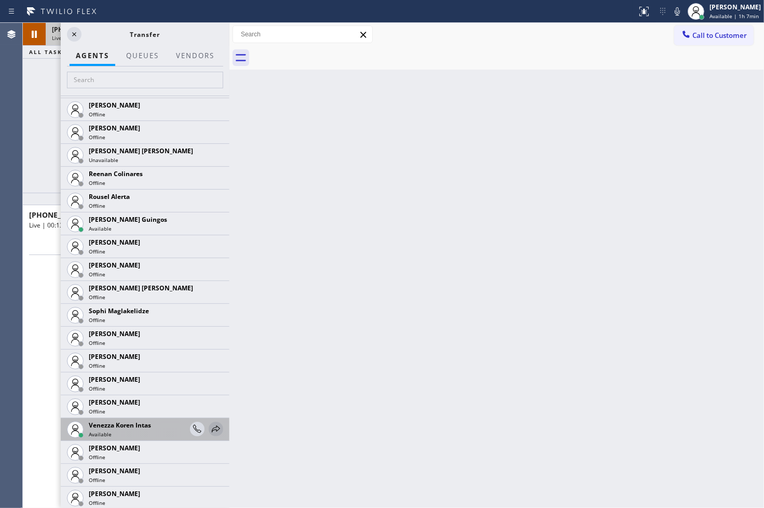
click at [210, 428] on icon at bounding box center [216, 428] width 12 height 12
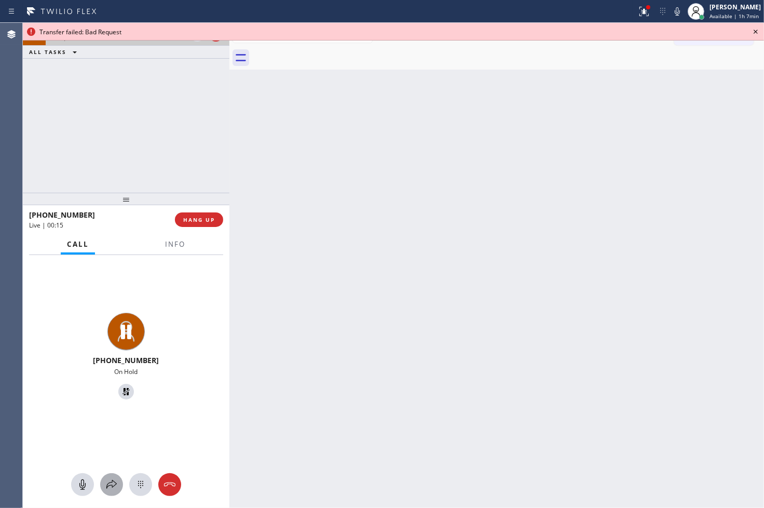
click at [113, 478] on icon at bounding box center [111, 484] width 12 height 12
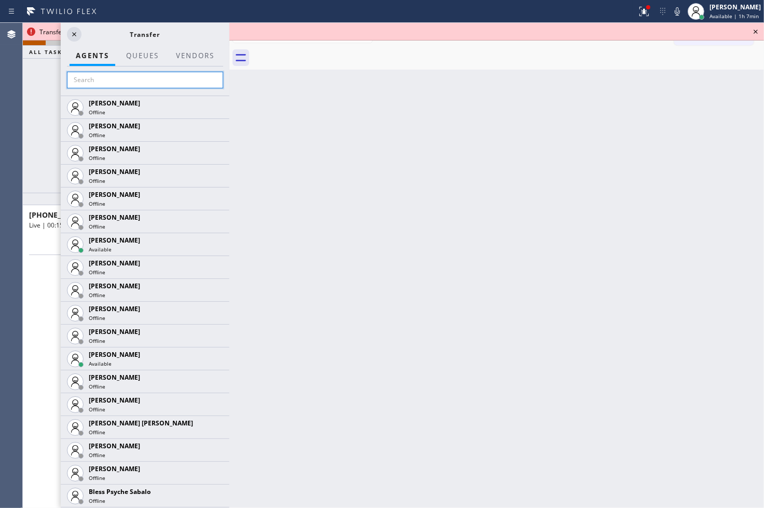
click at [122, 82] on input "text" at bounding box center [145, 80] width 156 height 17
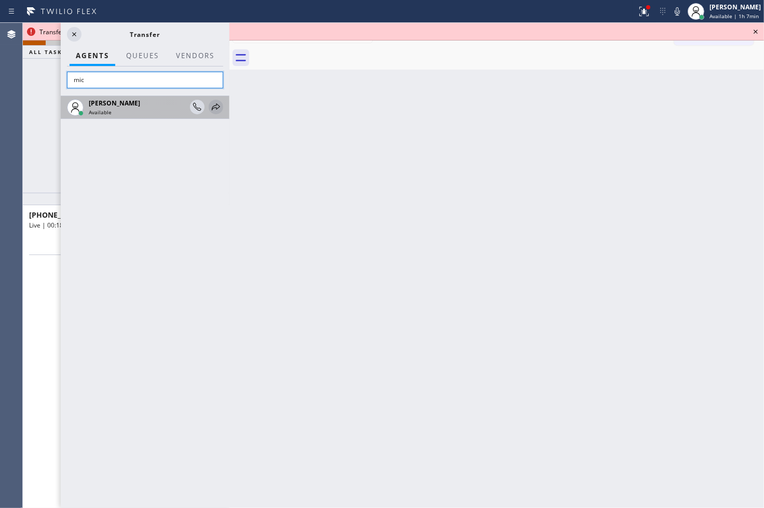
type input "mic"
click at [215, 106] on icon at bounding box center [216, 107] width 12 height 12
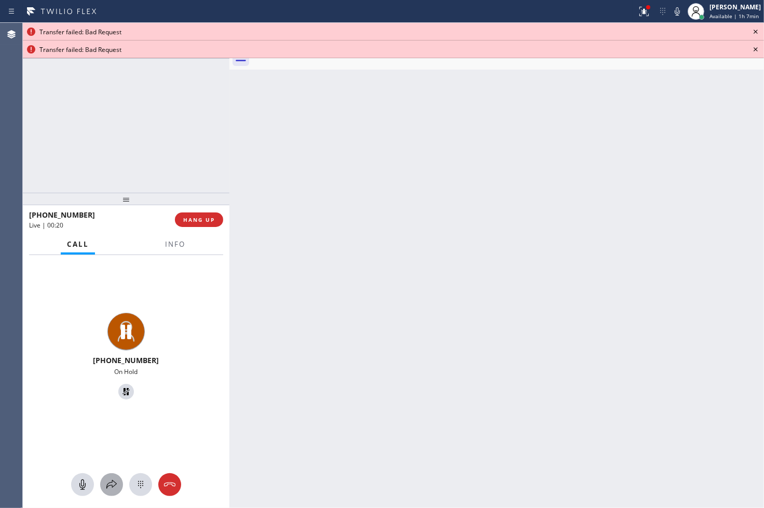
click at [105, 480] on icon at bounding box center [111, 484] width 12 height 12
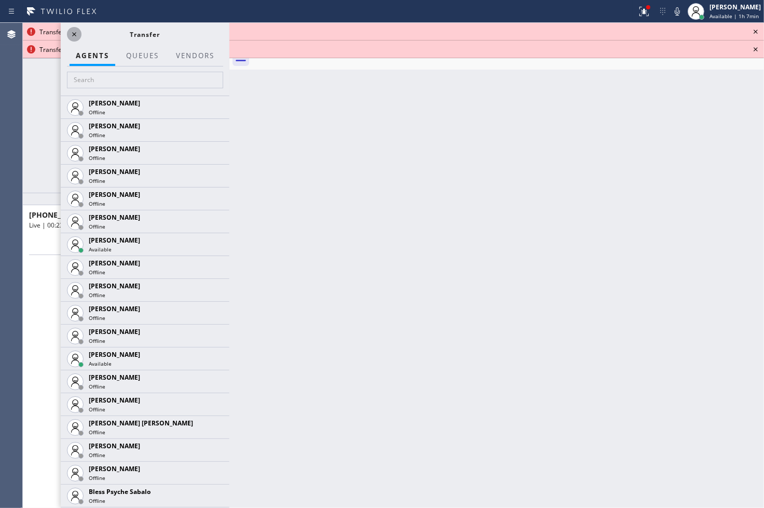
click at [70, 35] on icon at bounding box center [74, 34] width 12 height 12
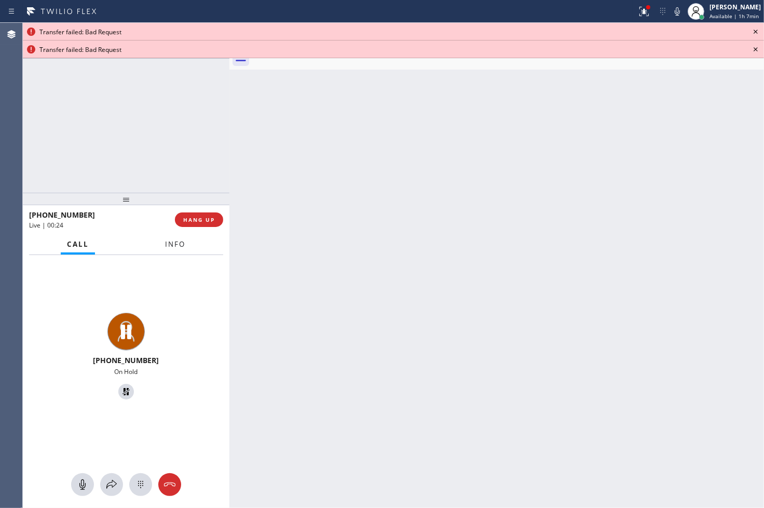
click at [187, 238] on button "Info" at bounding box center [175, 244] width 33 height 20
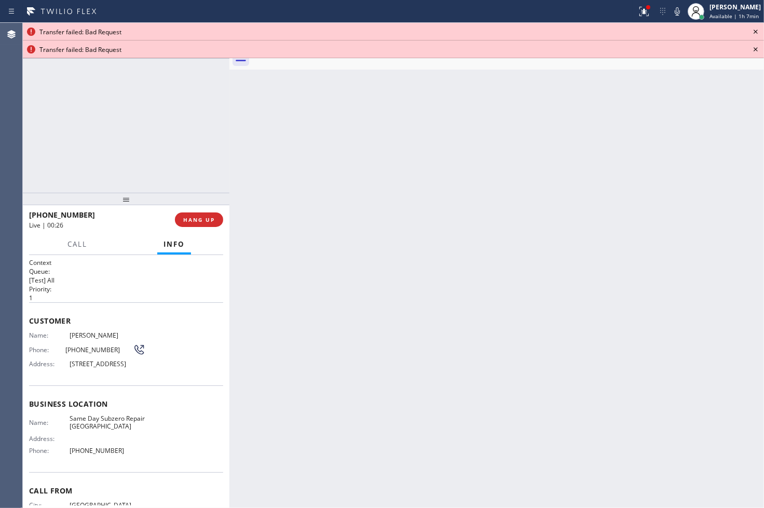
click at [755, 32] on icon at bounding box center [755, 31] width 12 height 12
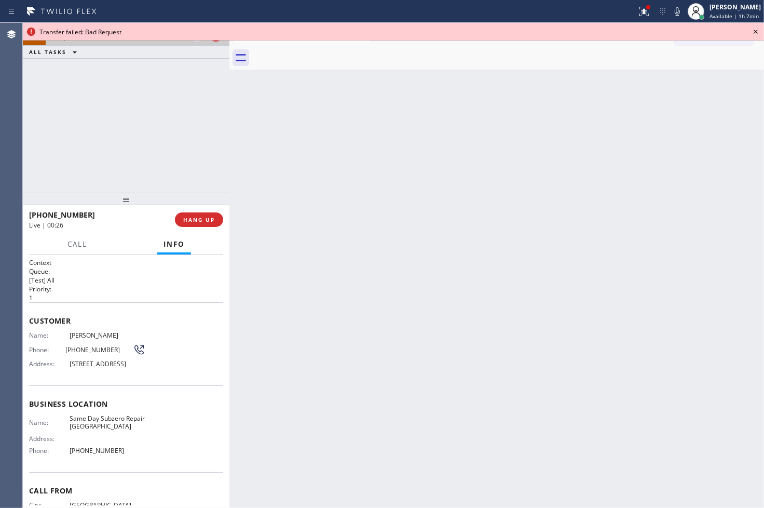
click at [754, 28] on icon at bounding box center [755, 31] width 12 height 12
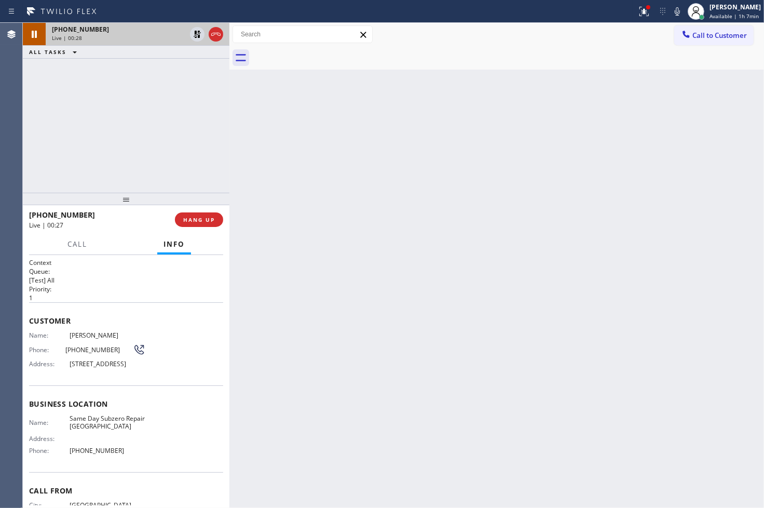
click at [115, 33] on div "[PHONE_NUMBER]" at bounding box center [119, 29] width 134 height 9
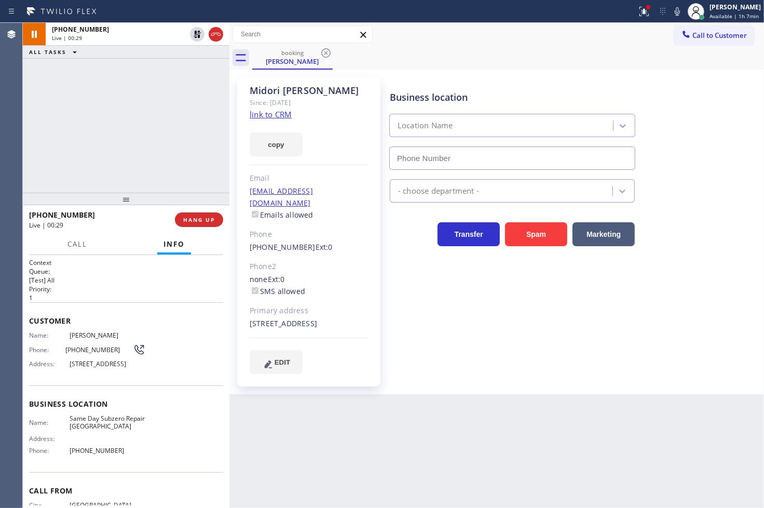
type input "[PHONE_NUMBER]"
click at [287, 146] on button "copy" at bounding box center [276, 144] width 53 height 24
click at [38, 149] on div "[PHONE_NUMBER] Live | 01:05 ALL TASKS ALL TASKS ACTIVE TASKS TASKS IN WRAP UP" at bounding box center [126, 108] width 207 height 170
click at [199, 33] on icon at bounding box center [197, 34] width 12 height 12
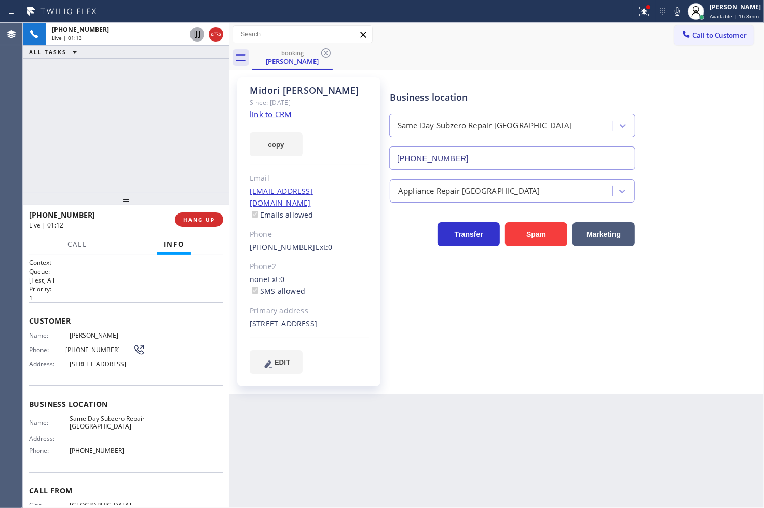
click at [574, 449] on div "Back to Dashboard Change Sender ID Customers Technicians Select a contact Outbo…" at bounding box center [496, 265] width 535 height 485
click at [112, 193] on div at bounding box center [126, 199] width 207 height 12
drag, startPoint x: 104, startPoint y: 286, endPoint x: 99, endPoint y: 197, distance: 88.9
click at [104, 285] on h2 "Priority:" at bounding box center [126, 288] width 194 height 9
click at [106, 284] on h2 "Priority:" at bounding box center [126, 288] width 194 height 9
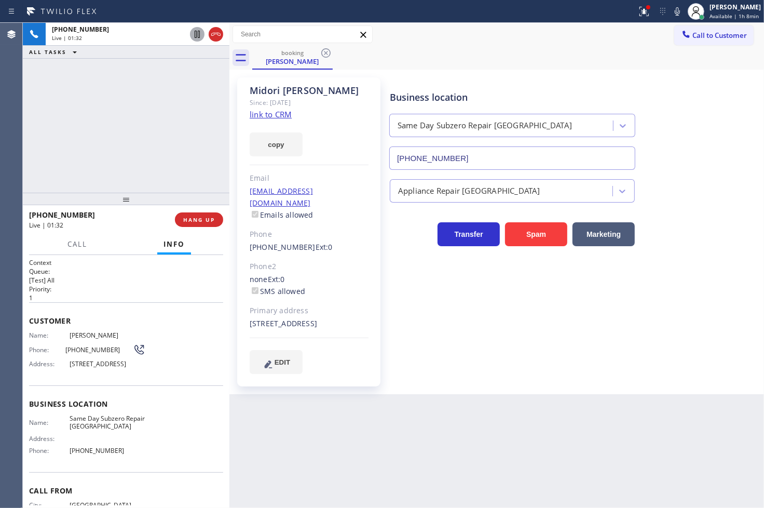
click at [81, 131] on div "[PHONE_NUMBER] Live | 01:32 ALL TASKS ALL TASKS ACTIVE TASKS TASKS IN WRAP UP" at bounding box center [126, 108] width 207 height 170
click at [87, 278] on p "[Test] All" at bounding box center [126, 280] width 194 height 9
click at [424, 496] on div "Back to Dashboard Change Sender ID Customers Technicians Select a contact Outbo…" at bounding box center [496, 265] width 535 height 485
click at [94, 149] on div "[PHONE_NUMBER] Live | 01:37 ALL TASKS ALL TASKS ACTIVE TASKS TASKS IN WRAP UP" at bounding box center [126, 108] width 207 height 170
click at [117, 122] on div "[PHONE_NUMBER] Live | 01:38 ALL TASKS ALL TASKS ACTIVE TASKS TASKS IN WRAP UP" at bounding box center [126, 108] width 207 height 170
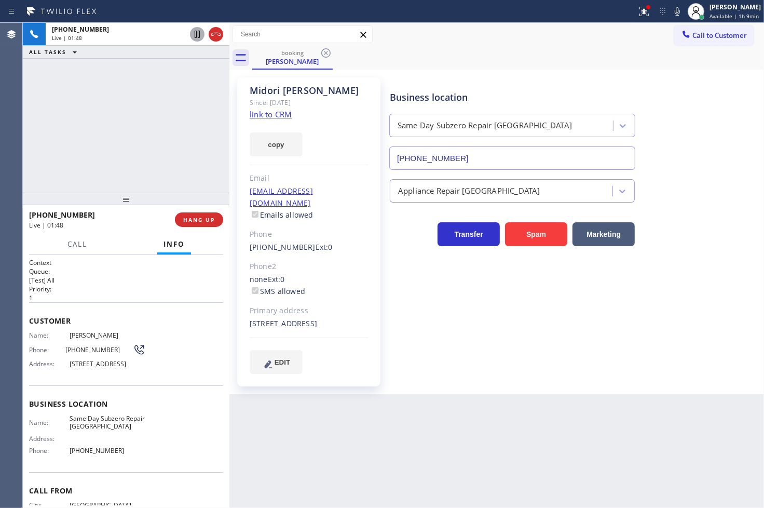
click at [132, 302] on div "Customer Name: [PERSON_NAME] Phone: [PHONE_NUMBER] Address: [STREET_ADDRESS]" at bounding box center [126, 343] width 194 height 83
click at [132, 284] on h2 "Priority:" at bounding box center [126, 288] width 194 height 9
click at [95, 298] on p "1" at bounding box center [126, 297] width 194 height 9
click at [65, 133] on div "[PHONE_NUMBER] Live | 03:05 ALL TASKS ALL TASKS ACTIVE TASKS TASKS IN WRAP UP" at bounding box center [126, 108] width 207 height 170
click at [138, 132] on div "[PHONE_NUMBER] Live | 03:08 ALL TASKS ALL TASKS ACTIVE TASKS TASKS IN WRAP UP" at bounding box center [126, 108] width 207 height 170
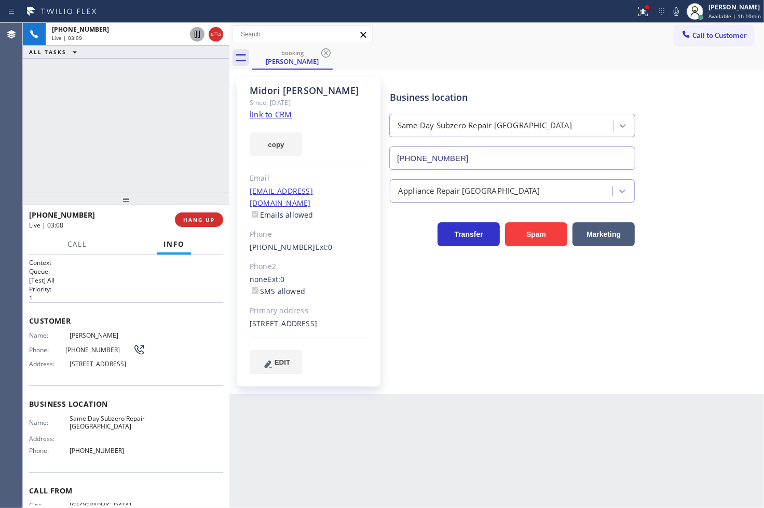
click at [266, 398] on div "Back to Dashboard Change Sender ID Customers Technicians Select a contact Outbo…" at bounding box center [496, 265] width 535 height 485
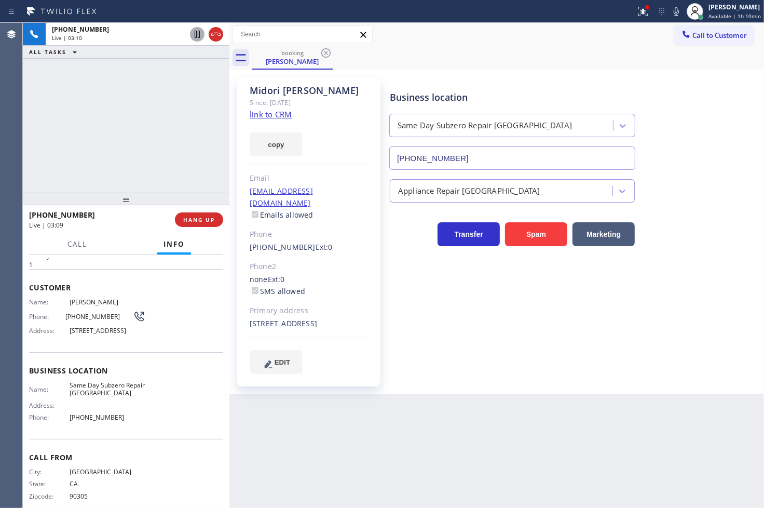
scroll to position [52, 0]
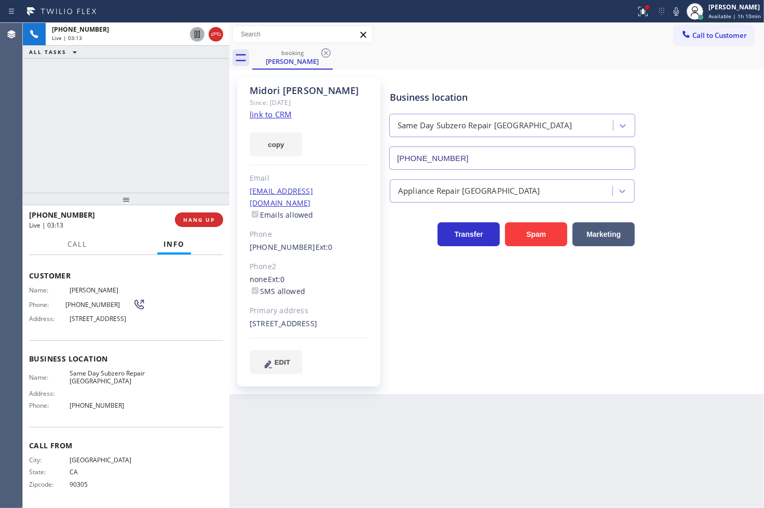
click at [113, 234] on div "Call Info" at bounding box center [126, 244] width 194 height 21
click at [107, 127] on div "[PHONE_NUMBER] Live | 03:16 ALL TASKS ALL TASKS ACTIVE TASKS TASKS IN WRAP UP" at bounding box center [126, 108] width 207 height 170
drag, startPoint x: 117, startPoint y: 236, endPoint x: 115, endPoint y: 195, distance: 41.1
click at [116, 232] on div "[PHONE_NUMBER] Live | 03:18 HANG UP Call Info [PHONE_NUMBER] Live Context Queue…" at bounding box center [126, 356] width 207 height 303
click at [115, 169] on div "[PHONE_NUMBER] Live | 03:18 ALL TASKS ALL TASKS ACTIVE TASKS TASKS IN WRAP UP" at bounding box center [126, 108] width 207 height 170
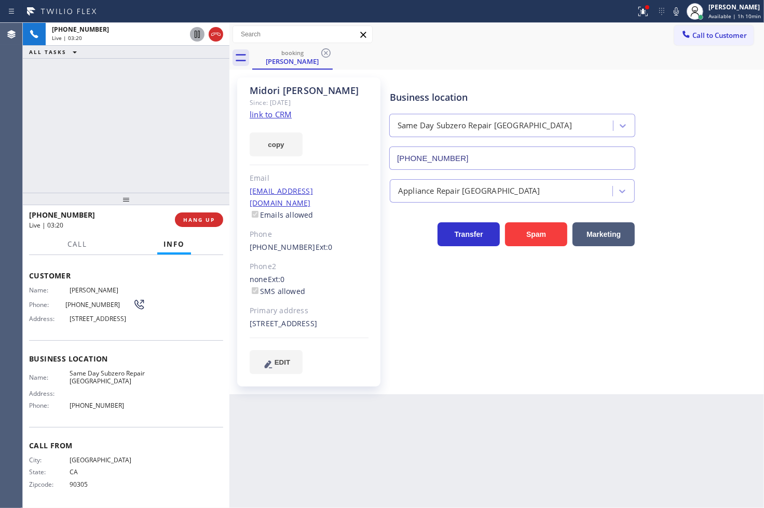
click at [145, 242] on div "Call Info" at bounding box center [126, 244] width 194 height 21
drag, startPoint x: 138, startPoint y: 127, endPoint x: 183, endPoint y: 169, distance: 62.4
click at [148, 137] on div "[PHONE_NUMBER] Live | 03:20 ALL TASKS ALL TASKS ACTIVE TASKS TASKS IN WRAP UP" at bounding box center [126, 108] width 207 height 170
click at [373, 402] on div "Back to Dashboard Change Sender ID Customers Technicians Select a contact Outbo…" at bounding box center [496, 265] width 535 height 485
drag, startPoint x: 167, startPoint y: 306, endPoint x: 163, endPoint y: 293, distance: 14.1
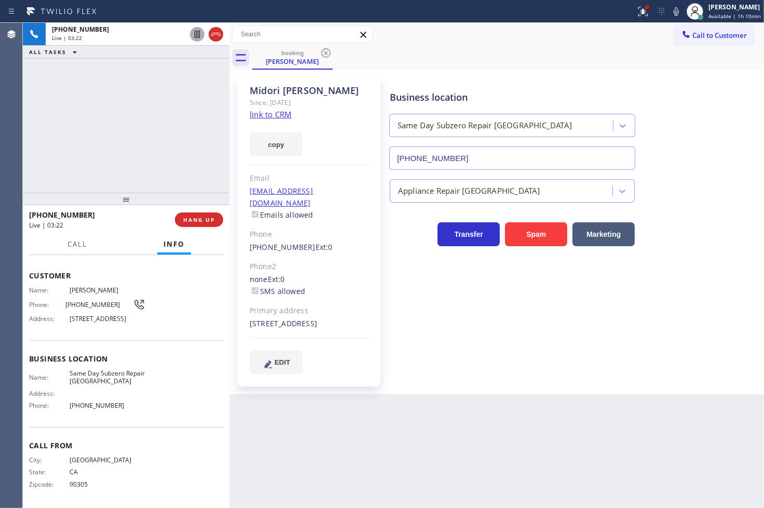
click at [166, 300] on div "Name: [PERSON_NAME] Phone: [PHONE_NUMBER] Address: [STREET_ADDRESS]" at bounding box center [126, 306] width 194 height 41
click at [120, 228] on div "Live | 03:22" at bounding box center [98, 225] width 139 height 9
click at [120, 149] on div "[PHONE_NUMBER] Live | 03:23 ALL TASKS ALL TASKS ACTIVE TASKS TASKS IN WRAP UP" at bounding box center [126, 108] width 207 height 170
click at [198, 221] on span "HANG UP" at bounding box center [199, 219] width 32 height 7
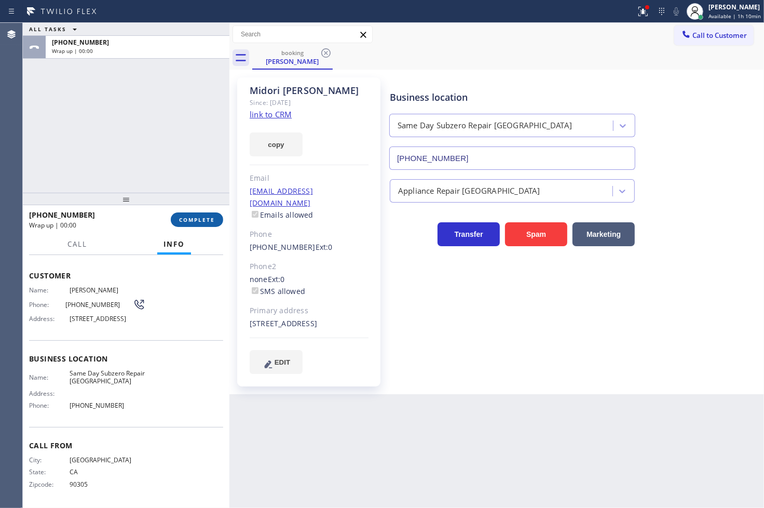
click at [201, 218] on span "COMPLETE" at bounding box center [197, 219] width 36 height 7
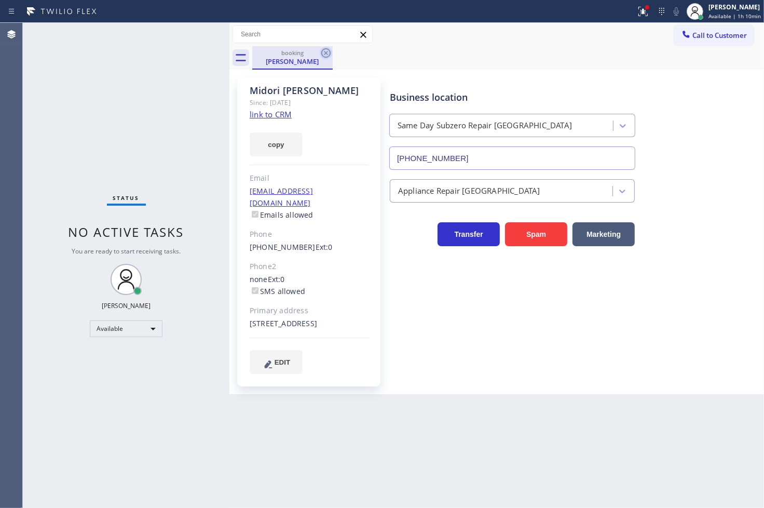
click at [327, 49] on icon at bounding box center [326, 53] width 12 height 12
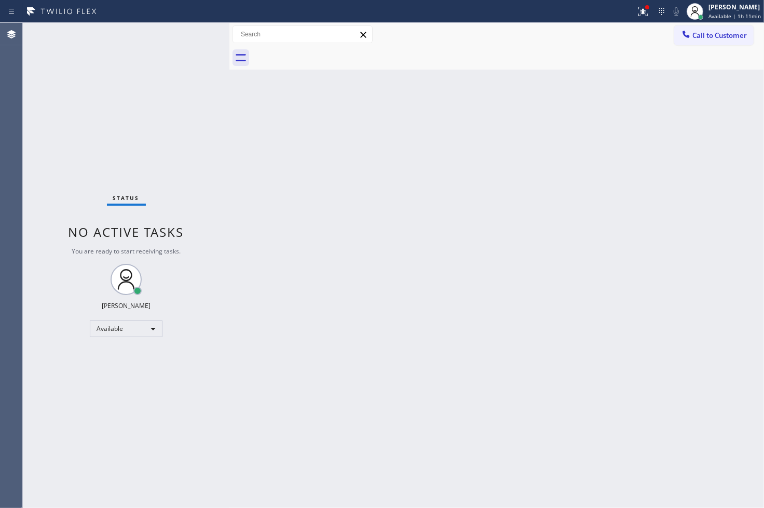
click at [59, 115] on div "Status No active tasks You are ready to start receiving tasks. [PERSON_NAME]" at bounding box center [126, 265] width 207 height 485
click at [194, 38] on div "Status No active tasks You are ready to start receiving tasks. [PERSON_NAME]" at bounding box center [126, 265] width 207 height 485
click at [501, 244] on div "Back to Dashboard Change Sender ID Customers Technicians Select a contact Outbo…" at bounding box center [496, 265] width 535 height 485
click at [179, 113] on div "Status No active tasks You are ready to start receiving tasks. [PERSON_NAME]" at bounding box center [126, 265] width 207 height 485
click at [193, 37] on div "Status No active tasks You are ready to start receiving tasks. [PERSON_NAME]" at bounding box center [126, 265] width 207 height 485
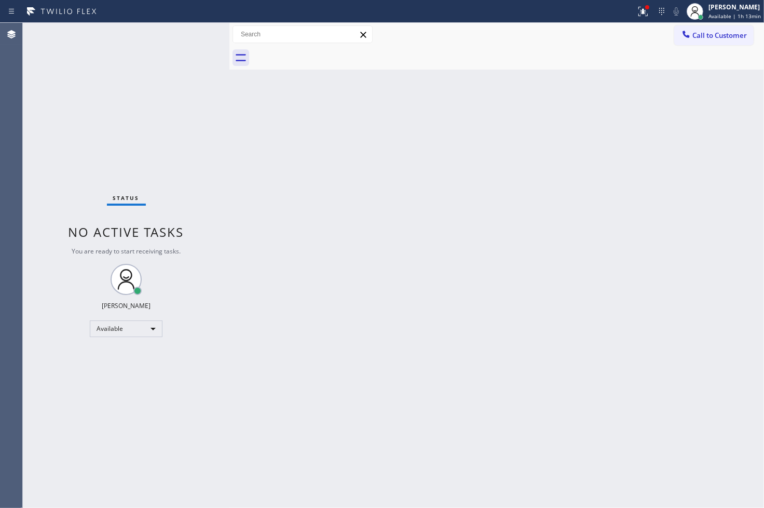
click at [194, 34] on div "Status No active tasks You are ready to start receiving tasks. [PERSON_NAME]" at bounding box center [126, 265] width 207 height 485
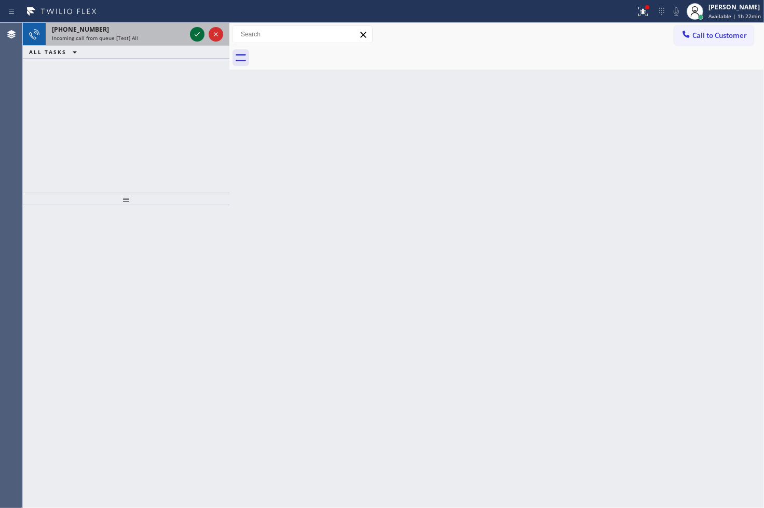
click at [198, 30] on icon at bounding box center [197, 34] width 12 height 12
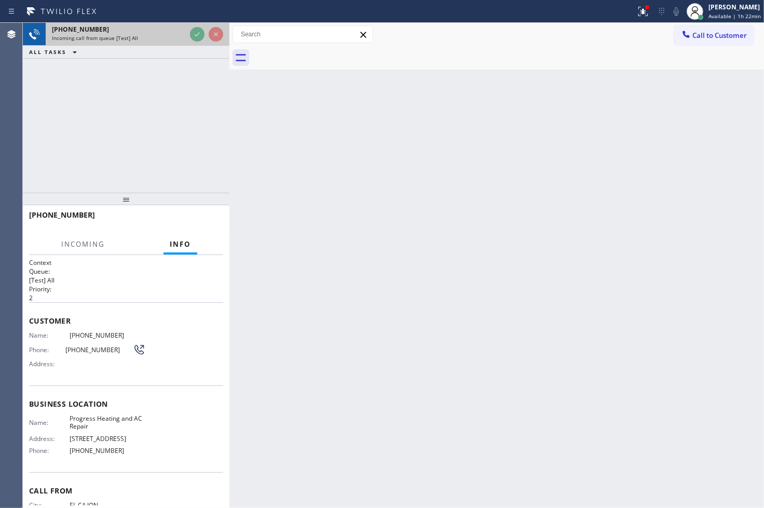
click at [189, 23] on div at bounding box center [206, 34] width 37 height 23
click at [190, 23] on div at bounding box center [206, 34] width 37 height 23
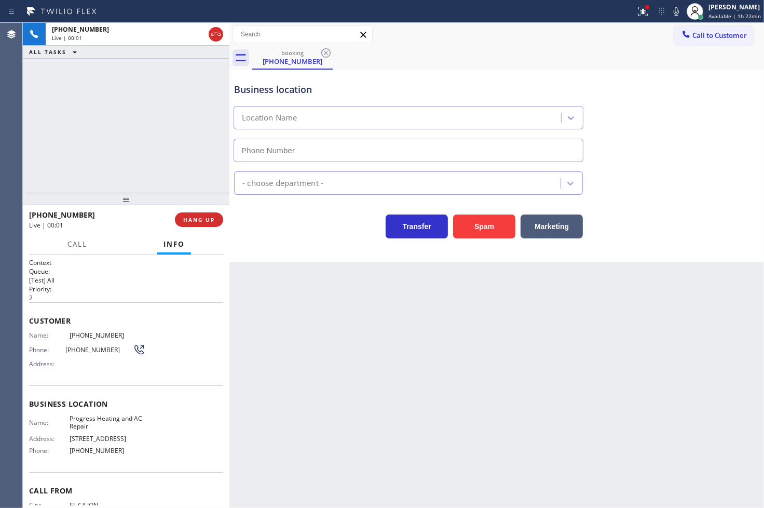
type input "[PHONE_NUMBER]"
click at [637, 11] on icon at bounding box center [643, 11] width 12 height 12
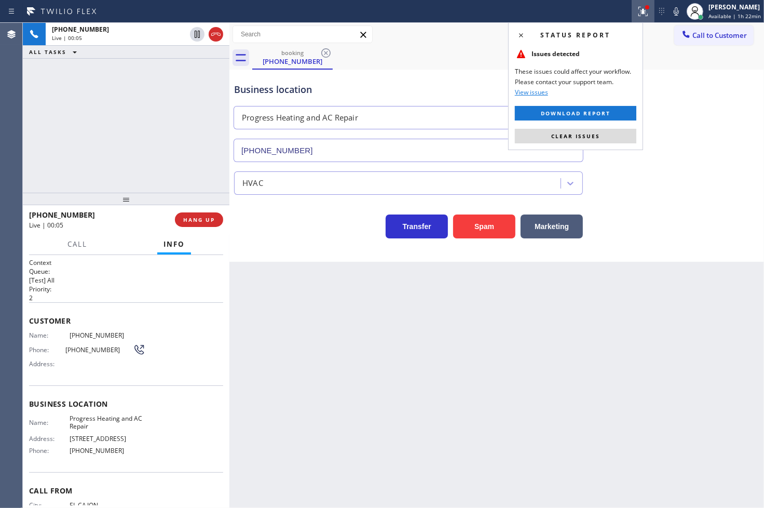
drag, startPoint x: 603, startPoint y: 135, endPoint x: 596, endPoint y: 136, distance: 6.8
click at [603, 136] on button "Clear issues" at bounding box center [575, 136] width 121 height 15
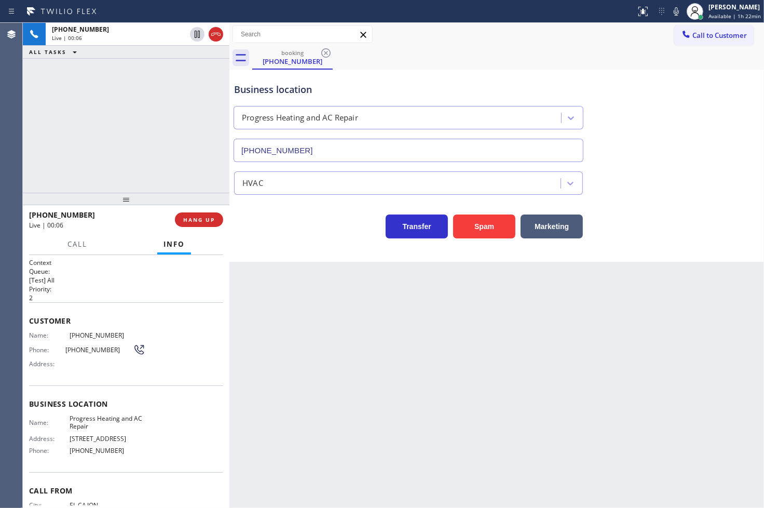
click at [141, 173] on div "[PHONE_NUMBER] Live | 00:06 ALL TASKS ALL TASKS ACTIVE TASKS TASKS IN WRAP UP" at bounding box center [126, 108] width 207 height 170
click at [294, 234] on div "Transfer Spam Marketing" at bounding box center [408, 223] width 353 height 29
click at [224, 195] on div at bounding box center [126, 199] width 207 height 12
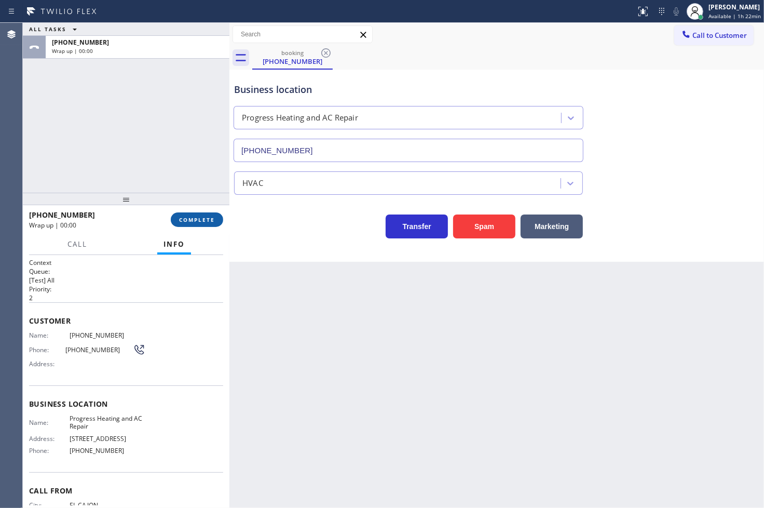
click at [213, 222] on span "COMPLETE" at bounding box center [197, 219] width 36 height 7
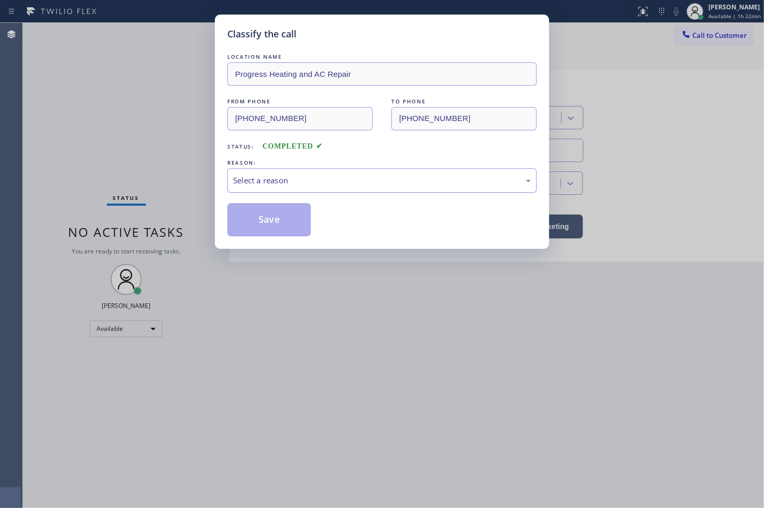
click at [288, 180] on div "Select a reason" at bounding box center [382, 180] width 298 height 12
click at [268, 226] on button "Save" at bounding box center [269, 219] width 84 height 33
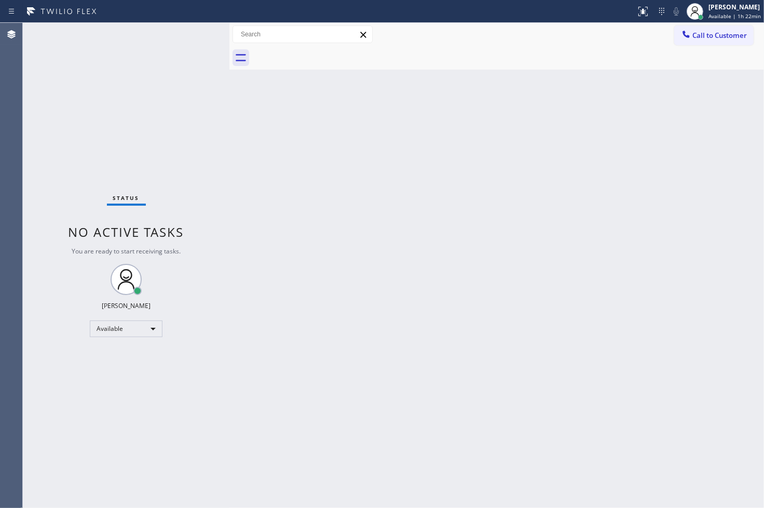
click at [167, 26] on div "Status No active tasks You are ready to start receiving tasks. [PERSON_NAME]" at bounding box center [126, 265] width 207 height 485
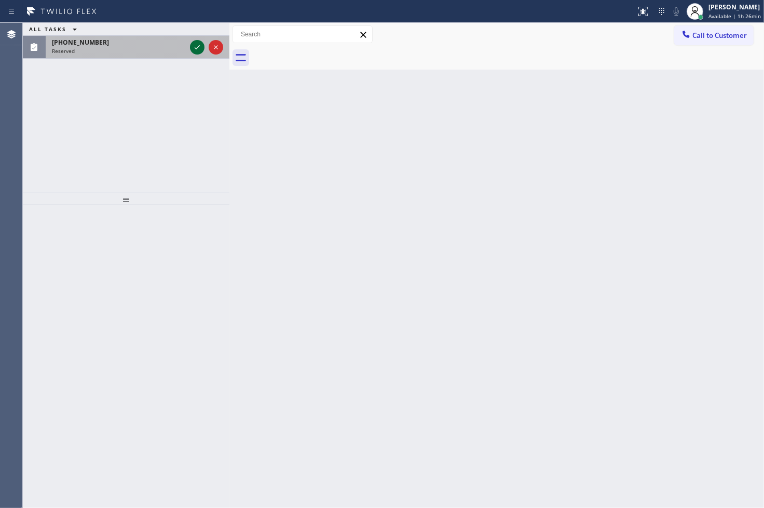
click at [199, 47] on icon at bounding box center [197, 47] width 12 height 12
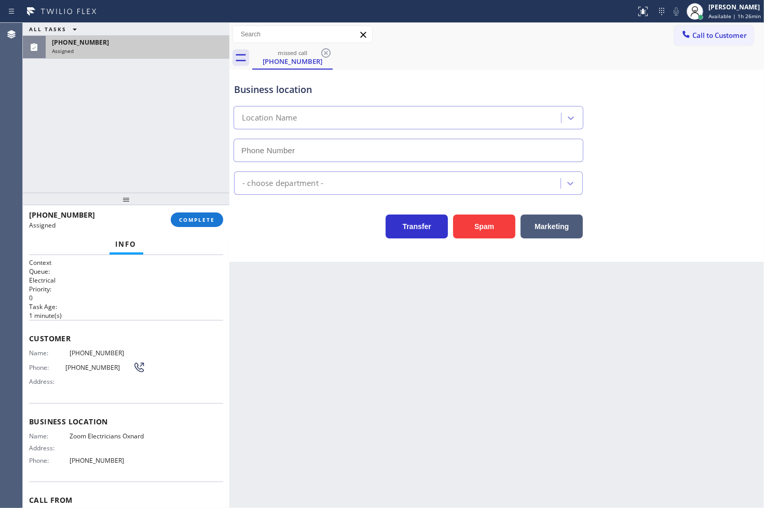
type input "[PHONE_NUMBER]"
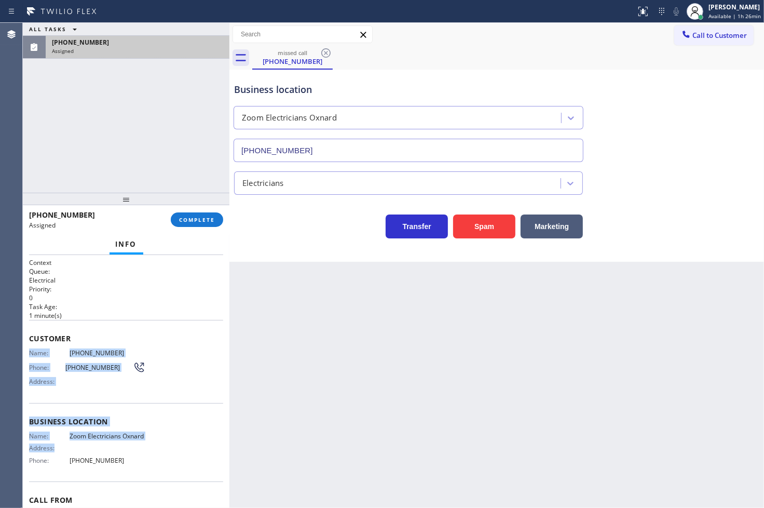
drag, startPoint x: 26, startPoint y: 353, endPoint x: 136, endPoint y: 456, distance: 149.8
click at [136, 456] on div "Context Queue: Electrical Priority: 0 Task Age: [DEMOGRAPHIC_DATA] minute(s) Cu…" at bounding box center [126, 381] width 207 height 253
click at [131, 440] on span "Zoom Electricians Oxnard" at bounding box center [108, 436] width 76 height 8
drag, startPoint x: 29, startPoint y: 353, endPoint x: 128, endPoint y: 483, distance: 162.5
click at [128, 483] on div "Context Queue: Electrical Priority: 0 Task Age: [DEMOGRAPHIC_DATA] minute(s) Cu…" at bounding box center [126, 409] width 194 height 302
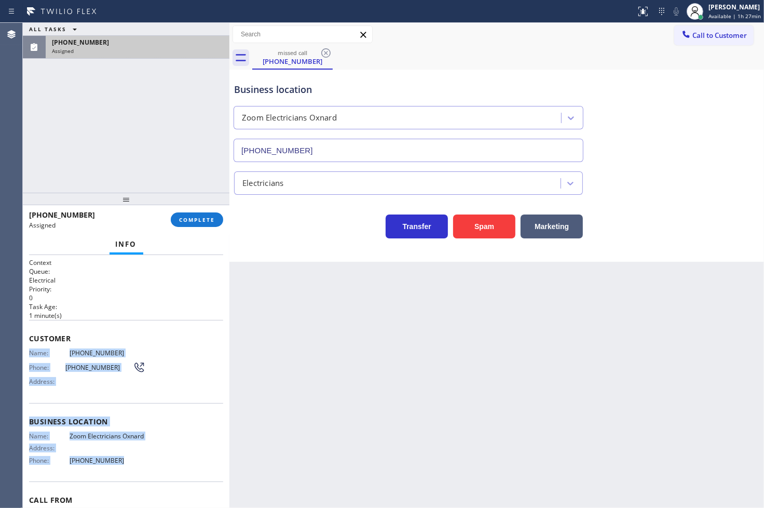
copy div "Name: [PHONE_NUMBER] Phone: [PHONE_NUMBER] Address: Business location Name: Zoo…"
click at [192, 223] on span "COMPLETE" at bounding box center [197, 219] width 36 height 7
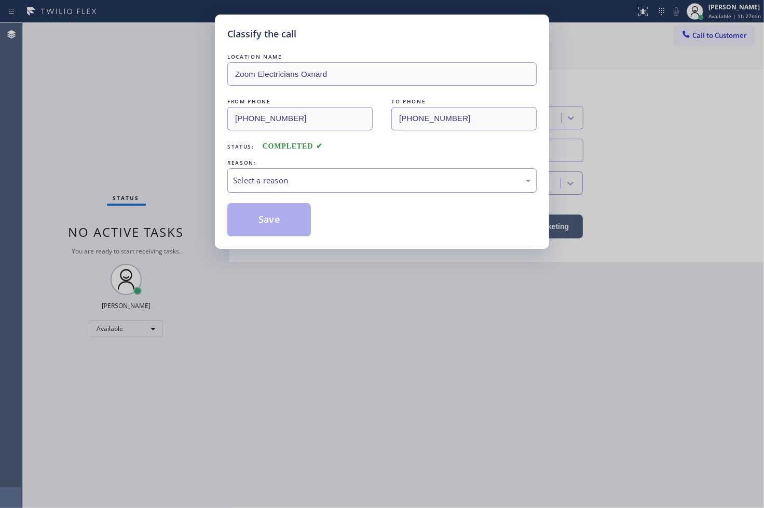
click at [266, 185] on div "Select a reason" at bounding box center [382, 180] width 298 height 12
click at [261, 234] on button "Save" at bounding box center [269, 219] width 84 height 33
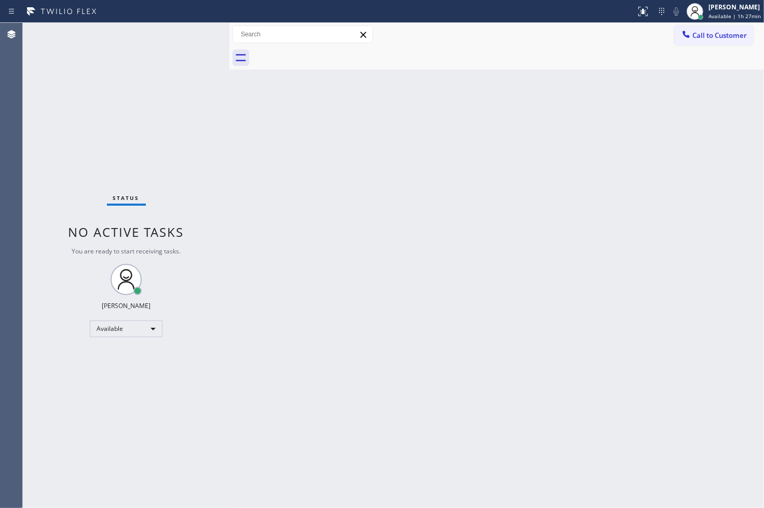
click at [70, 385] on div "Status No active tasks You are ready to start receiving tasks. [PERSON_NAME]" at bounding box center [126, 265] width 207 height 485
click at [188, 33] on div "Status No active tasks You are ready to start receiving tasks. [PERSON_NAME]" at bounding box center [126, 265] width 207 height 485
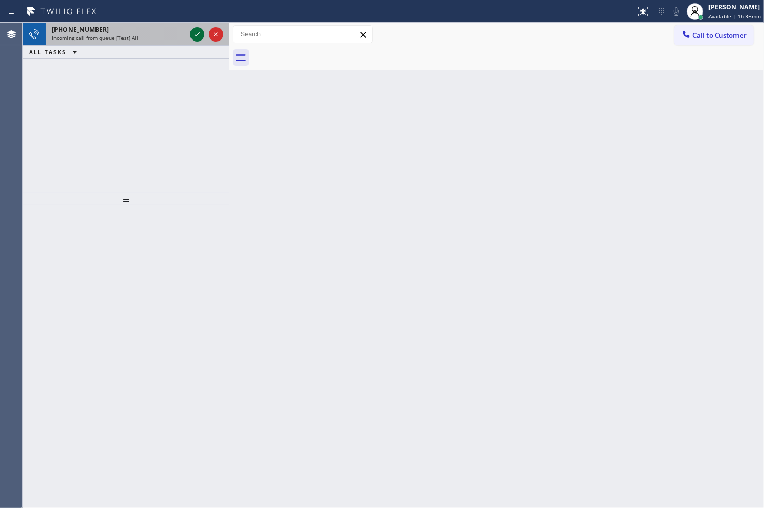
click at [198, 32] on icon at bounding box center [197, 34] width 12 height 12
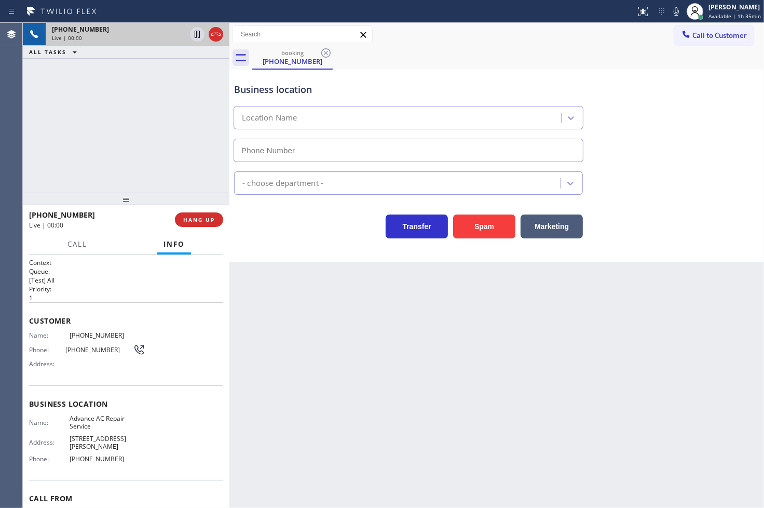
type input "[PHONE_NUMBER]"
click at [172, 193] on div at bounding box center [126, 199] width 207 height 12
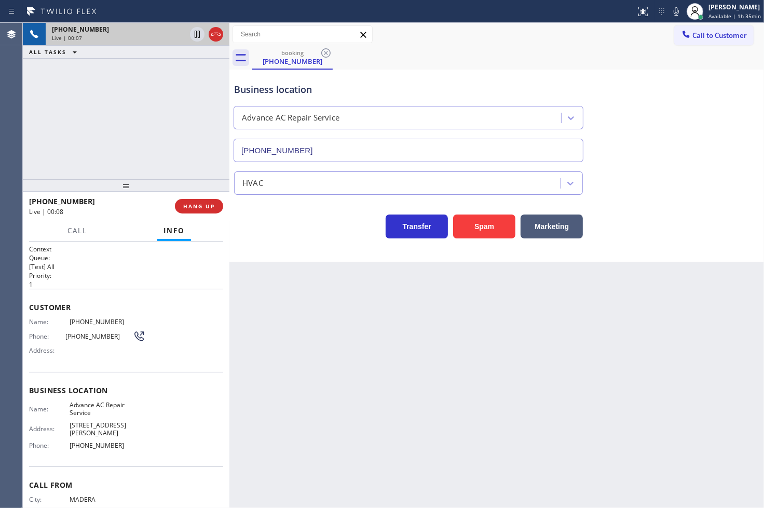
drag, startPoint x: 172, startPoint y: 190, endPoint x: 173, endPoint y: 176, distance: 13.6
click at [173, 179] on div at bounding box center [126, 185] width 207 height 12
click at [313, 244] on div "Business location Advance AC Repair Service [PHONE_NUMBER] HVAC Transfer Spam M…" at bounding box center [496, 166] width 535 height 192
click at [70, 225] on button "Call" at bounding box center [77, 231] width 32 height 20
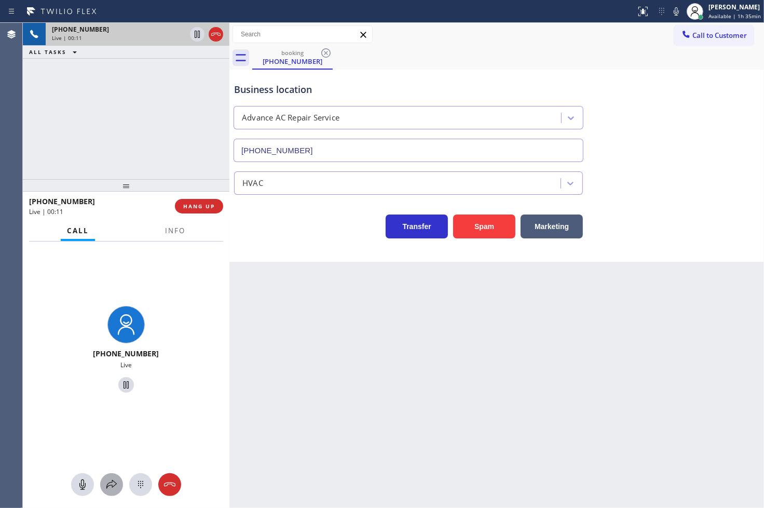
click at [112, 489] on icon at bounding box center [111, 484] width 12 height 12
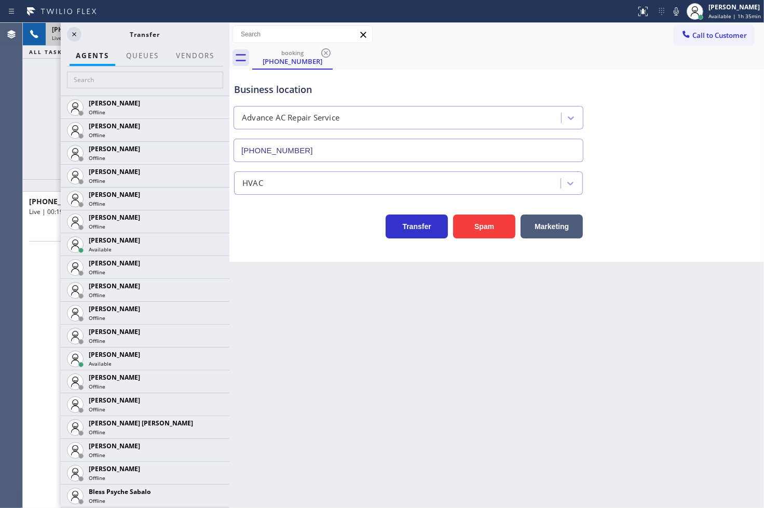
click at [24, 95] on div "[PHONE_NUMBER] Live | 00:18 ALL TASKS ALL TASKS ACTIVE TASKS TASKS IN WRAP UP" at bounding box center [126, 101] width 207 height 156
click at [99, 82] on input "text" at bounding box center [145, 80] width 156 height 17
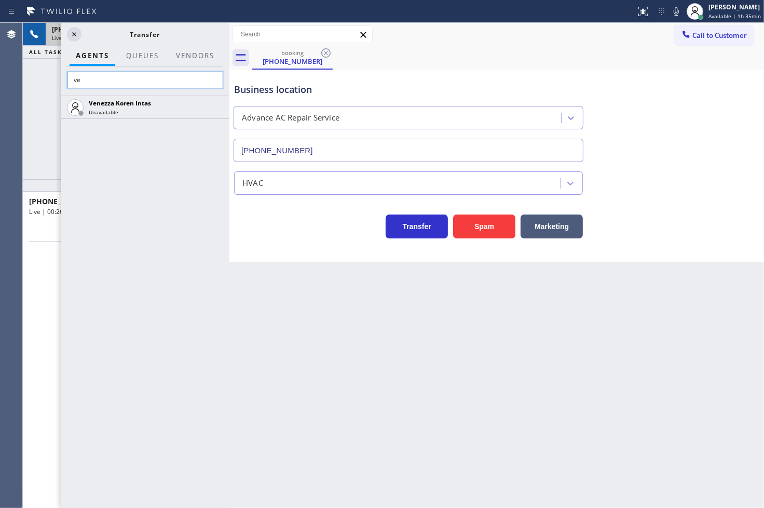
type input "v"
type input "[PERSON_NAME]"
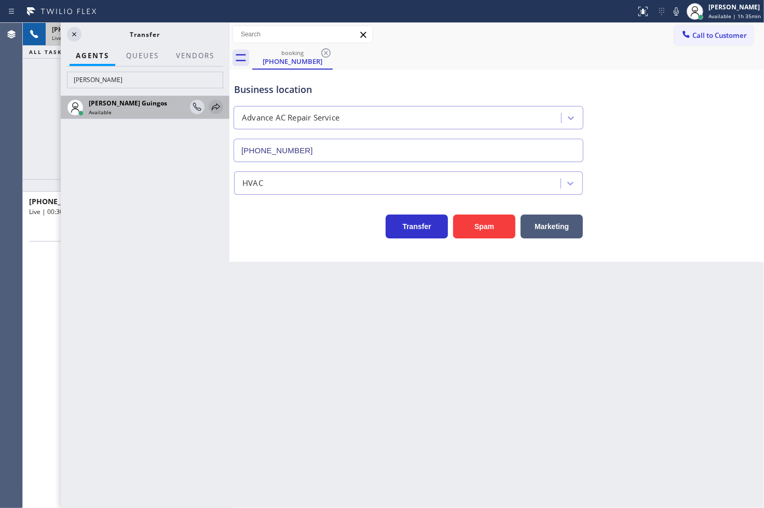
click at [215, 106] on icon at bounding box center [216, 107] width 12 height 12
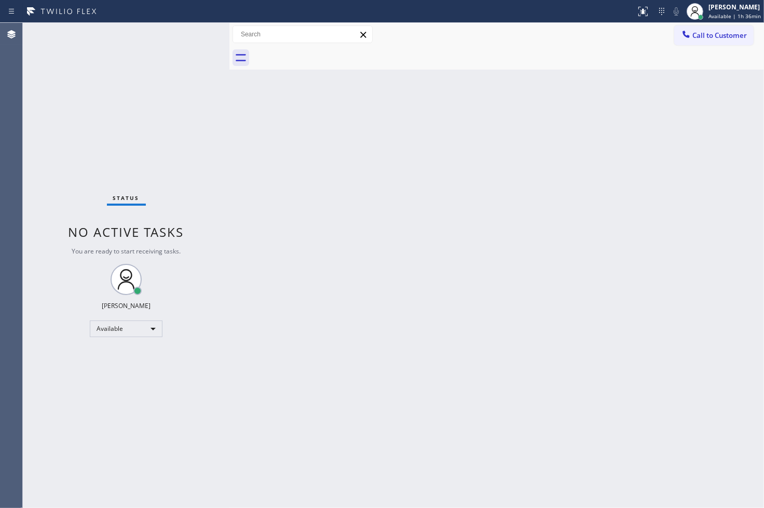
click at [195, 36] on div "Status No active tasks You are ready to start receiving tasks. [PERSON_NAME]" at bounding box center [126, 265] width 207 height 485
click at [497, 354] on div "Back to Dashboard Change Sender ID Customers Technicians Select a contact Outbo…" at bounding box center [496, 265] width 535 height 485
click at [169, 127] on div "Status No active tasks You are ready to start receiving tasks. [PERSON_NAME]" at bounding box center [126, 265] width 207 height 485
click at [194, 39] on div "Status No active tasks You are ready to start receiving tasks. [PERSON_NAME]" at bounding box center [126, 265] width 207 height 485
click at [186, 30] on div "Status No active tasks You are ready to start receiving tasks. [PERSON_NAME]" at bounding box center [126, 265] width 207 height 485
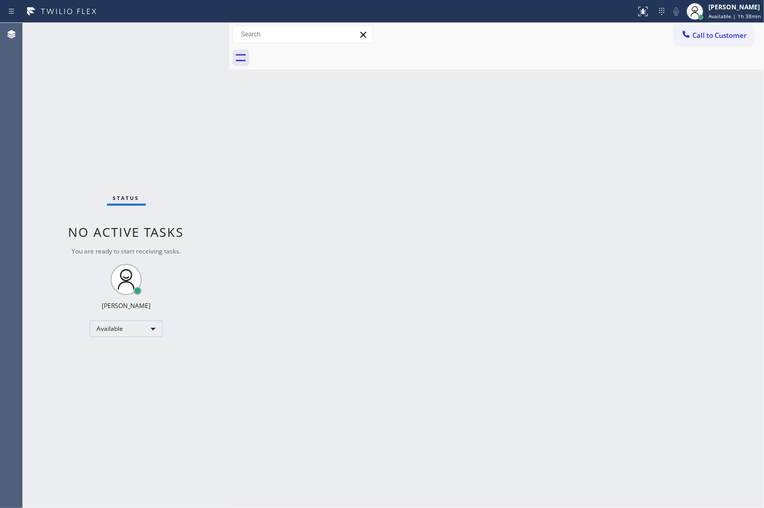
click at [194, 32] on div "Status No active tasks You are ready to start receiving tasks. [PERSON_NAME]" at bounding box center [126, 265] width 207 height 485
click at [150, 131] on div "Status No active tasks You are ready to start receiving tasks. [PERSON_NAME]" at bounding box center [126, 265] width 207 height 485
click at [185, 35] on div "Status No active tasks You are ready to start receiving tasks. [PERSON_NAME]" at bounding box center [126, 265] width 207 height 485
click at [184, 73] on div "Status No active tasks You are ready to start receiving tasks. [PERSON_NAME]" at bounding box center [126, 265] width 207 height 485
click at [193, 32] on div "Status No active tasks You are ready to start receiving tasks. [PERSON_NAME]" at bounding box center [126, 265] width 207 height 485
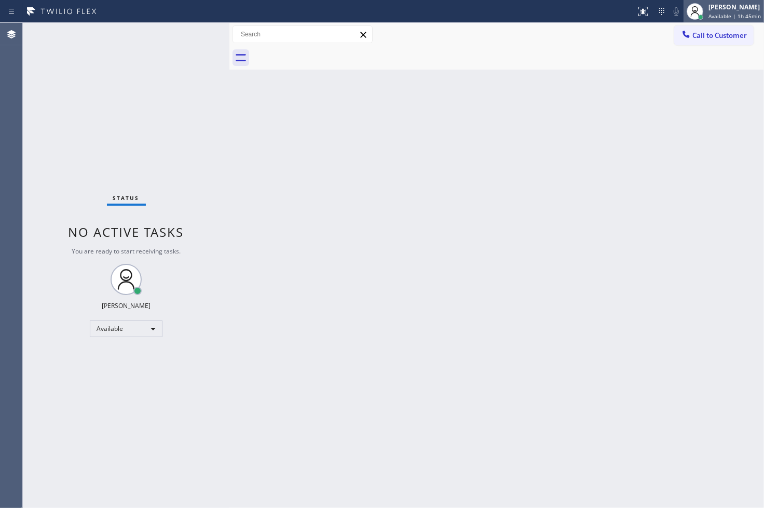
click at [735, 3] on div "[PERSON_NAME]" at bounding box center [734, 7] width 52 height 9
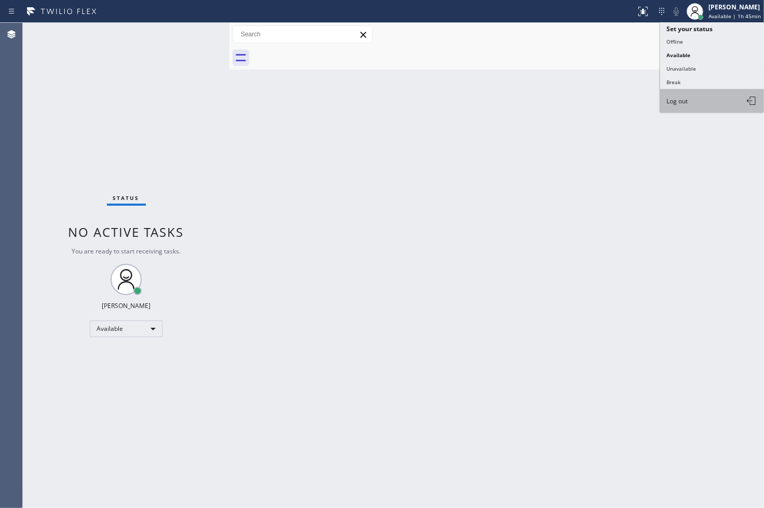
click at [697, 107] on button "Log out" at bounding box center [712, 100] width 104 height 23
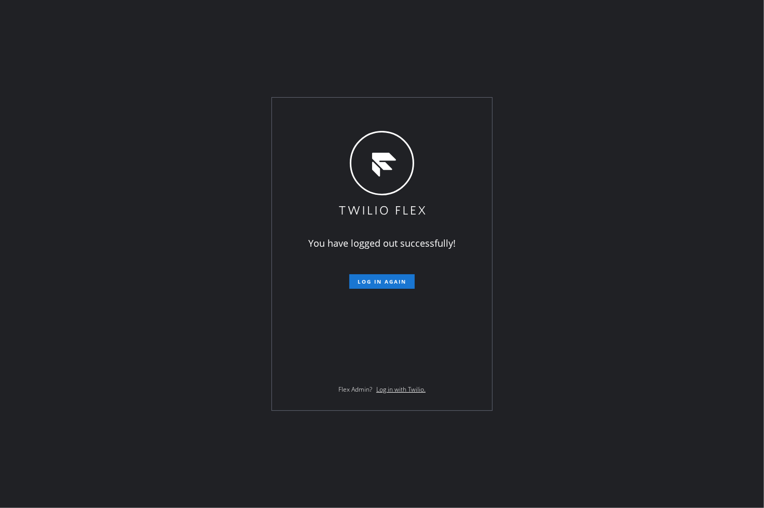
click at [80, 308] on div "You have logged out successfully! Log in again Flex Admin? Log in with Twilio." at bounding box center [382, 254] width 764 height 508
